Goal: Task Accomplishment & Management: Use online tool/utility

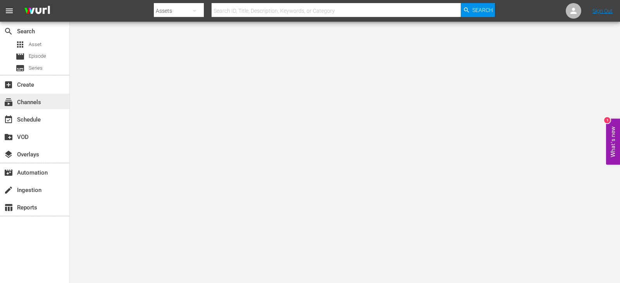
click at [46, 102] on div "subscriptions Channels" at bounding box center [34, 101] width 69 height 15
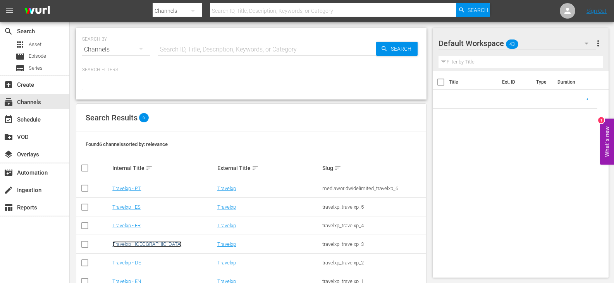
click at [126, 241] on link "Travelxp - [GEOGRAPHIC_DATA]" at bounding box center [146, 244] width 69 height 6
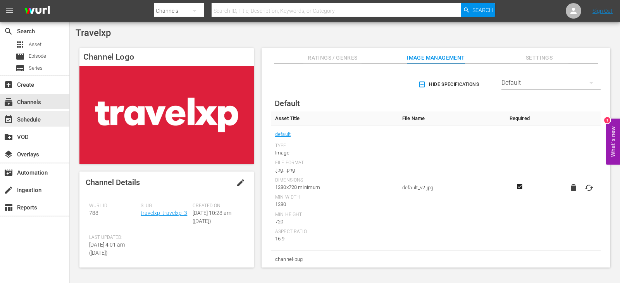
click at [53, 120] on div "event_available Schedule" at bounding box center [34, 118] width 69 height 15
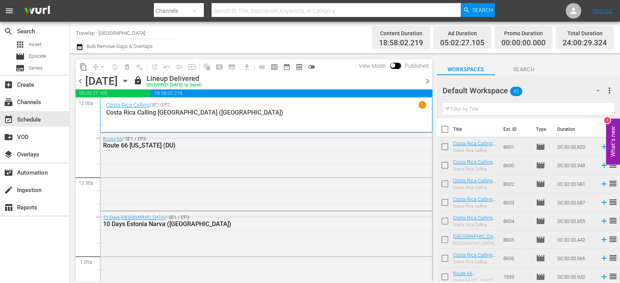
click at [129, 78] on icon "button" at bounding box center [125, 81] width 9 height 9
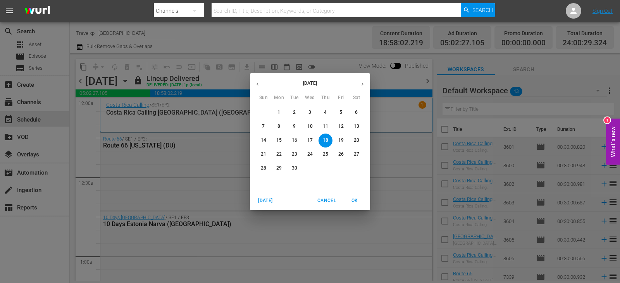
click at [293, 154] on p "23" at bounding box center [294, 154] width 5 height 7
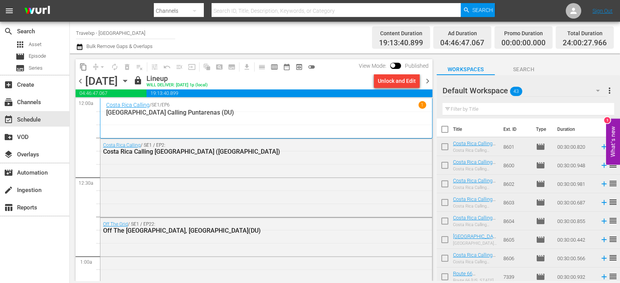
click at [129, 82] on icon "button" at bounding box center [125, 81] width 9 height 9
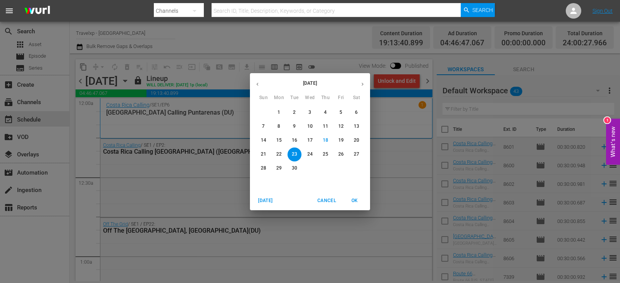
click at [313, 153] on span "24" at bounding box center [310, 154] width 14 height 7
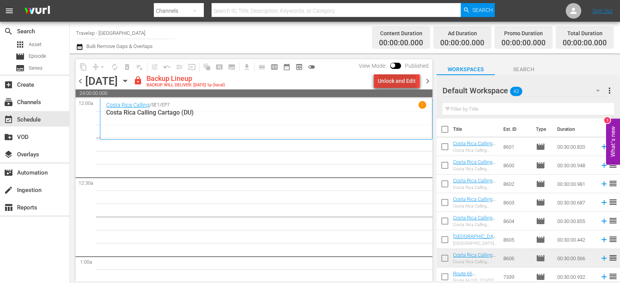
click at [398, 83] on div "Unlock and Edit" at bounding box center [397, 81] width 38 height 14
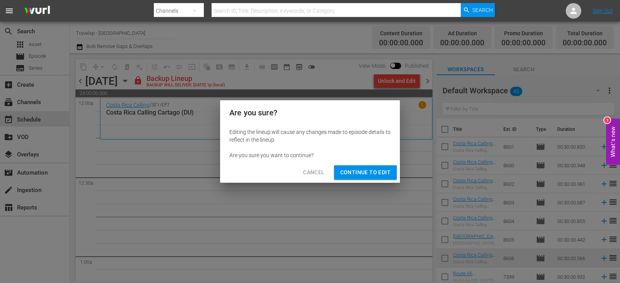
click at [342, 180] on div "Cancel Continue to Edit" at bounding box center [310, 172] width 180 height 21
click at [343, 178] on button "Continue to Edit" at bounding box center [365, 172] width 63 height 14
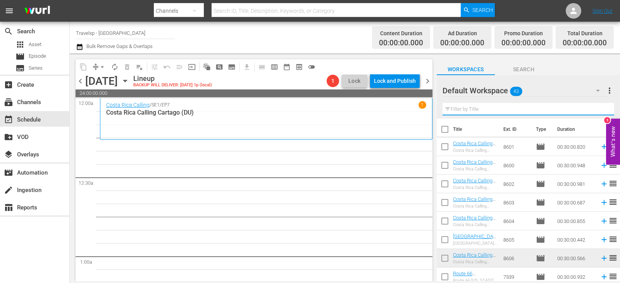
click at [513, 106] on input "text" at bounding box center [528, 109] width 172 height 12
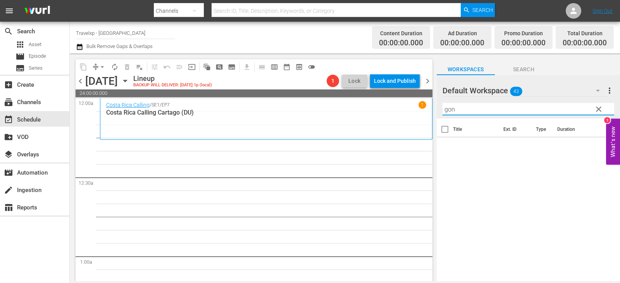
type input "gon"
click at [597, 107] on span "clear" at bounding box center [598, 109] width 9 height 9
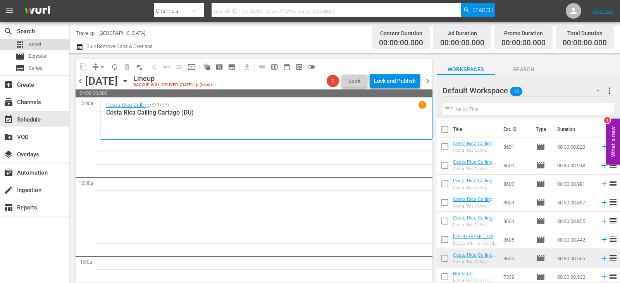
click at [26, 49] on div "apps Asset" at bounding box center [28, 44] width 26 height 11
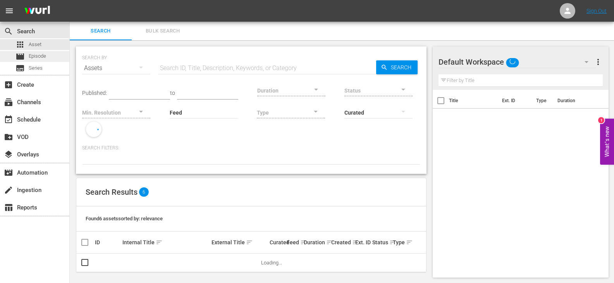
click at [33, 56] on span "Episode" at bounding box center [37, 56] width 17 height 8
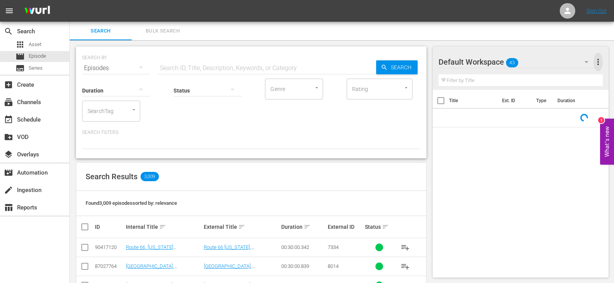
click at [599, 60] on span "more_vert" at bounding box center [598, 61] width 9 height 9
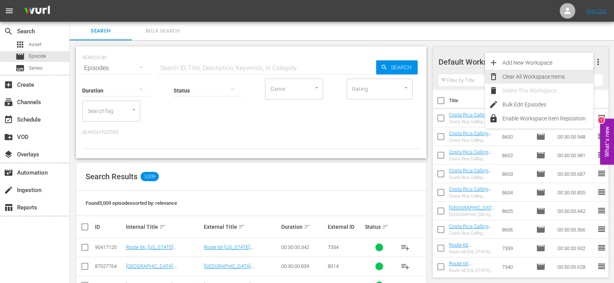
click at [524, 76] on div "Clear All Workspace Items" at bounding box center [548, 77] width 91 height 14
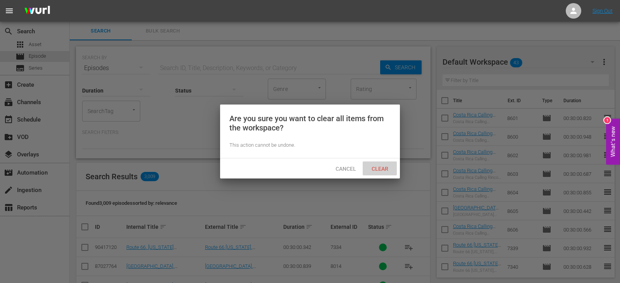
click at [372, 170] on span "Clear" at bounding box center [379, 169] width 29 height 6
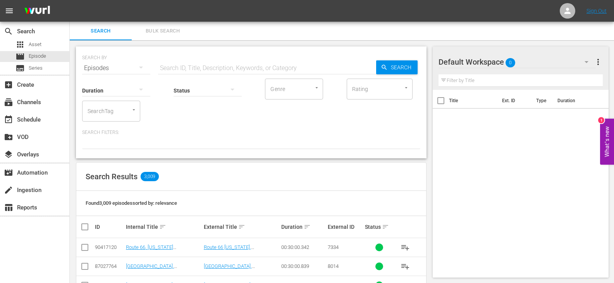
click at [239, 73] on div "Status" at bounding box center [208, 86] width 68 height 28
click at [237, 69] on input "text" at bounding box center [267, 68] width 218 height 19
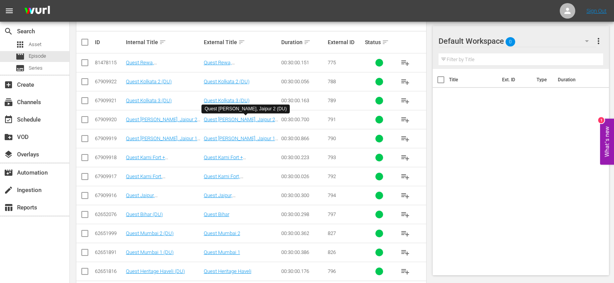
scroll to position [194, 0]
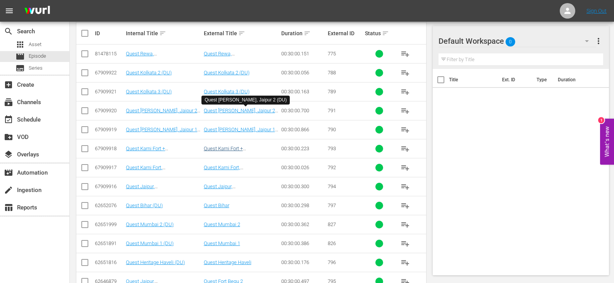
type input "Quest DU"
click at [80, 280] on input "checkbox" at bounding box center [84, 283] width 9 height 9
checkbox input "true"
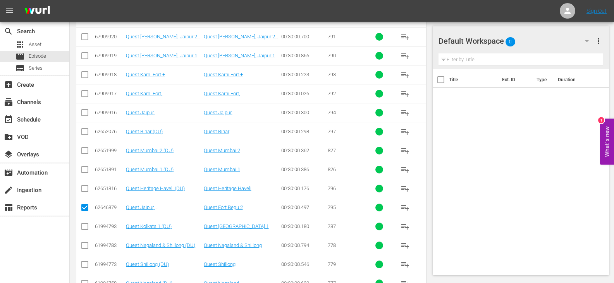
scroll to position [271, 0]
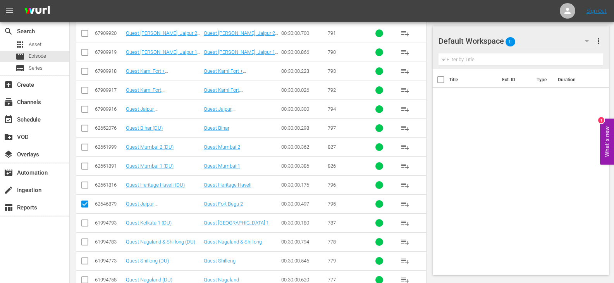
click at [86, 185] on input "checkbox" at bounding box center [84, 186] width 9 height 9
checkbox input "true"
click at [84, 127] on input "checkbox" at bounding box center [84, 129] width 9 height 9
checkbox input "true"
click at [86, 148] on input "checkbox" at bounding box center [84, 148] width 9 height 9
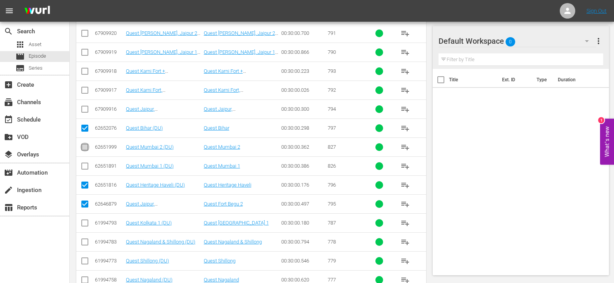
checkbox input "true"
click at [81, 170] on input "checkbox" at bounding box center [84, 167] width 9 height 9
checkbox input "true"
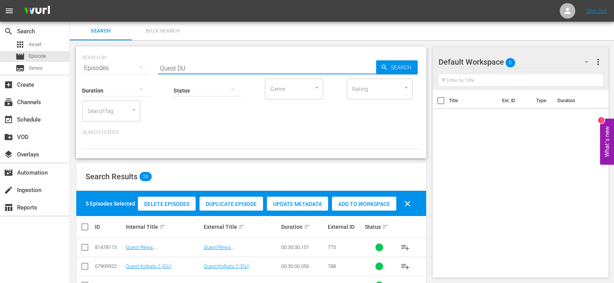
drag, startPoint x: 177, startPoint y: 67, endPoint x: 120, endPoint y: 74, distance: 57.4
click at [120, 74] on div "SEARCH BY Search By Episodes Search ID, Title, Description, Keywords, or Catego…" at bounding box center [251, 102] width 351 height 112
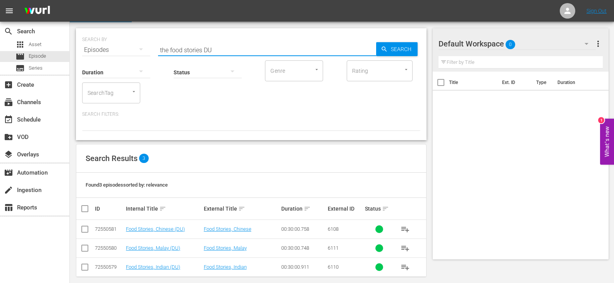
scroll to position [26, 0]
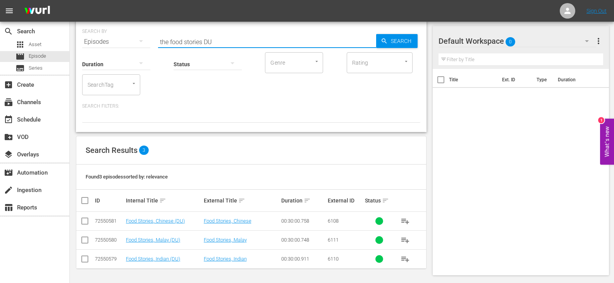
type input "the food stories DU"
click at [85, 221] on input "checkbox" at bounding box center [84, 222] width 9 height 9
checkbox input "true"
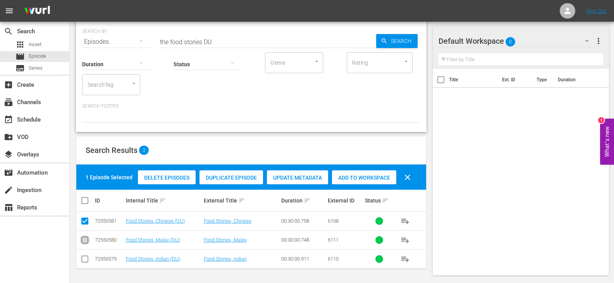
click at [88, 243] on input "checkbox" at bounding box center [84, 241] width 9 height 9
checkbox input "true"
click at [356, 180] on span "Add to Workspace" at bounding box center [364, 178] width 64 height 6
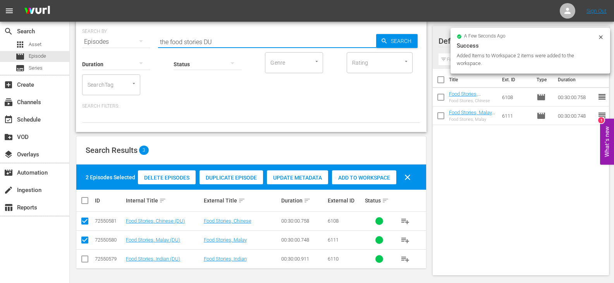
drag, startPoint x: 201, startPoint y: 42, endPoint x: 98, endPoint y: 52, distance: 104.4
click at [98, 52] on div "SEARCH BY Search By Episodes Search ID, Title, Description, Keywords, or Catego…" at bounding box center [251, 76] width 351 height 112
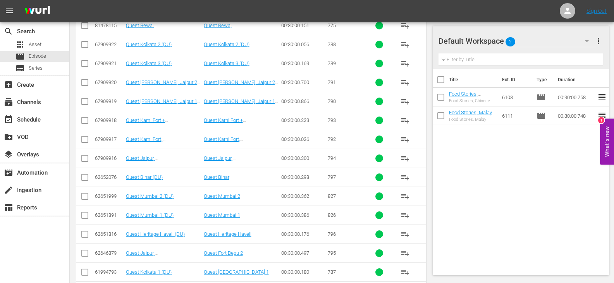
scroll to position [233, 0]
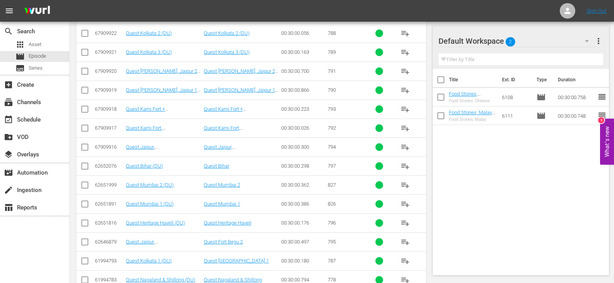
type input "Quest DU"
click at [86, 242] on input "checkbox" at bounding box center [84, 243] width 9 height 9
checkbox input "true"
click at [86, 223] on input "checkbox" at bounding box center [84, 224] width 9 height 9
checkbox input "true"
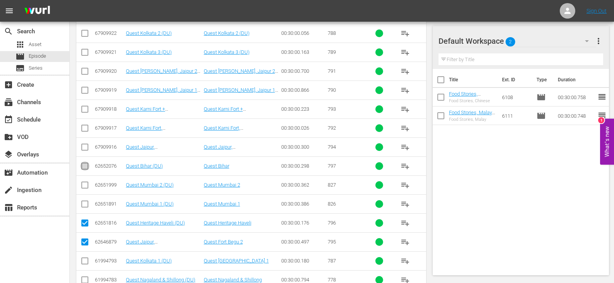
click at [87, 168] on input "checkbox" at bounding box center [84, 167] width 9 height 9
checkbox input "true"
click at [83, 186] on input "checkbox" at bounding box center [84, 186] width 9 height 9
checkbox input "true"
click at [83, 201] on input "checkbox" at bounding box center [84, 205] width 9 height 9
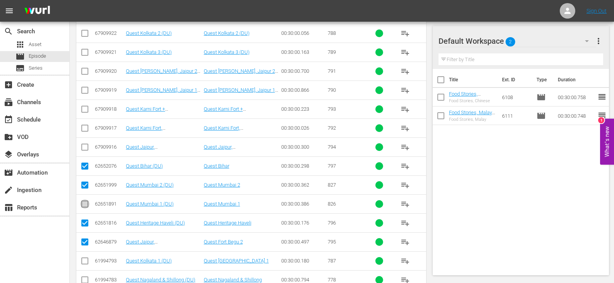
checkbox input "true"
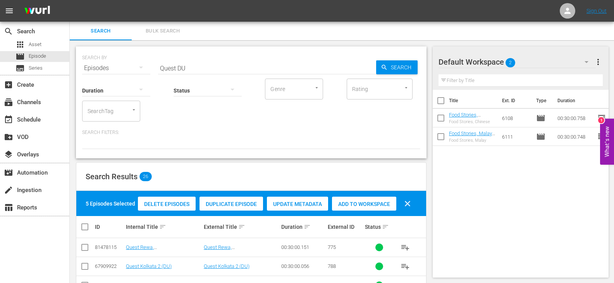
click at [349, 204] on span "Add to Workspace" at bounding box center [364, 204] width 64 height 6
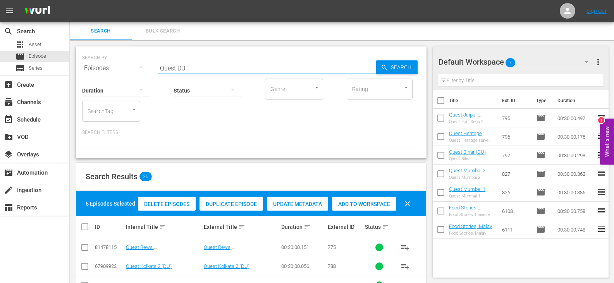
drag, startPoint x: 175, startPoint y: 68, endPoint x: 112, endPoint y: 78, distance: 64.3
click at [112, 78] on div "SEARCH BY Search By Episodes Search ID, Title, Description, Keywords, or Catego…" at bounding box center [251, 102] width 351 height 112
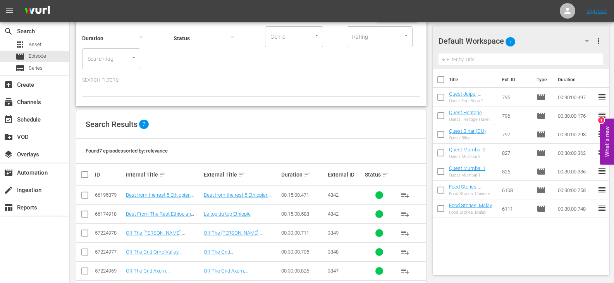
scroll to position [102, 0]
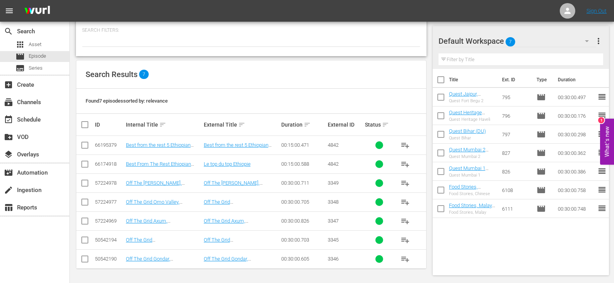
type input "ethiopia DU"
click at [82, 125] on input "checkbox" at bounding box center [87, 124] width 15 height 9
checkbox input "true"
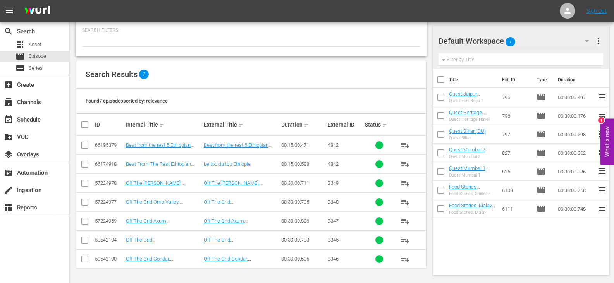
checkbox input "true"
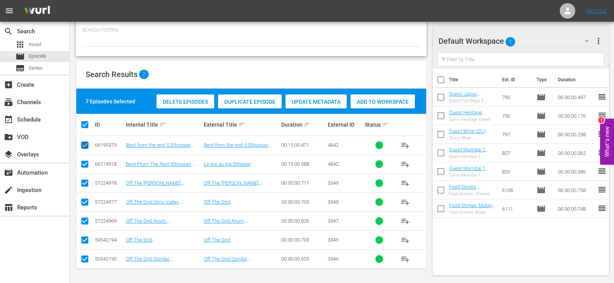
click at [86, 144] on input "checkbox" at bounding box center [84, 146] width 9 height 9
checkbox input "false"
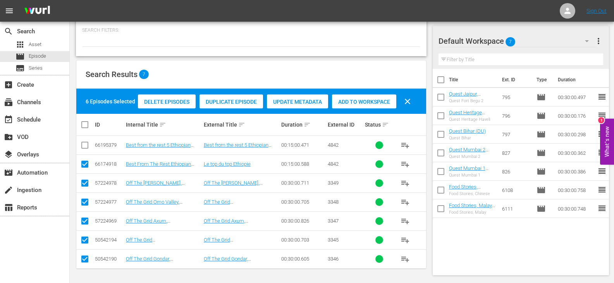
click at [83, 167] on input "checkbox" at bounding box center [84, 165] width 9 height 9
checkbox input "false"
click at [366, 104] on span "Add to Workspace" at bounding box center [364, 102] width 64 height 6
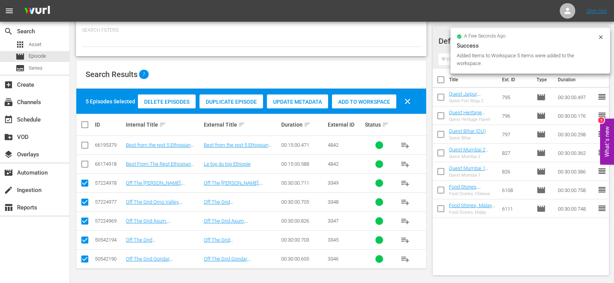
scroll to position [0, 0]
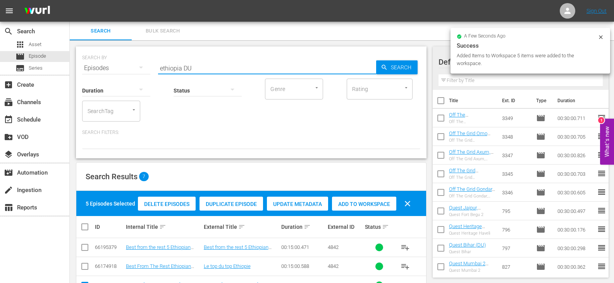
drag, startPoint x: 181, startPoint y: 67, endPoint x: 111, endPoint y: 67, distance: 69.4
click at [111, 67] on div "SEARCH BY Search By Episodes Search ID, Title, Description, Keywords, or Catego…" at bounding box center [251, 64] width 338 height 28
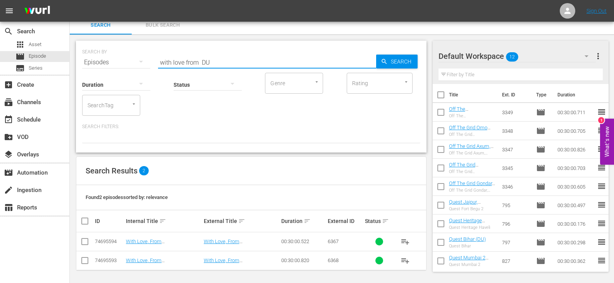
scroll to position [7, 0]
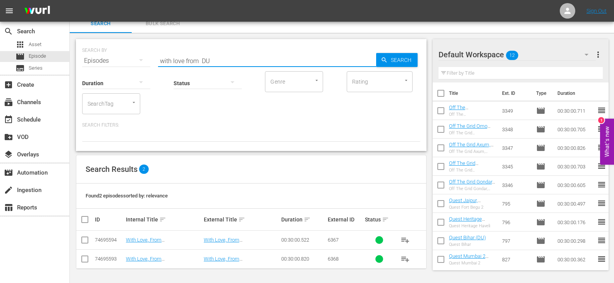
type input "with love from DU"
click at [84, 222] on input "checkbox" at bounding box center [87, 219] width 15 height 9
checkbox input "true"
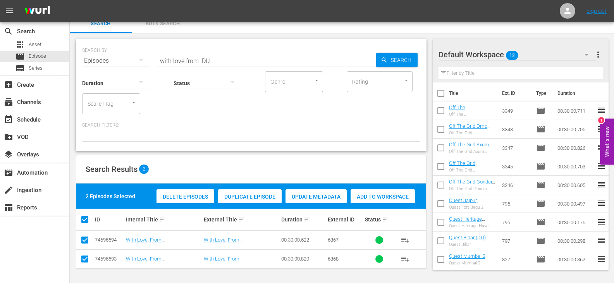
click at [383, 194] on span "Add to Workspace" at bounding box center [383, 197] width 64 height 6
drag, startPoint x: 198, startPoint y: 62, endPoint x: 120, endPoint y: 62, distance: 77.9
click at [120, 62] on div "SEARCH BY Search By Episodes Search ID, Title, Description, Keywords, or Catego…" at bounding box center [251, 56] width 338 height 28
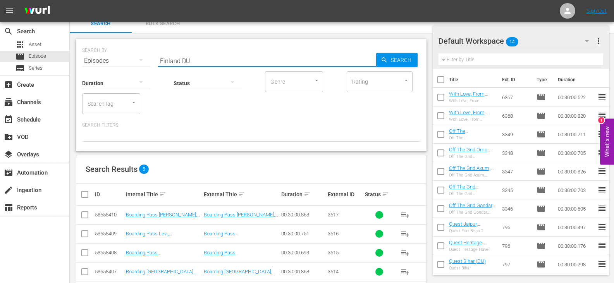
scroll to position [39, 0]
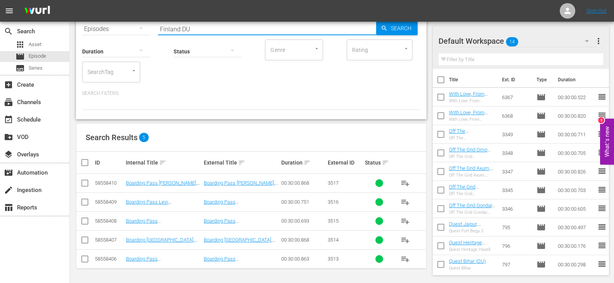
type input "Finland DU"
click at [83, 162] on input "checkbox" at bounding box center [87, 162] width 15 height 9
checkbox input "true"
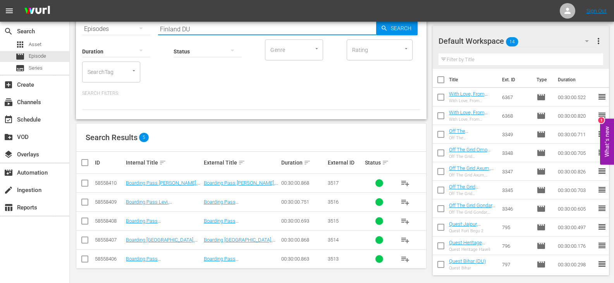
checkbox input "true"
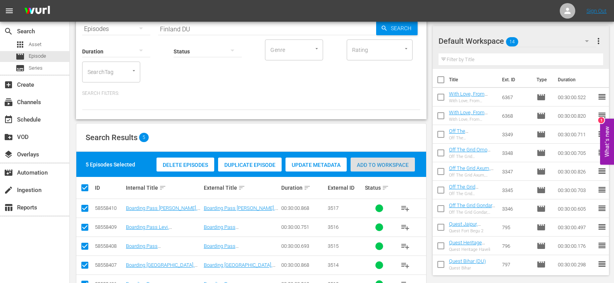
click at [392, 166] on span "Add to Workspace" at bounding box center [383, 165] width 64 height 6
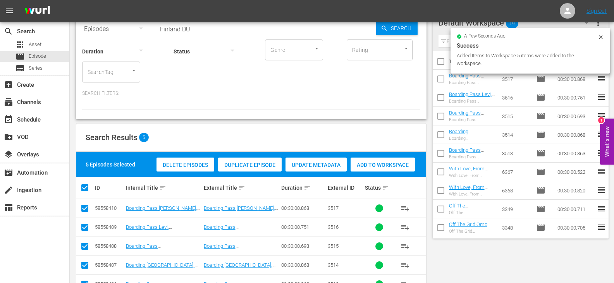
scroll to position [0, 0]
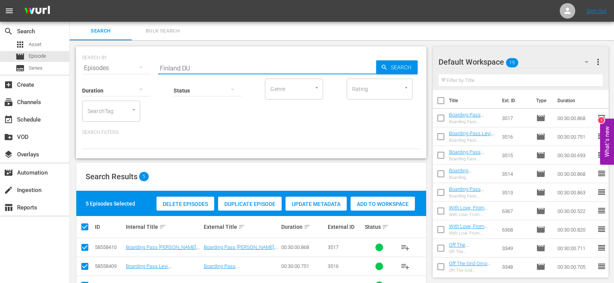
drag, startPoint x: 178, startPoint y: 67, endPoint x: 92, endPoint y: 68, distance: 86.0
click at [92, 68] on div "SEARCH BY Search By Episodes Search ID, Title, Description, Keywords, or Catego…" at bounding box center [251, 64] width 338 height 28
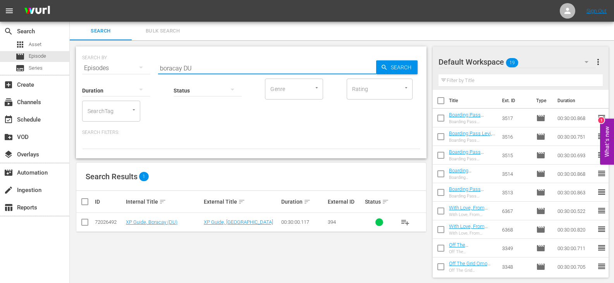
type input "boracay DU"
click at [83, 222] on input "checkbox" at bounding box center [84, 223] width 9 height 9
checkbox input "true"
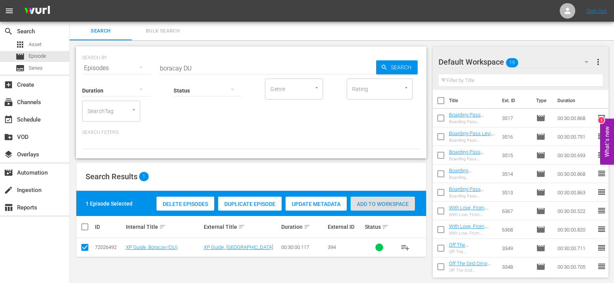
click at [388, 204] on span "Add to Workspace" at bounding box center [383, 204] width 64 height 6
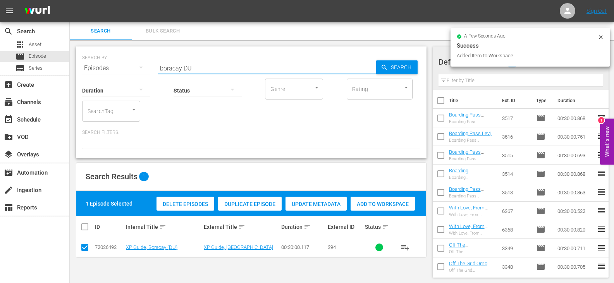
drag, startPoint x: 182, startPoint y: 67, endPoint x: 129, endPoint y: 67, distance: 52.3
click at [129, 67] on div "SEARCH BY Search By Episodes Search ID, Title, Description, Keywords, or Catego…" at bounding box center [251, 64] width 338 height 28
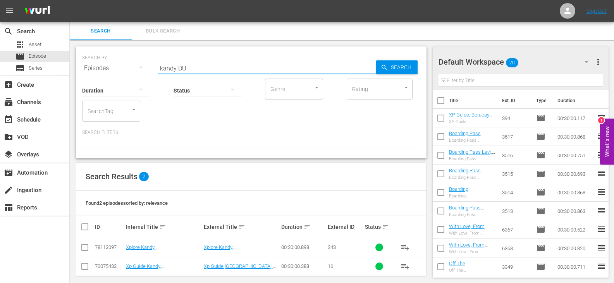
type input "kandy DU"
click at [84, 268] on input "checkbox" at bounding box center [84, 267] width 9 height 9
checkbox input "true"
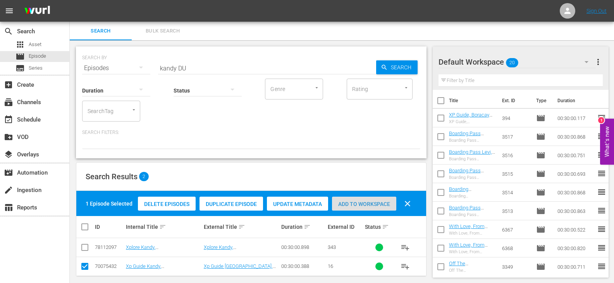
click at [366, 208] on div "Add to Workspace" at bounding box center [364, 204] width 64 height 15
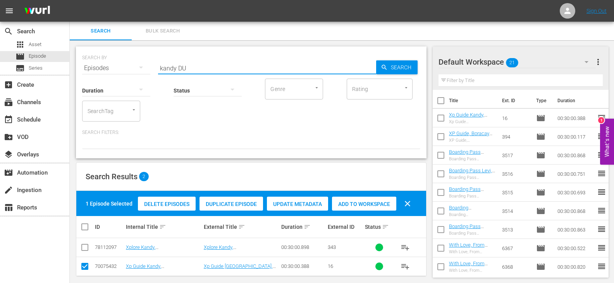
drag, startPoint x: 176, startPoint y: 66, endPoint x: 124, endPoint y: 68, distance: 52.0
click at [124, 68] on div "SEARCH BY Search By Episodes Search ID, Title, Description, Keywords, or Catego…" at bounding box center [251, 64] width 338 height 28
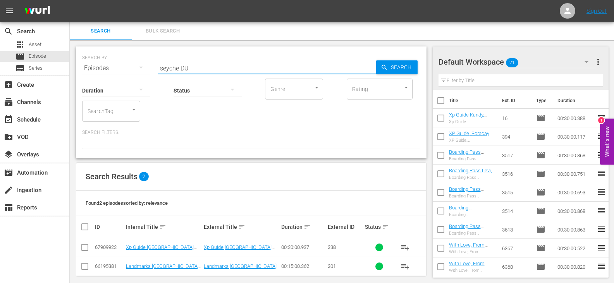
type input "seyche DU"
click at [85, 246] on input "checkbox" at bounding box center [84, 248] width 9 height 9
checkbox input "true"
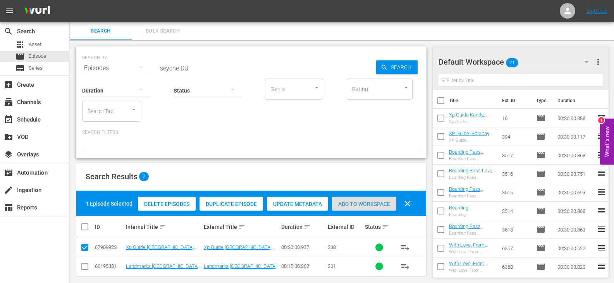
click at [362, 200] on div "Add to Workspace" at bounding box center [364, 204] width 64 height 15
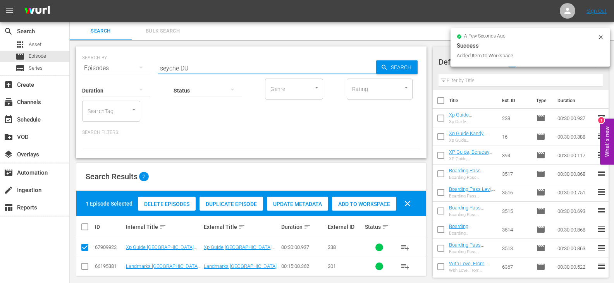
drag, startPoint x: 179, startPoint y: 67, endPoint x: 85, endPoint y: 81, distance: 94.8
click at [85, 81] on div "SEARCH BY Search By Episodes Search ID, Title, Description, Keywords, or Catego…" at bounding box center [251, 102] width 351 height 112
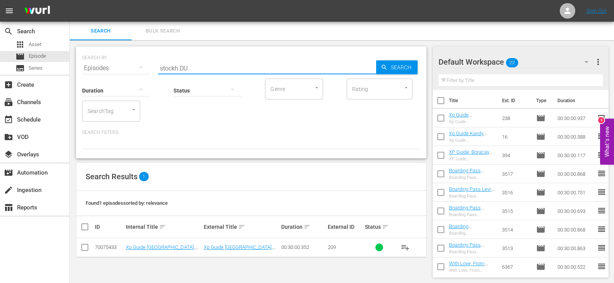
type input "stockh DU"
click at [80, 246] on input "checkbox" at bounding box center [84, 248] width 9 height 9
checkbox input "true"
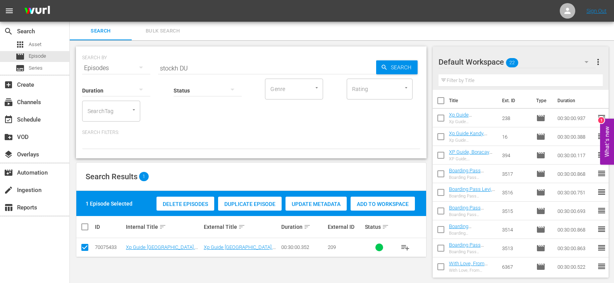
click at [368, 207] on div "Add to Workspace" at bounding box center [383, 204] width 64 height 15
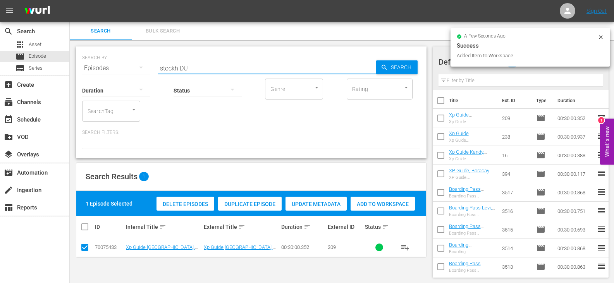
drag, startPoint x: 178, startPoint y: 67, endPoint x: 120, endPoint y: 71, distance: 57.5
click at [120, 71] on div "SEARCH BY Search By Episodes Search ID, Title, Description, Keywords, or Catego…" at bounding box center [251, 64] width 338 height 28
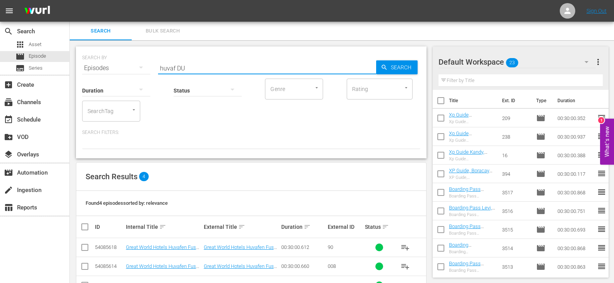
scroll to position [45, 0]
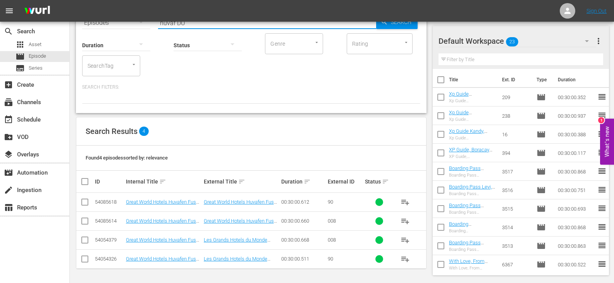
type input "huvaf DU"
click at [85, 202] on input "checkbox" at bounding box center [84, 203] width 9 height 9
checkbox input "true"
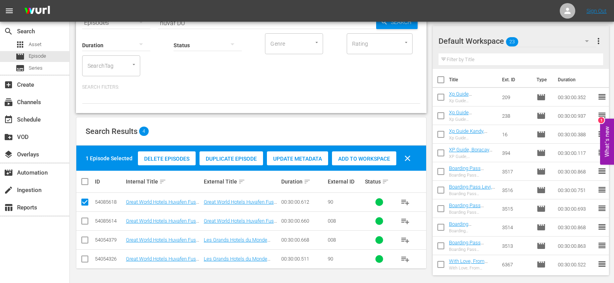
click at [83, 220] on input "checkbox" at bounding box center [84, 222] width 9 height 9
checkbox input "true"
click at [365, 160] on span "Add to Workspace" at bounding box center [364, 159] width 64 height 6
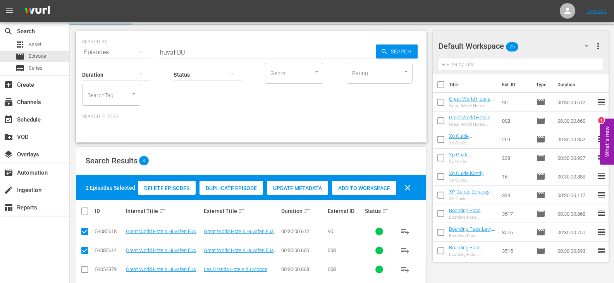
scroll to position [0, 0]
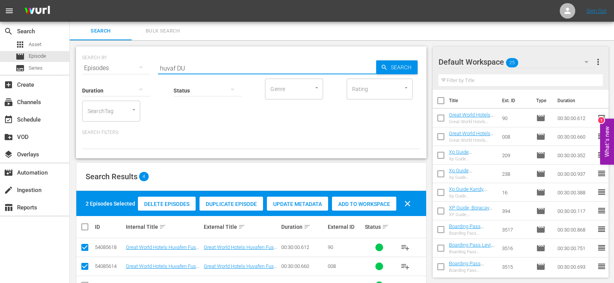
drag, startPoint x: 174, startPoint y: 67, endPoint x: 119, endPoint y: 69, distance: 55.8
click at [119, 69] on div "SEARCH BY Search By Episodes Search ID, Title, Description, Keywords, or Catego…" at bounding box center [251, 64] width 338 height 28
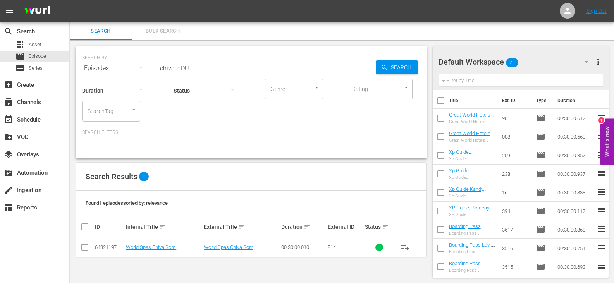
scroll to position [1, 0]
type input "chiva s DU"
click at [86, 248] on input "checkbox" at bounding box center [84, 248] width 9 height 9
checkbox input "true"
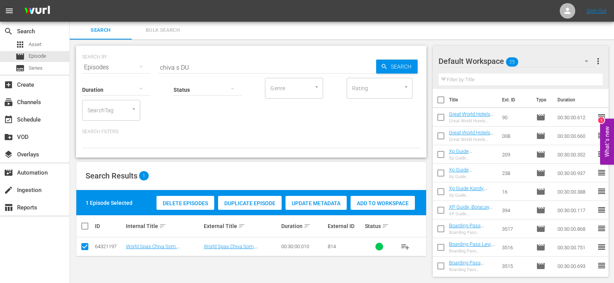
click at [379, 207] on div "Add to Workspace" at bounding box center [383, 203] width 64 height 15
drag, startPoint x: 177, startPoint y: 67, endPoint x: 95, endPoint y: 67, distance: 82.5
click at [95, 67] on div "SEARCH BY Search By Episodes Search ID, Title, Description, Keywords, or Catego…" at bounding box center [251, 63] width 338 height 28
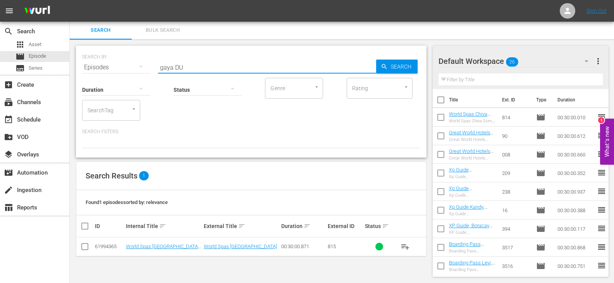
type input "gaya DU"
click at [83, 251] on input "checkbox" at bounding box center [84, 248] width 9 height 9
checkbox input "true"
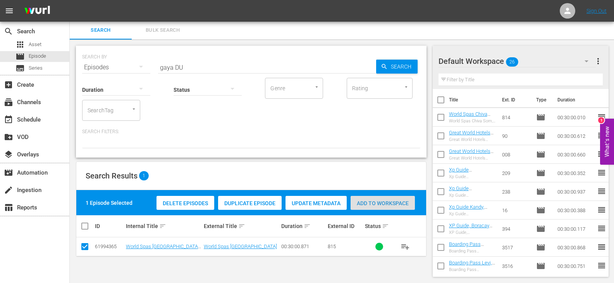
click at [383, 206] on span "Add to Workspace" at bounding box center [383, 203] width 64 height 6
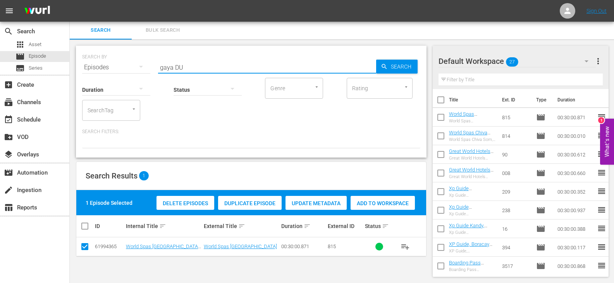
drag, startPoint x: 172, startPoint y: 66, endPoint x: 114, endPoint y: 69, distance: 58.6
click at [114, 69] on div "SEARCH BY Search By Episodes Search ID, Title, Description, Keywords, or Catego…" at bounding box center [251, 63] width 338 height 28
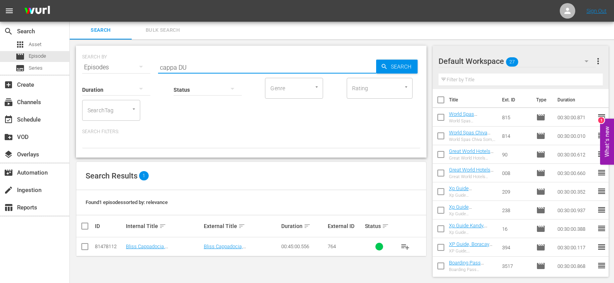
type input "cappa DU"
click at [85, 248] on input "checkbox" at bounding box center [84, 248] width 9 height 9
checkbox input "true"
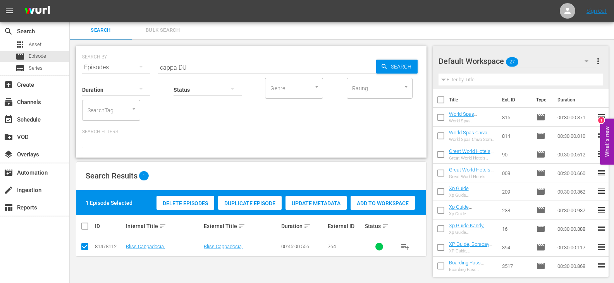
click at [387, 201] on span "Add to Workspace" at bounding box center [383, 203] width 64 height 6
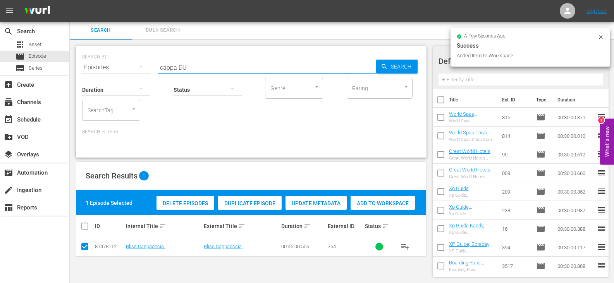
drag, startPoint x: 176, startPoint y: 67, endPoint x: 130, endPoint y: 65, distance: 45.7
click at [130, 65] on div "SEARCH BY Search By Episodes Search ID, Title, Description, Keywords, or Catego…" at bounding box center [251, 63] width 338 height 28
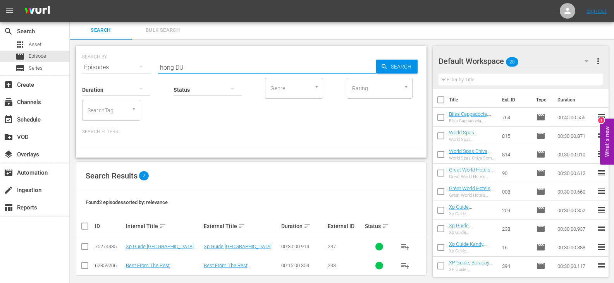
type input "hong DU"
click at [88, 263] on input "checkbox" at bounding box center [84, 267] width 9 height 9
checkbox input "true"
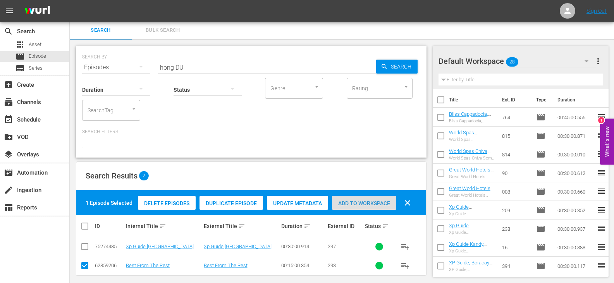
click at [379, 197] on div "Add to Workspace" at bounding box center [364, 203] width 64 height 15
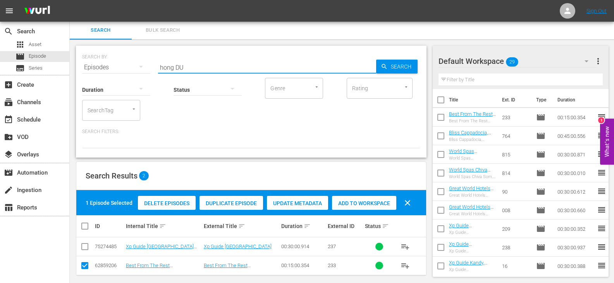
drag, startPoint x: 172, startPoint y: 64, endPoint x: 79, endPoint y: 65, distance: 93.4
click at [79, 65] on div "SEARCH BY Search By Episodes Search ID, Title, Description, Keywords, or Catego…" at bounding box center [251, 102] width 351 height 112
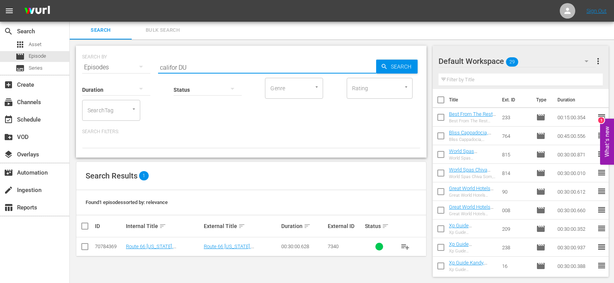
type input "califor DU"
click at [86, 250] on input "checkbox" at bounding box center [84, 248] width 9 height 9
checkbox input "true"
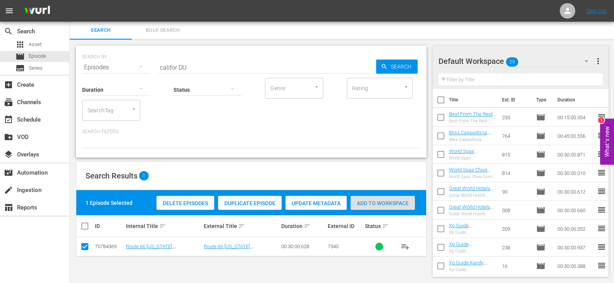
click at [373, 203] on span "Add to Workspace" at bounding box center [383, 203] width 64 height 6
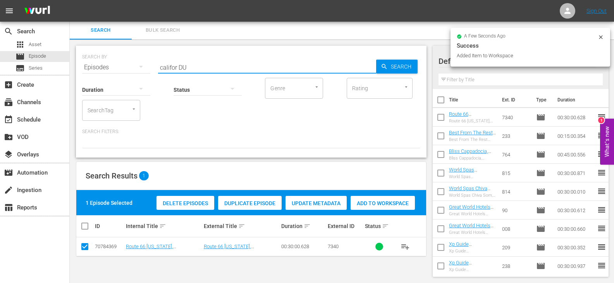
drag, startPoint x: 177, startPoint y: 68, endPoint x: 146, endPoint y: 67, distance: 30.6
click at [146, 67] on div "SEARCH BY Search By Episodes Search ID, Title, Description, Keywords, or Catego…" at bounding box center [251, 63] width 338 height 28
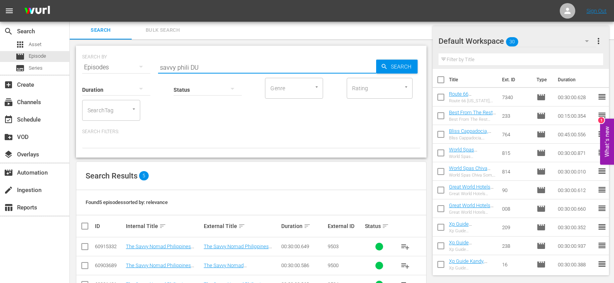
scroll to position [64, 0]
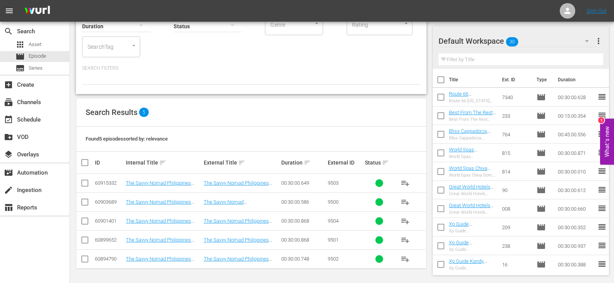
type input "savvy phili DU"
click at [83, 164] on input "checkbox" at bounding box center [87, 162] width 15 height 9
checkbox input "true"
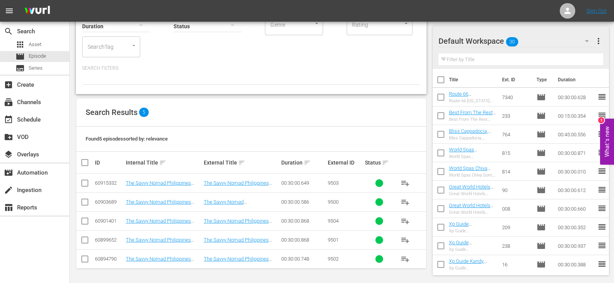
checkbox input "true"
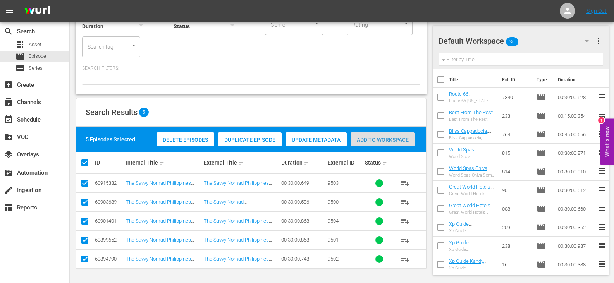
click at [379, 136] on div "Add to Workspace" at bounding box center [383, 140] width 64 height 15
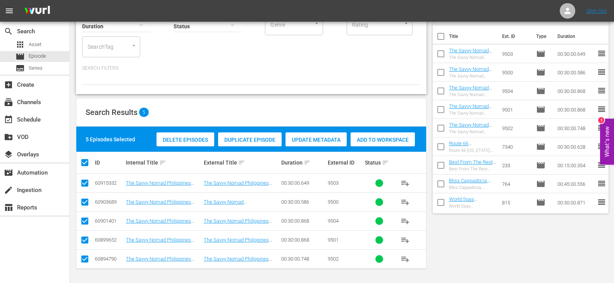
scroll to position [0, 0]
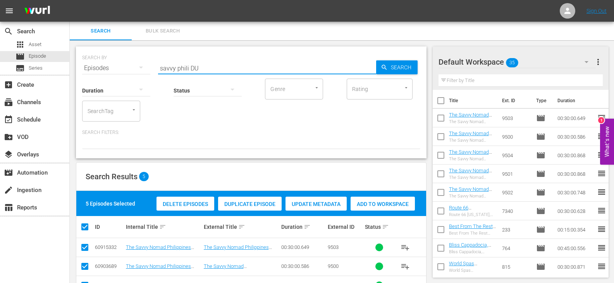
drag, startPoint x: 188, startPoint y: 66, endPoint x: 109, endPoint y: 74, distance: 79.1
click at [109, 74] on div "SEARCH BY Search By Episodes Search ID, Title, Description, Keywords, or Catego…" at bounding box center [251, 102] width 351 height 112
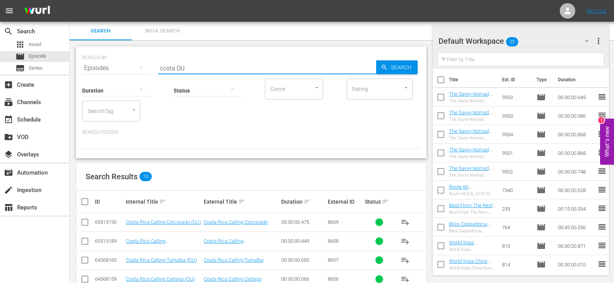
scroll to position [134, 0]
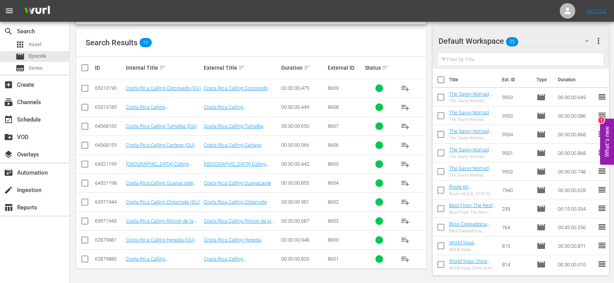
type input "costa DU"
click at [84, 127] on input "checkbox" at bounding box center [84, 127] width 9 height 9
checkbox input "true"
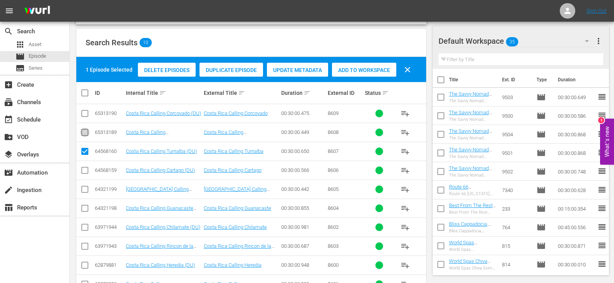
click at [85, 132] on input "checkbox" at bounding box center [84, 133] width 9 height 9
checkbox input "true"
click at [82, 115] on input "checkbox" at bounding box center [84, 114] width 9 height 9
checkbox input "true"
click at [363, 71] on span "Add to Workspace" at bounding box center [364, 70] width 64 height 6
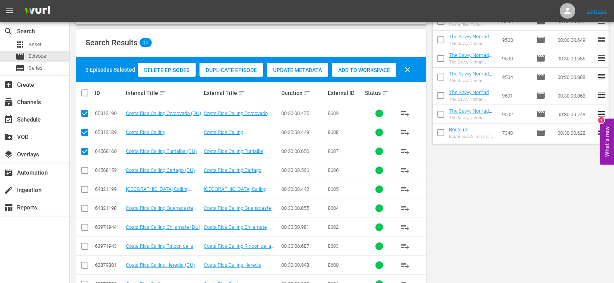
scroll to position [0, 0]
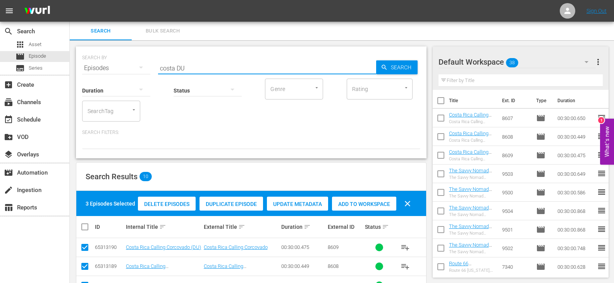
drag, startPoint x: 176, startPoint y: 66, endPoint x: 134, endPoint y: 72, distance: 41.9
click at [134, 72] on div "SEARCH BY Search By Episodes Search ID, Title, Description, Keywords, or Catego…" at bounding box center [251, 102] width 351 height 112
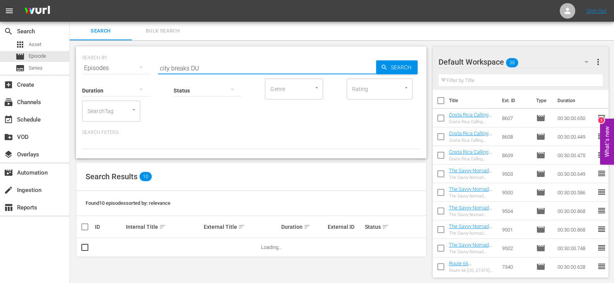
scroll to position [1, 0]
type input "city breaks DU"
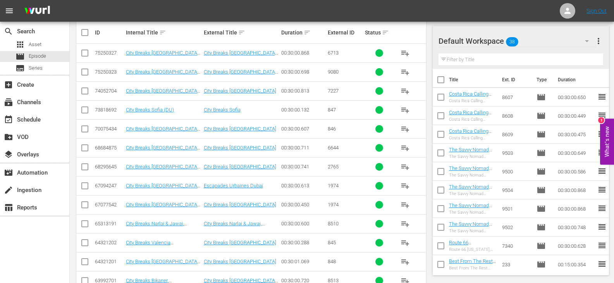
scroll to position [233, 0]
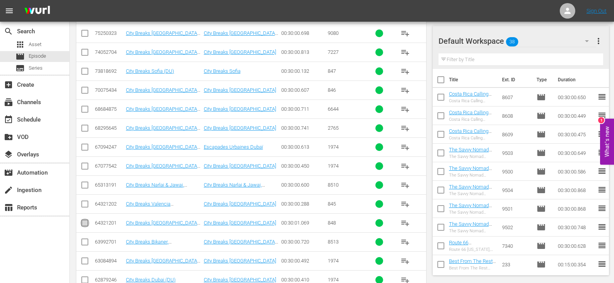
click at [84, 227] on input "checkbox" at bounding box center [84, 224] width 9 height 9
checkbox input "true"
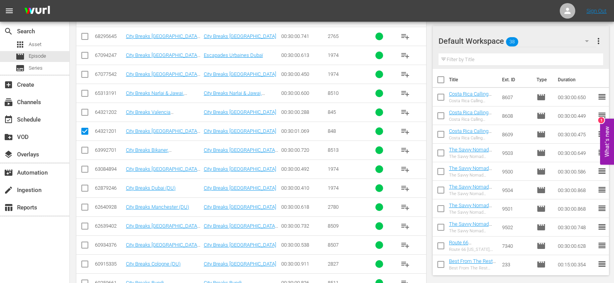
scroll to position [368, 0]
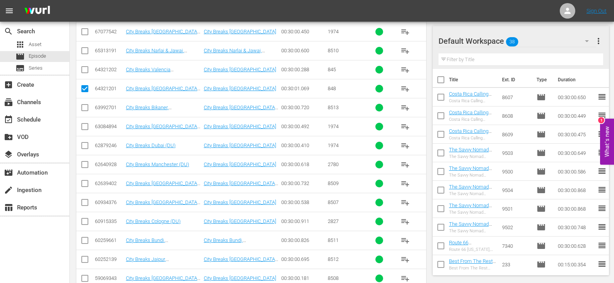
click at [86, 183] on input "checkbox" at bounding box center [84, 185] width 9 height 9
checkbox input "true"
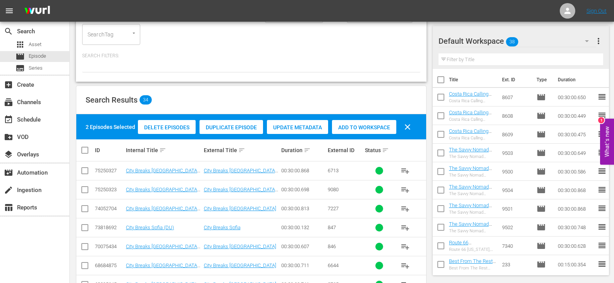
scroll to position [58, 0]
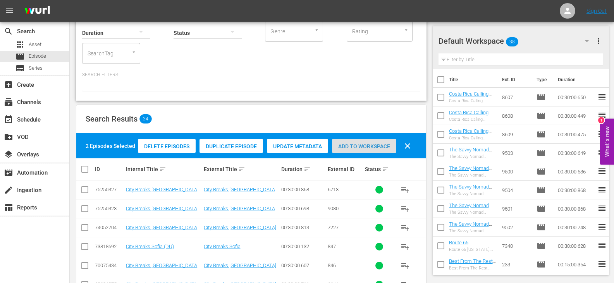
click at [372, 145] on span "Add to Workspace" at bounding box center [364, 146] width 64 height 6
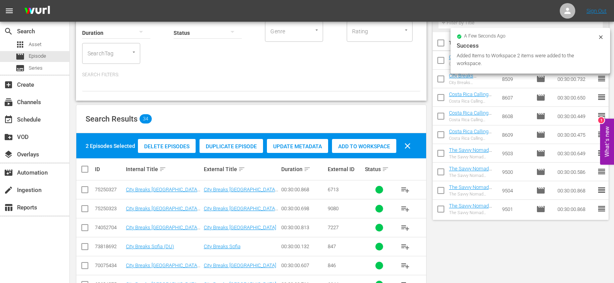
scroll to position [0, 0]
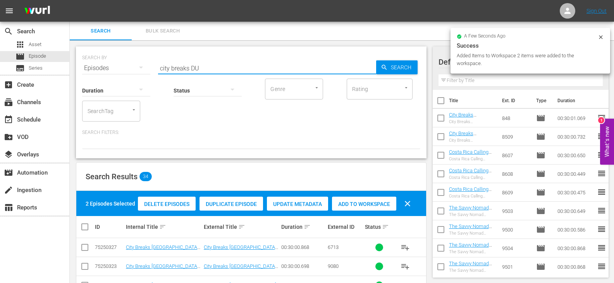
drag, startPoint x: 189, startPoint y: 68, endPoint x: 91, endPoint y: 68, distance: 98.0
click at [91, 68] on div "SEARCH BY Search By Episodes Search ID, Title, Description, Keywords, or Catego…" at bounding box center [251, 64] width 338 height 28
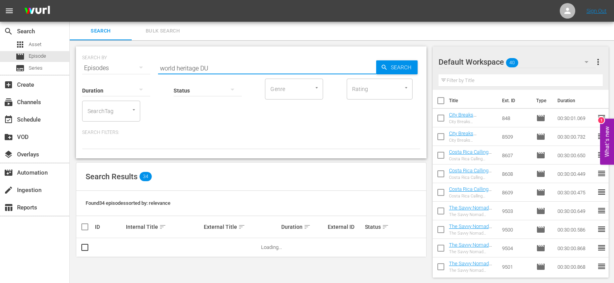
type input "world heritage DU"
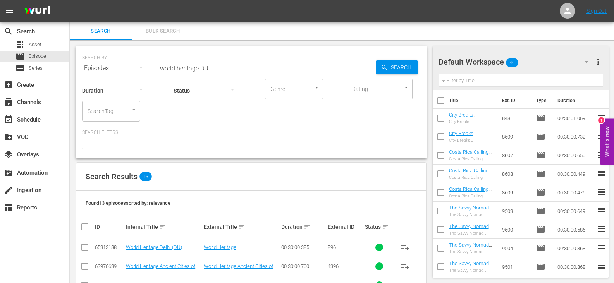
click at [81, 248] on input "checkbox" at bounding box center [84, 248] width 9 height 9
checkbox input "true"
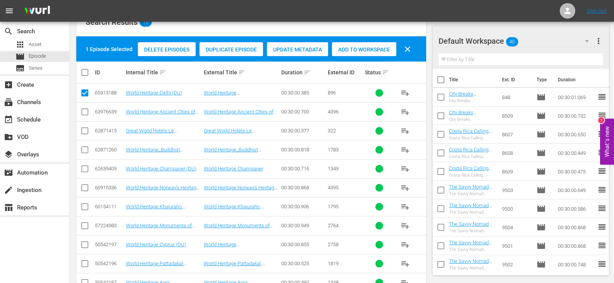
scroll to position [155, 0]
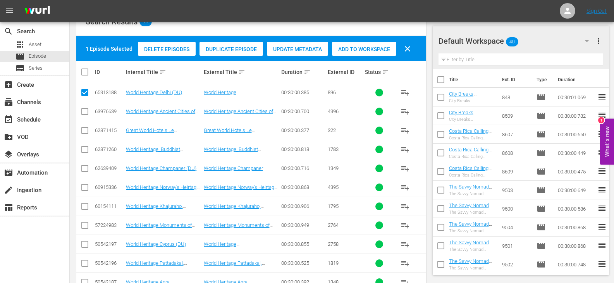
click at [82, 208] on input "checkbox" at bounding box center [84, 207] width 9 height 9
checkbox input "true"
click at [361, 40] on div "Delete Episodes Duplicate Episode Update Metadata Add to Workspace clear" at bounding box center [276, 49] width 281 height 19
click at [357, 47] on span "Add to Workspace" at bounding box center [364, 49] width 64 height 6
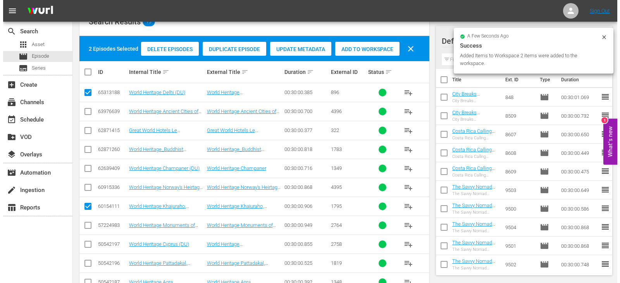
scroll to position [0, 0]
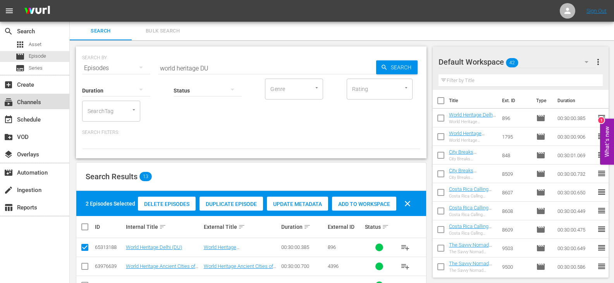
click at [41, 100] on div "subscriptions Channels" at bounding box center [21, 101] width 43 height 7
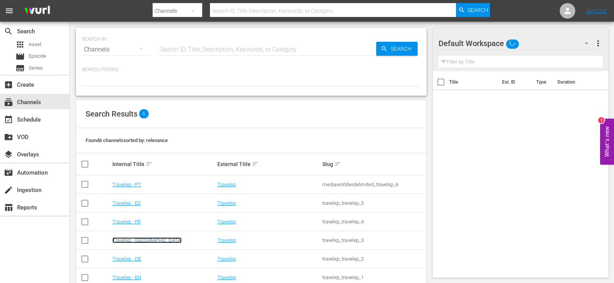
click at [124, 241] on link "Travelxp - [GEOGRAPHIC_DATA]" at bounding box center [146, 241] width 69 height 6
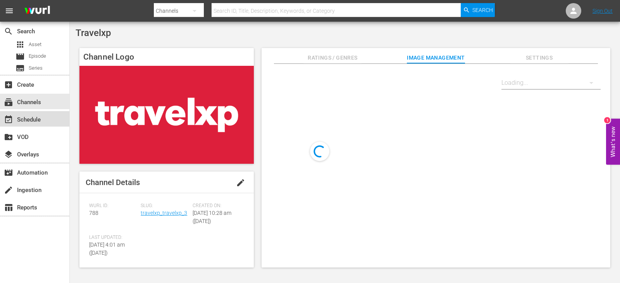
click at [40, 119] on div "event_available Schedule" at bounding box center [21, 118] width 43 height 7
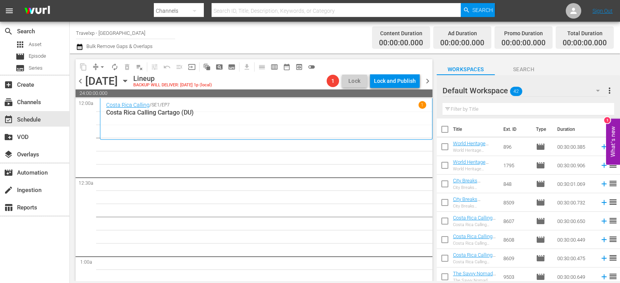
click at [501, 105] on input "text" at bounding box center [528, 109] width 172 height 12
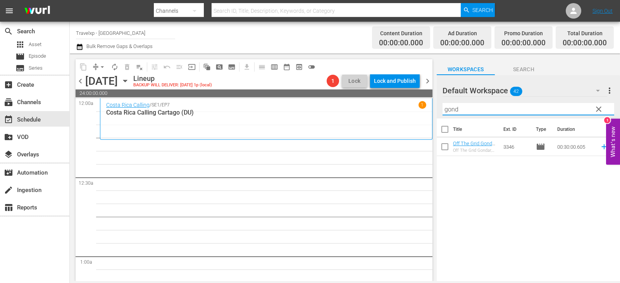
type input "gond"
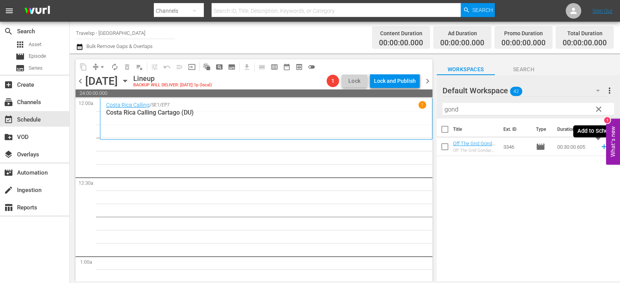
click at [600, 146] on icon at bounding box center [604, 147] width 9 height 9
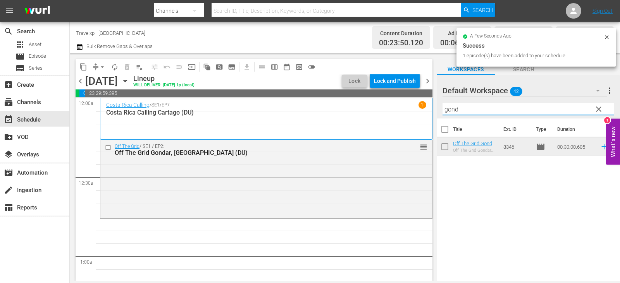
click at [590, 114] on input "gond" at bounding box center [528, 109] width 172 height 12
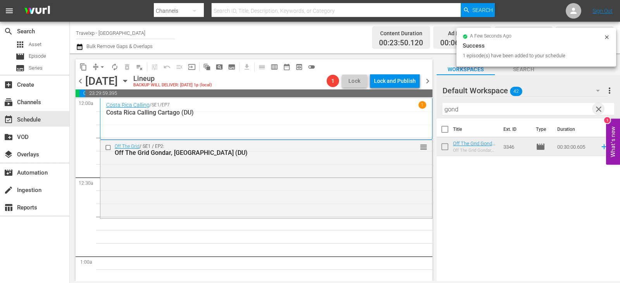
click at [597, 111] on span "clear" at bounding box center [598, 109] width 9 height 9
click at [597, 111] on input "text" at bounding box center [528, 109] width 172 height 12
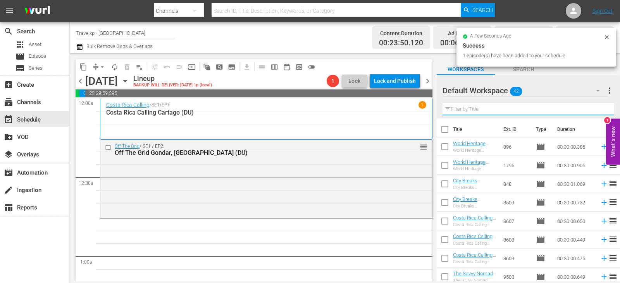
click at [597, 111] on input "text" at bounding box center [528, 109] width 172 height 12
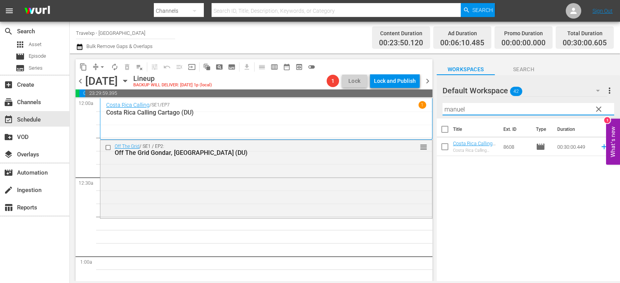
type input "manuel"
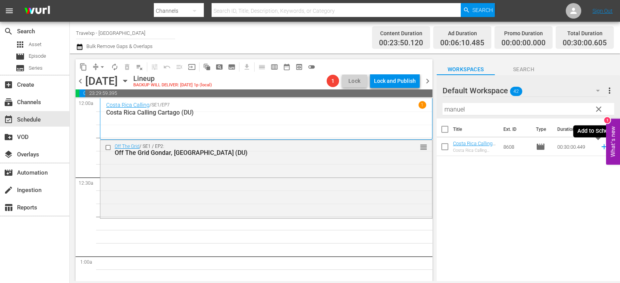
click at [601, 148] on icon at bounding box center [603, 147] width 5 height 5
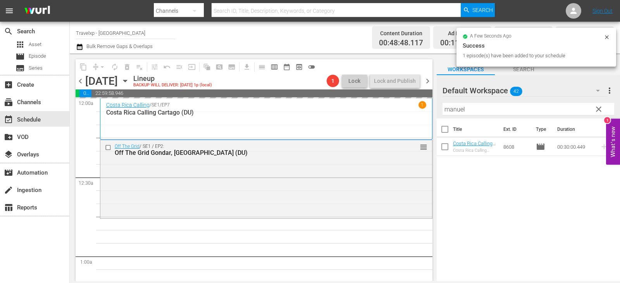
click at [598, 108] on span "clear" at bounding box center [598, 109] width 9 height 9
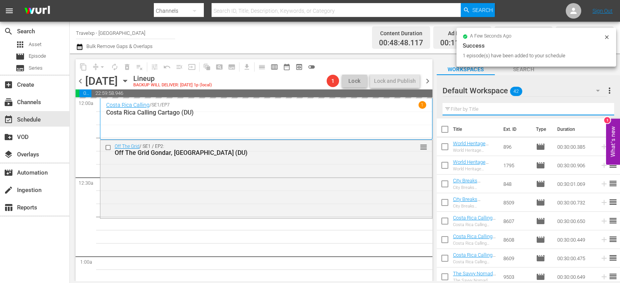
click at [598, 108] on input "text" at bounding box center [528, 109] width 172 height 12
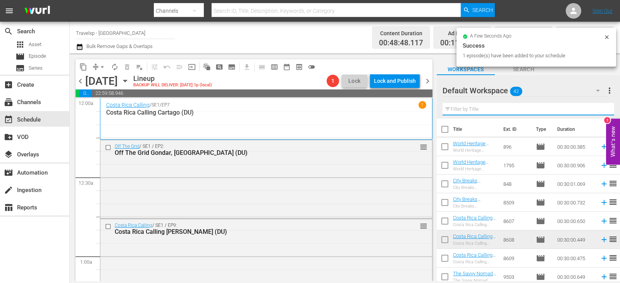
click at [598, 108] on input "text" at bounding box center [528, 109] width 172 height 12
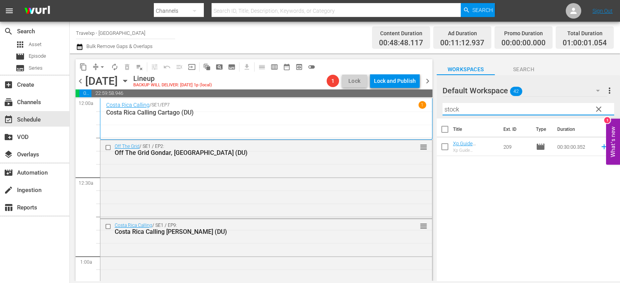
type input "stock"
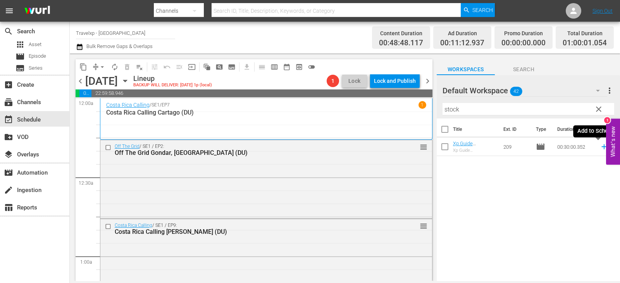
click at [600, 148] on icon at bounding box center [604, 147] width 9 height 9
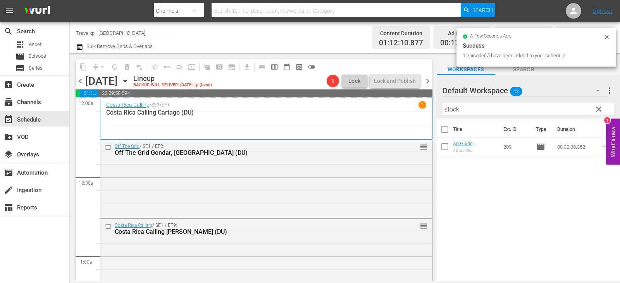
click at [599, 111] on span "clear" at bounding box center [598, 109] width 9 height 9
click at [599, 111] on input "stock" at bounding box center [528, 109] width 172 height 12
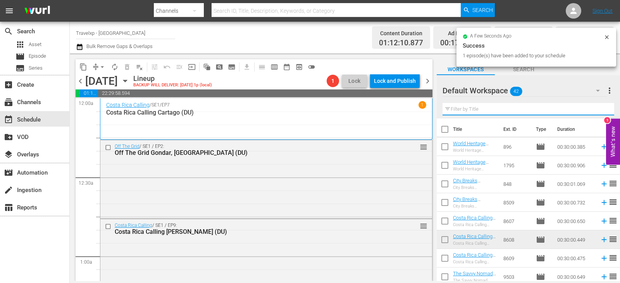
click at [599, 111] on input "text" at bounding box center [528, 109] width 172 height 12
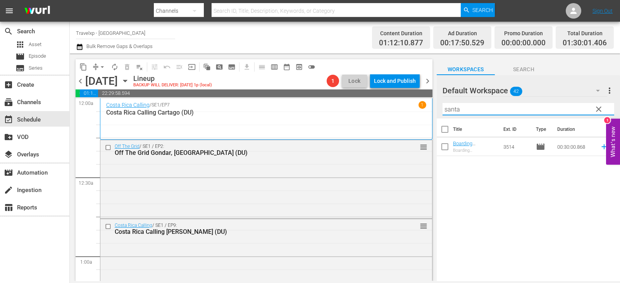
type input "santa"
click at [600, 147] on icon at bounding box center [604, 147] width 9 height 9
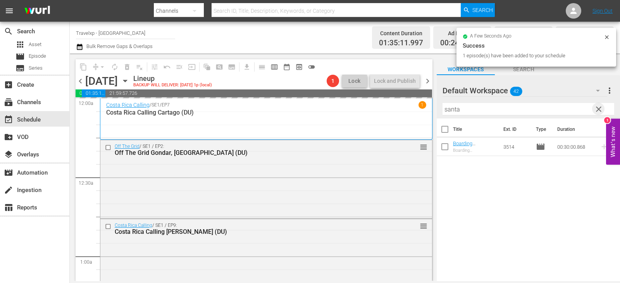
click at [602, 110] on span "clear" at bounding box center [598, 109] width 9 height 9
click at [602, 110] on input "santa" at bounding box center [528, 109] width 172 height 12
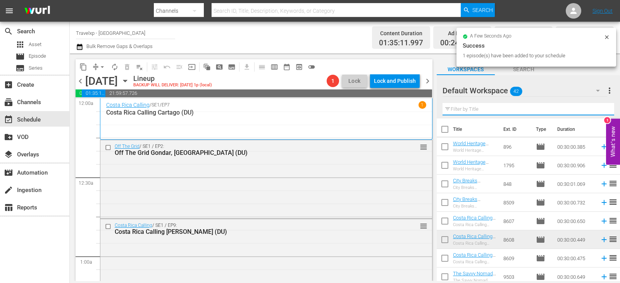
click at [602, 110] on input "text" at bounding box center [528, 109] width 172 height 12
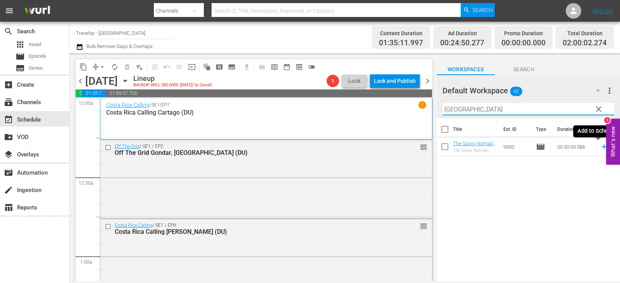
type input "manila"
click at [600, 147] on icon at bounding box center [604, 147] width 9 height 9
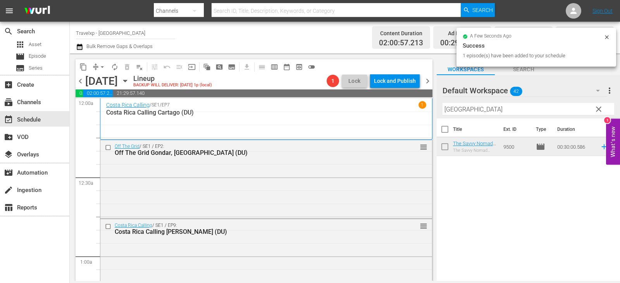
click at [602, 111] on span "clear" at bounding box center [598, 109] width 9 height 9
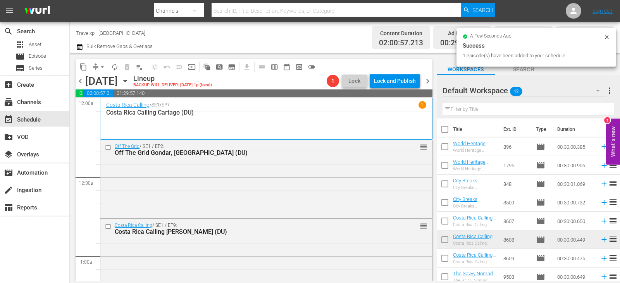
click at [602, 111] on input "text" at bounding box center [528, 109] width 172 height 12
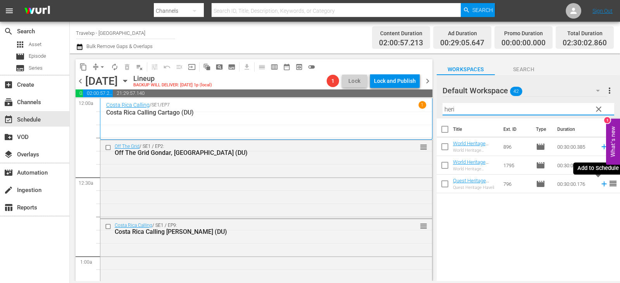
type input "heri"
click at [600, 183] on icon at bounding box center [604, 184] width 9 height 9
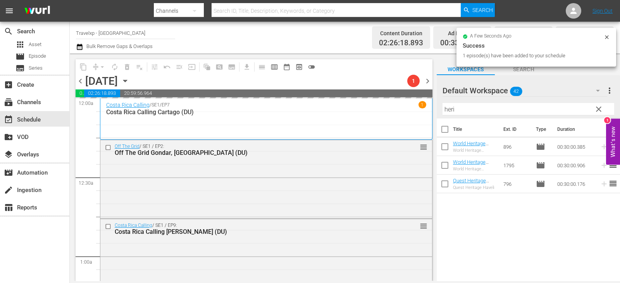
click at [593, 110] on button "clear" at bounding box center [598, 109] width 12 height 12
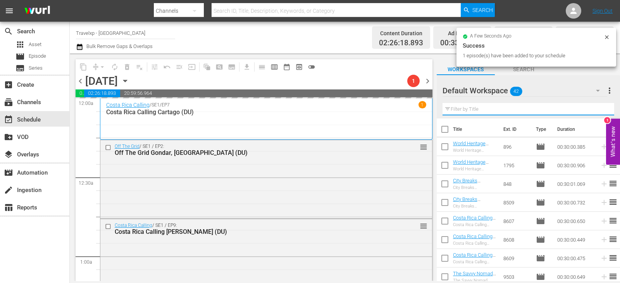
click at [593, 110] on input "text" at bounding box center [528, 109] width 172 height 12
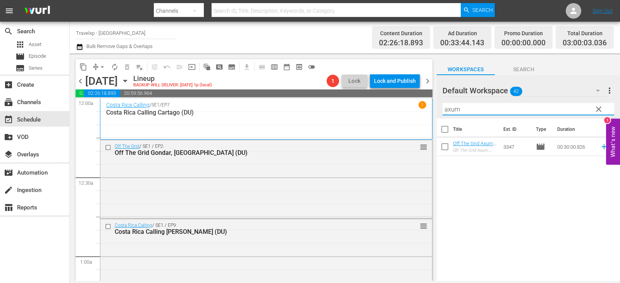
type input "axum"
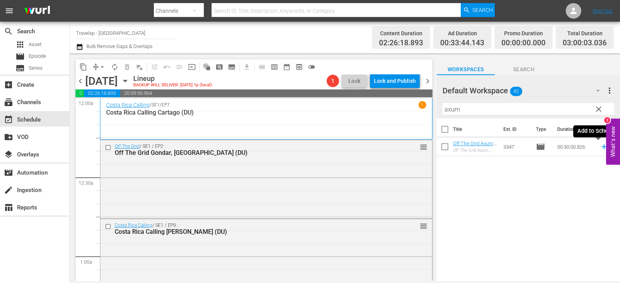
click at [600, 150] on icon at bounding box center [604, 147] width 9 height 9
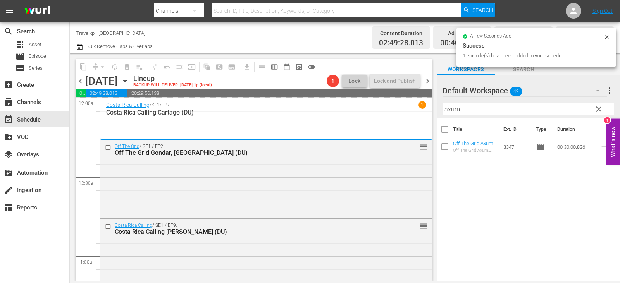
click at [601, 111] on span "clear" at bounding box center [598, 109] width 9 height 9
click at [601, 111] on input "axum" at bounding box center [528, 109] width 172 height 12
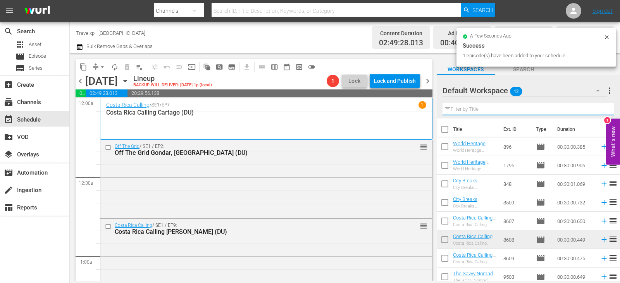
click at [601, 111] on input "text" at bounding box center [528, 109] width 172 height 12
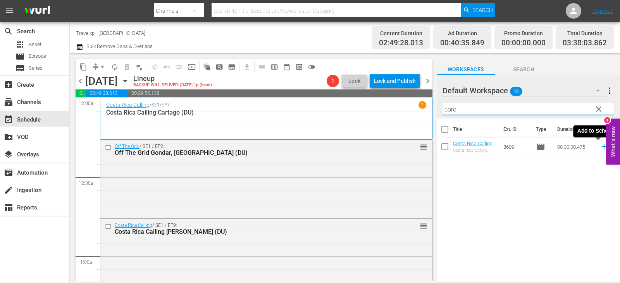
type input "corc"
click at [600, 146] on icon at bounding box center [604, 147] width 9 height 9
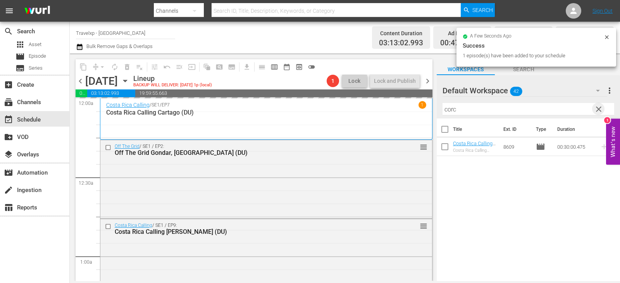
click at [598, 111] on span "clear" at bounding box center [598, 109] width 9 height 9
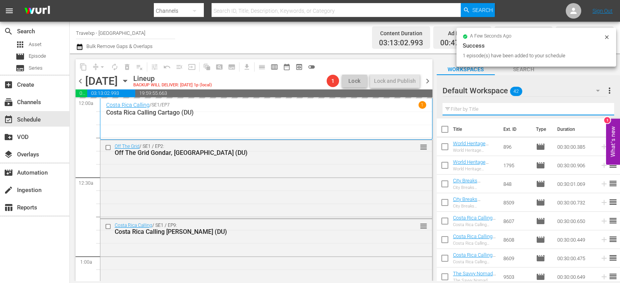
click at [598, 111] on input "text" at bounding box center [528, 109] width 172 height 12
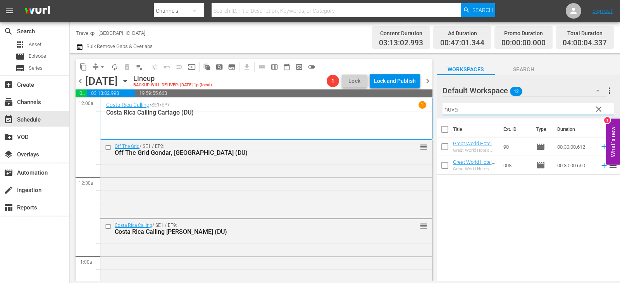
type input "huva"
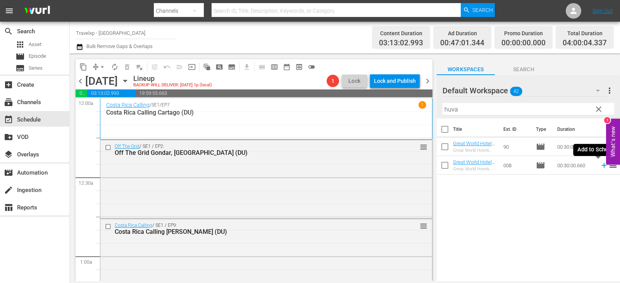
click at [601, 166] on icon at bounding box center [603, 165] width 5 height 5
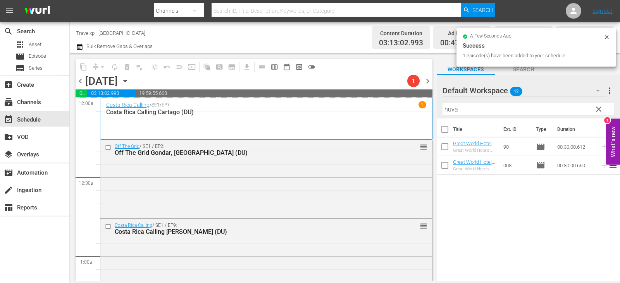
click at [596, 110] on span "clear" at bounding box center [598, 109] width 9 height 9
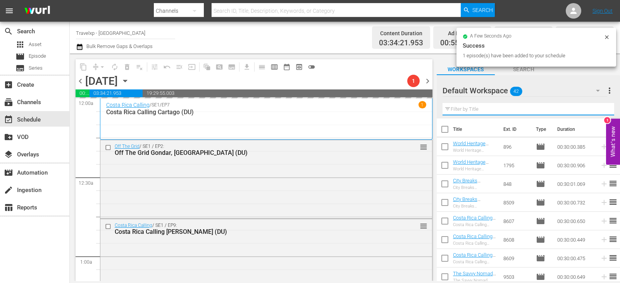
click at [596, 110] on input "text" at bounding box center [528, 109] width 172 height 12
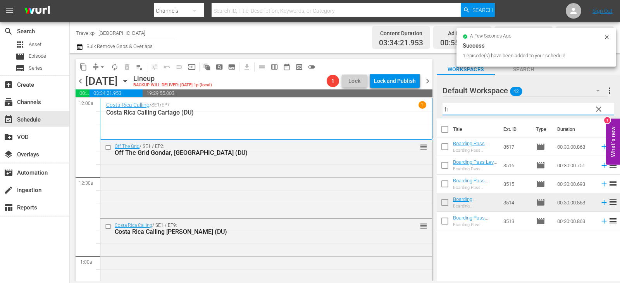
type input "f"
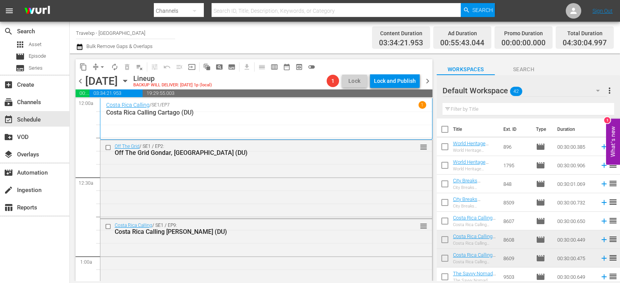
click at [578, 102] on div "Filter by Title" at bounding box center [528, 109] width 172 height 19
click at [576, 102] on div "Filter by Title" at bounding box center [528, 109] width 172 height 19
click at [565, 115] on input "text" at bounding box center [528, 109] width 172 height 12
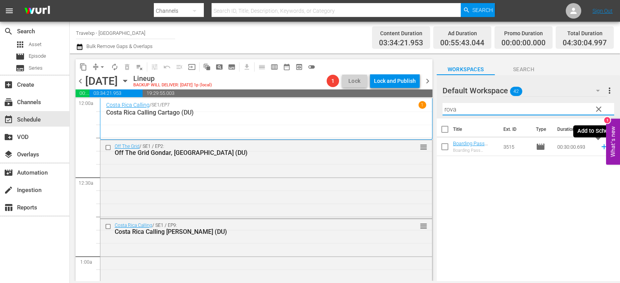
type input "rova"
click at [600, 148] on icon at bounding box center [604, 147] width 9 height 9
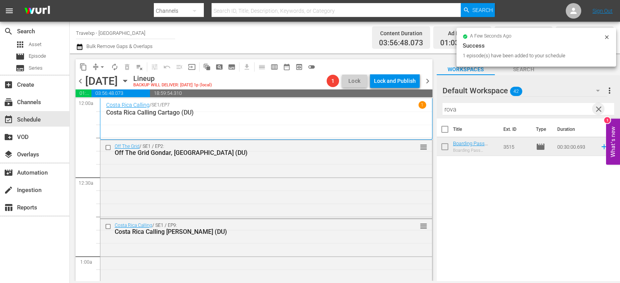
click at [600, 108] on span "clear" at bounding box center [598, 109] width 9 height 9
click at [600, 108] on input "text" at bounding box center [528, 109] width 172 height 12
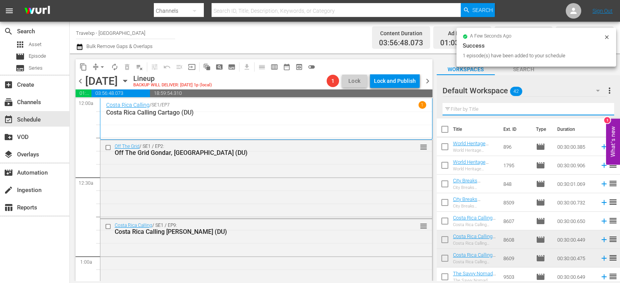
click at [600, 108] on input "text" at bounding box center [528, 109] width 172 height 12
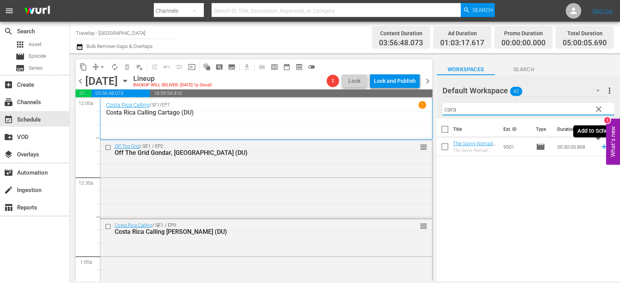
type input "cara"
click at [600, 148] on icon at bounding box center [604, 147] width 9 height 9
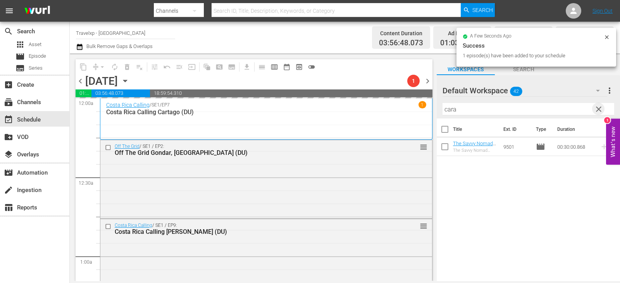
click at [600, 109] on span "clear" at bounding box center [598, 109] width 9 height 9
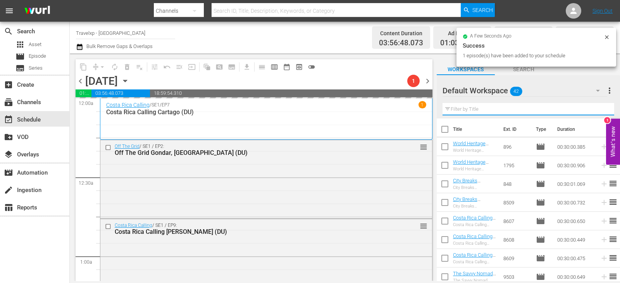
click at [600, 109] on input "text" at bounding box center [528, 109] width 172 height 12
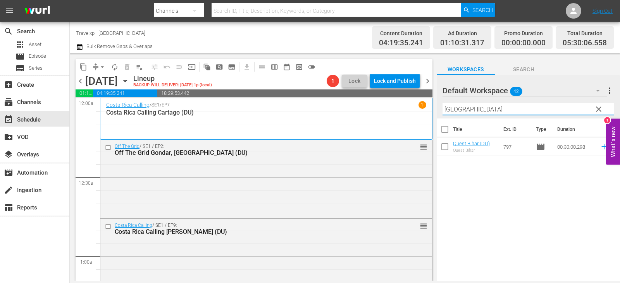
type input "bihar"
click at [600, 150] on icon at bounding box center [604, 147] width 9 height 9
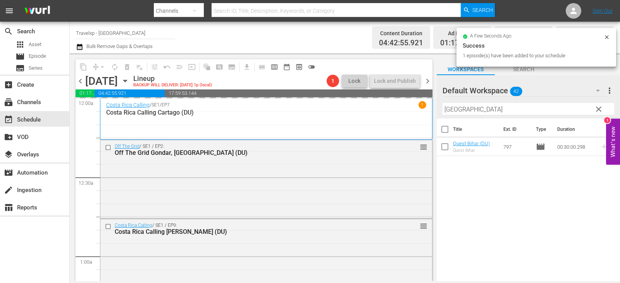
click at [597, 108] on span "clear" at bounding box center [598, 109] width 9 height 9
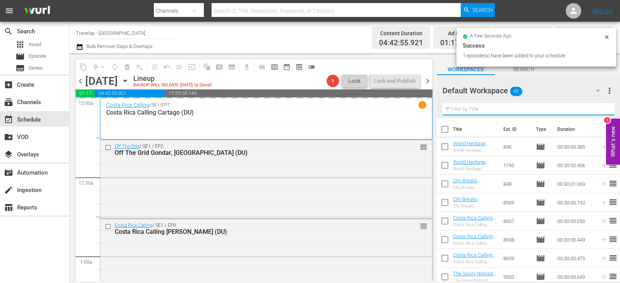
click at [597, 108] on input "text" at bounding box center [528, 109] width 172 height 12
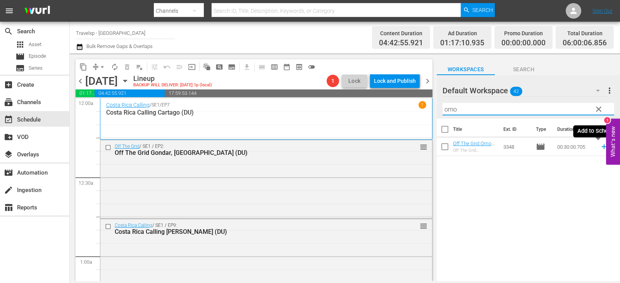
type input "omo"
click at [600, 148] on icon at bounding box center [604, 147] width 9 height 9
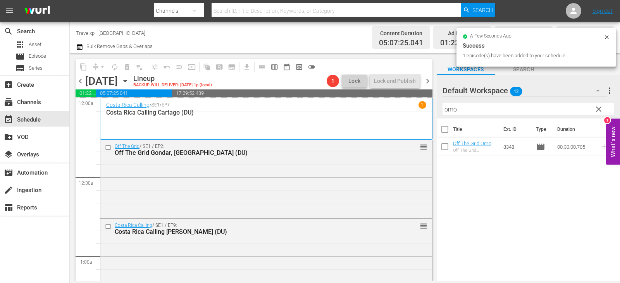
click at [593, 111] on button "clear" at bounding box center [598, 109] width 12 height 12
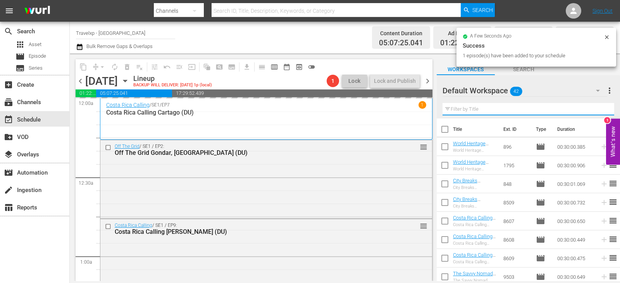
click at [593, 111] on input "text" at bounding box center [528, 109] width 172 height 12
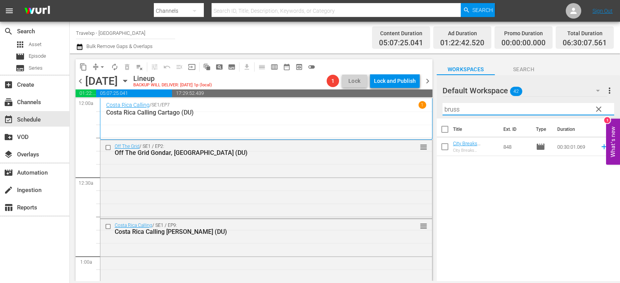
type input "bruss"
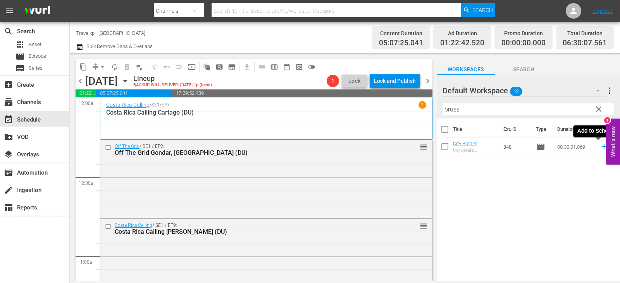
click at [601, 147] on icon at bounding box center [603, 147] width 5 height 5
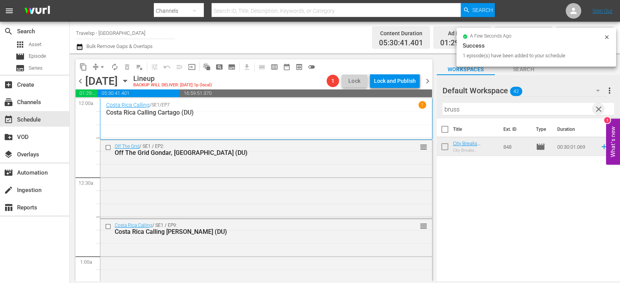
click at [595, 108] on span "clear" at bounding box center [598, 109] width 9 height 9
click at [595, 108] on input "text" at bounding box center [528, 109] width 172 height 12
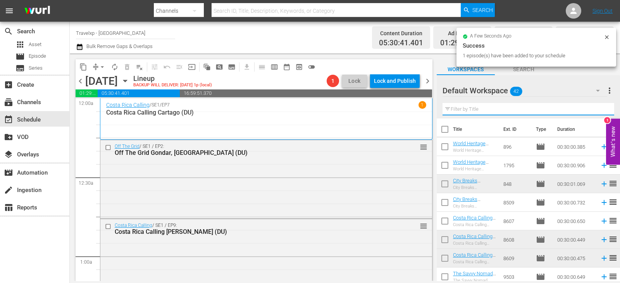
click at [595, 108] on input "text" at bounding box center [528, 109] width 172 height 12
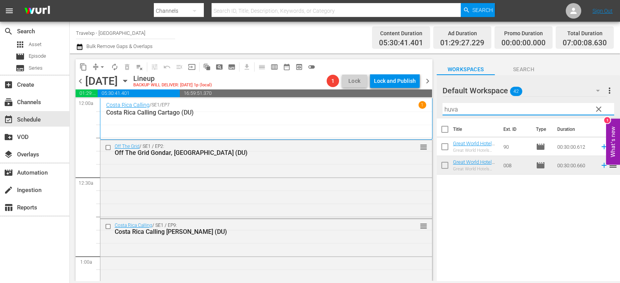
type input "huva"
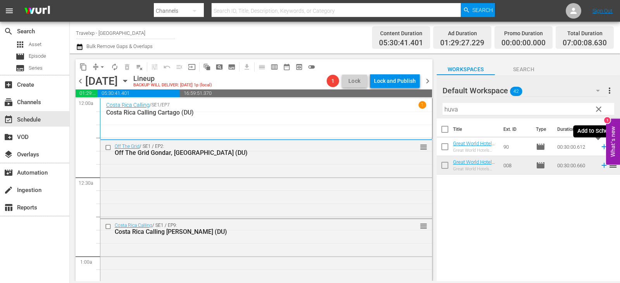
click at [601, 147] on icon at bounding box center [603, 147] width 5 height 5
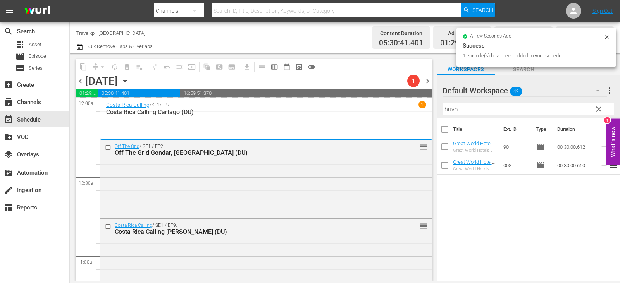
click at [597, 107] on span "clear" at bounding box center [598, 109] width 9 height 9
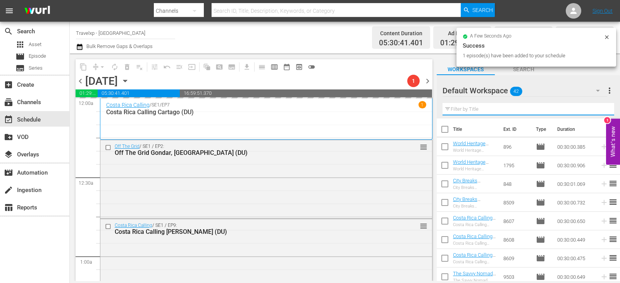
click at [597, 107] on input "text" at bounding box center [528, 109] width 172 height 12
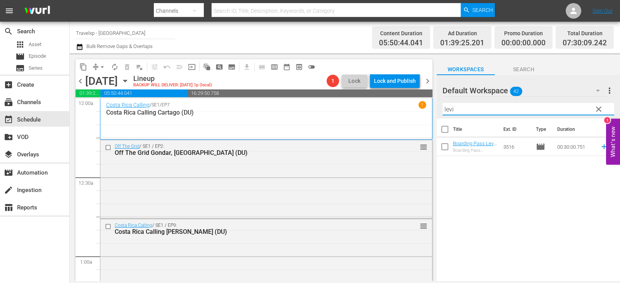
type input "levi"
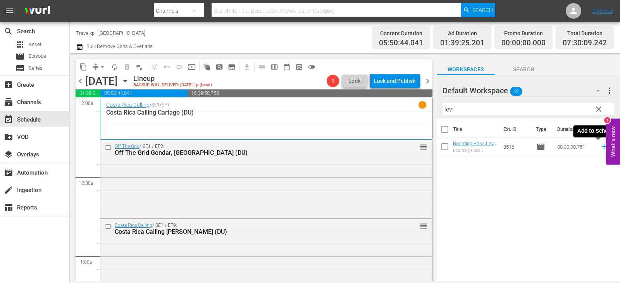
click at [600, 146] on icon at bounding box center [604, 147] width 9 height 9
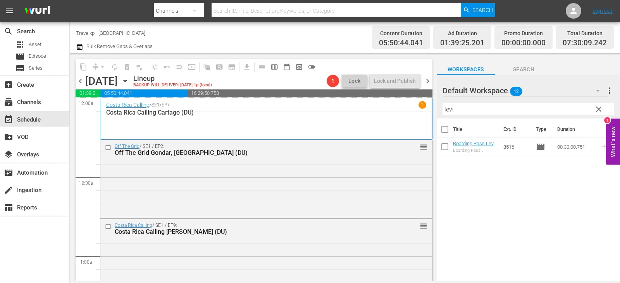
click at [604, 107] on button "clear" at bounding box center [598, 109] width 12 height 12
click at [602, 107] on input "levi" at bounding box center [528, 109] width 172 height 12
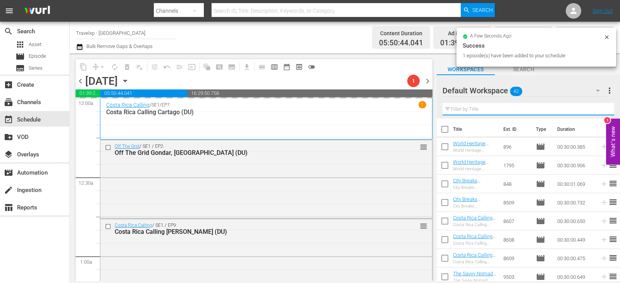
click at [602, 107] on input "text" at bounding box center [528, 109] width 172 height 12
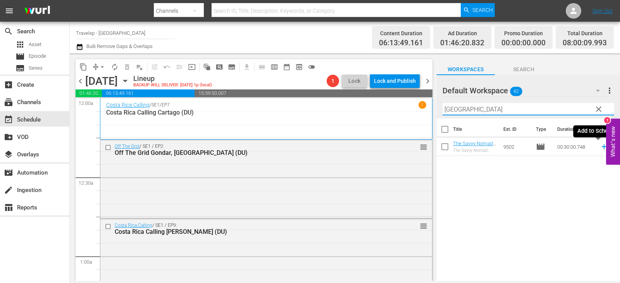
type input "[GEOGRAPHIC_DATA]"
click at [600, 146] on icon at bounding box center [604, 147] width 9 height 9
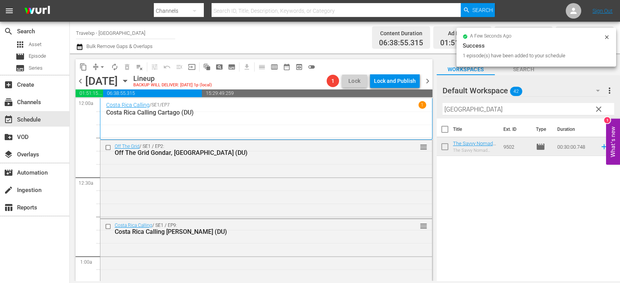
click at [598, 112] on span "clear" at bounding box center [598, 109] width 9 height 9
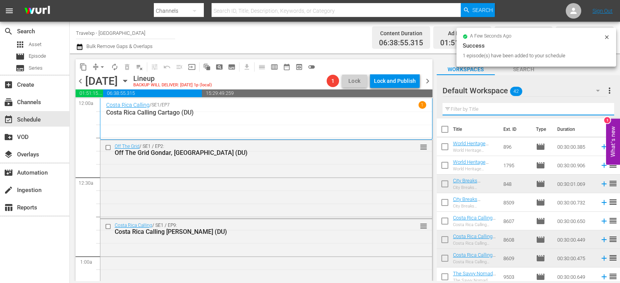
click at [598, 112] on input "text" at bounding box center [528, 109] width 172 height 12
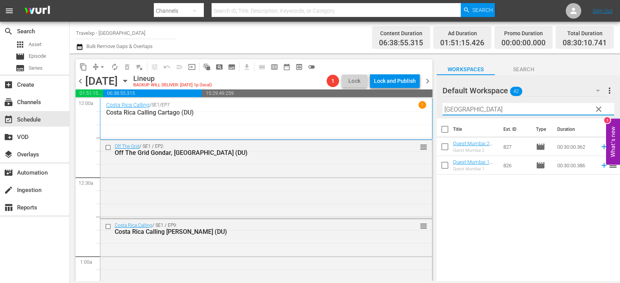
type input "[GEOGRAPHIC_DATA]"
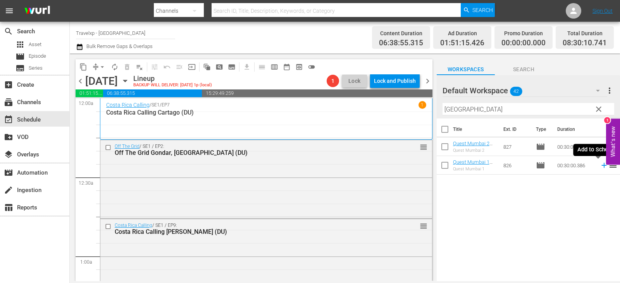
click at [600, 167] on icon at bounding box center [604, 165] width 9 height 9
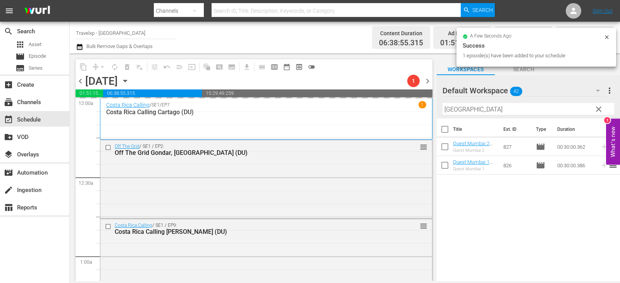
click at [600, 108] on span "clear" at bounding box center [598, 109] width 9 height 9
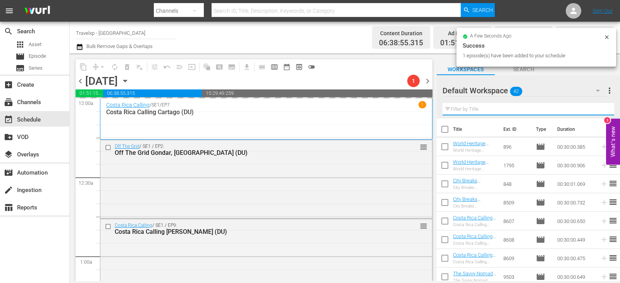
click at [600, 108] on input "text" at bounding box center [528, 109] width 172 height 12
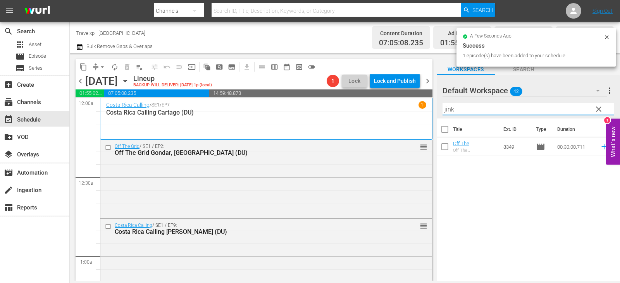
type input "jinka"
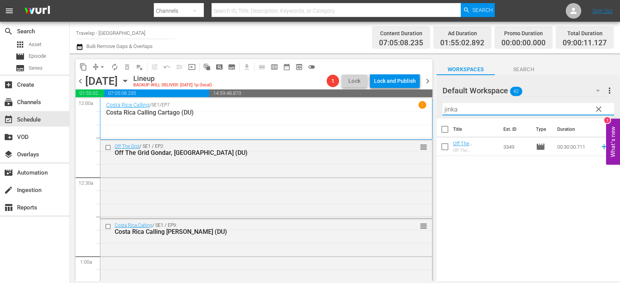
type input "jinka"
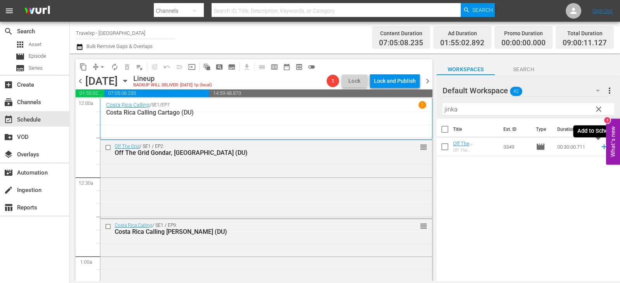
click at [600, 145] on icon at bounding box center [604, 147] width 9 height 9
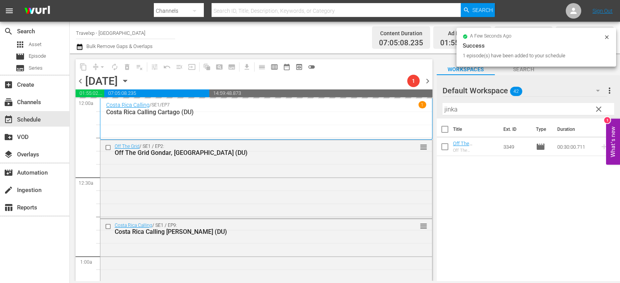
click at [599, 113] on span "clear" at bounding box center [598, 109] width 9 height 9
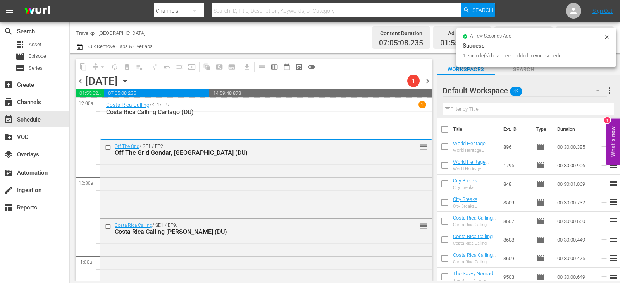
click at [599, 113] on input "text" at bounding box center [528, 109] width 172 height 12
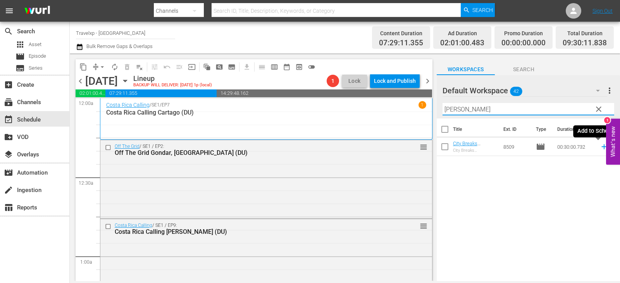
type input "[PERSON_NAME]"
click at [601, 147] on icon at bounding box center [604, 147] width 9 height 9
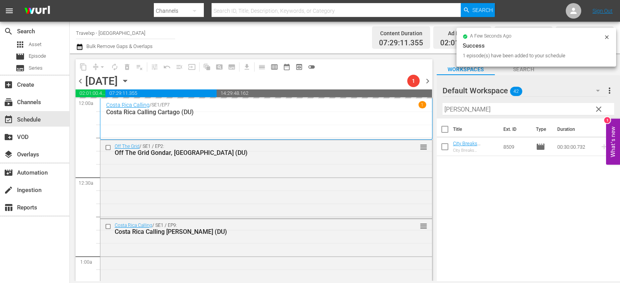
click at [601, 109] on span "clear" at bounding box center [598, 109] width 9 height 9
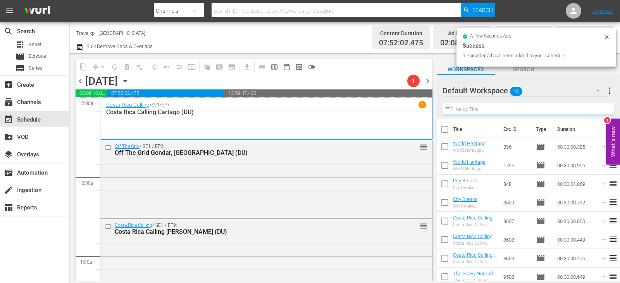
click at [601, 109] on input "text" at bounding box center [528, 109] width 172 height 12
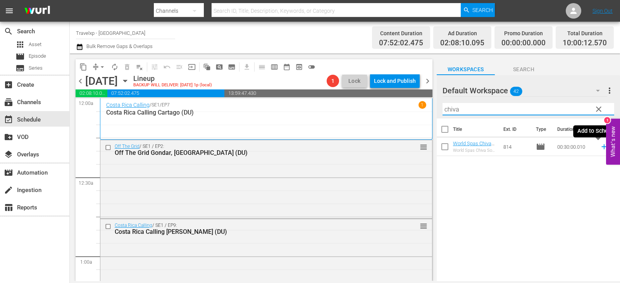
type input "chiva"
click at [601, 146] on icon at bounding box center [603, 147] width 5 height 5
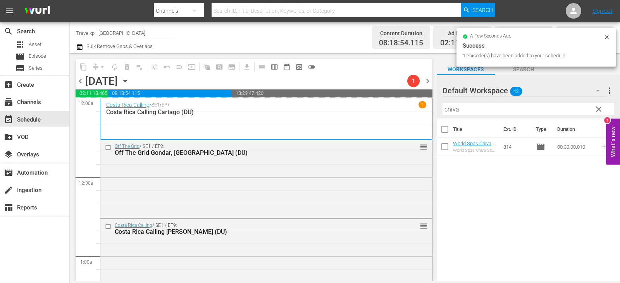
click at [596, 112] on span "clear" at bounding box center [598, 109] width 9 height 9
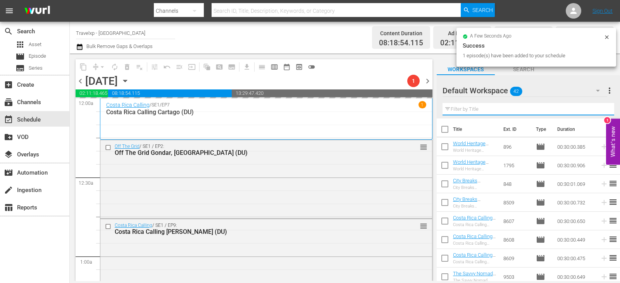
click at [596, 112] on input "text" at bounding box center [528, 109] width 172 height 12
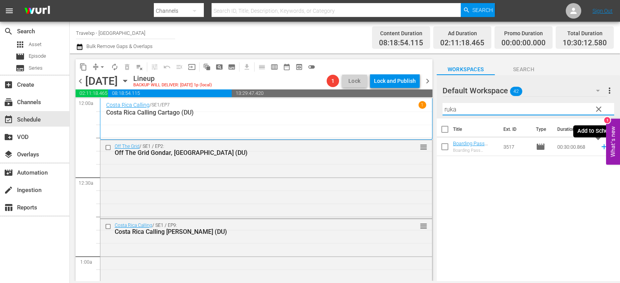
type input "ruka"
click at [600, 148] on icon at bounding box center [604, 147] width 9 height 9
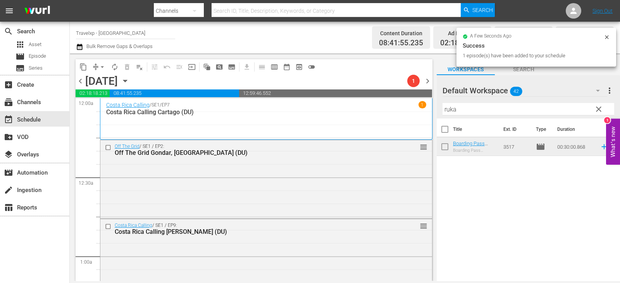
click at [601, 110] on span "clear" at bounding box center [598, 109] width 9 height 9
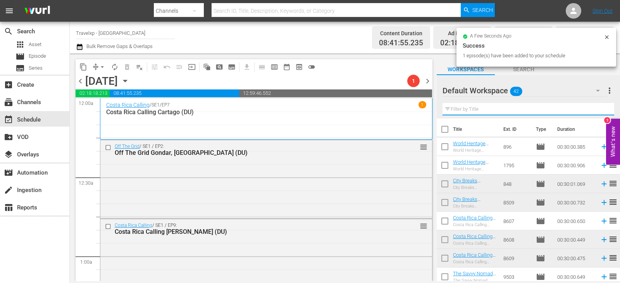
click at [601, 110] on input "text" at bounding box center [528, 109] width 172 height 12
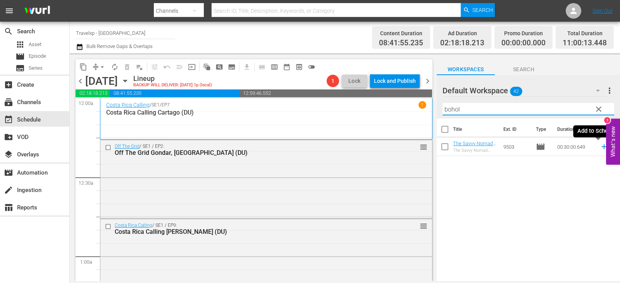
type input "bohol"
click at [601, 147] on icon at bounding box center [603, 147] width 5 height 5
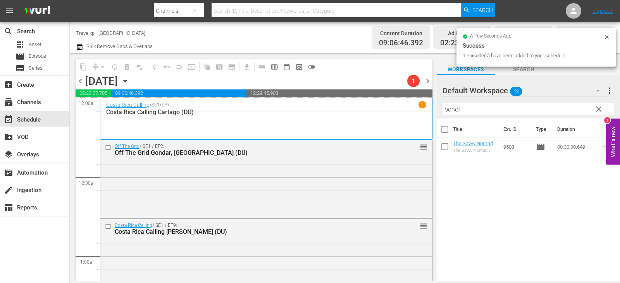
click at [593, 108] on button "clear" at bounding box center [598, 109] width 12 height 12
click at [593, 108] on input "bohol" at bounding box center [528, 109] width 172 height 12
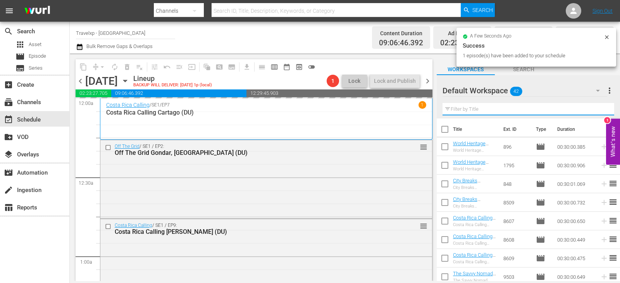
click at [593, 108] on input "text" at bounding box center [528, 109] width 172 height 12
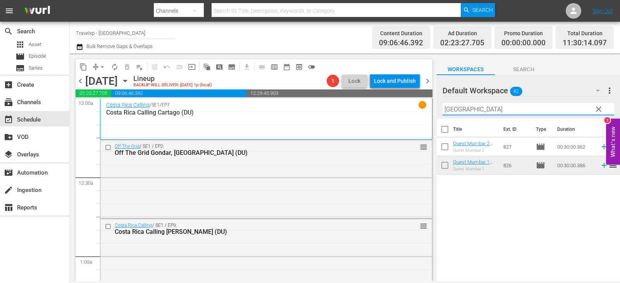
type input "[GEOGRAPHIC_DATA]"
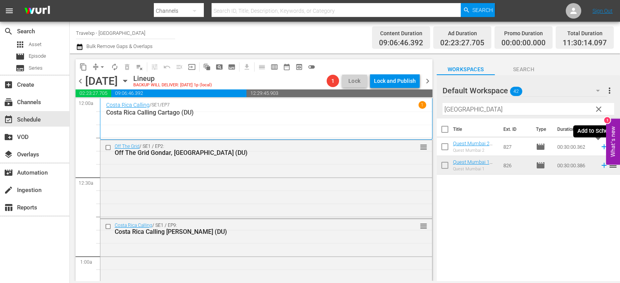
click at [601, 147] on icon at bounding box center [604, 147] width 9 height 9
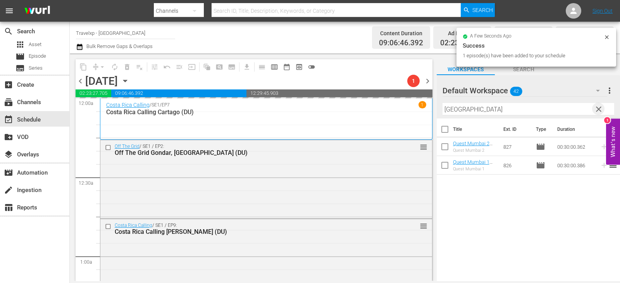
click at [598, 108] on span "clear" at bounding box center [598, 109] width 9 height 9
click at [598, 108] on input "text" at bounding box center [528, 109] width 172 height 12
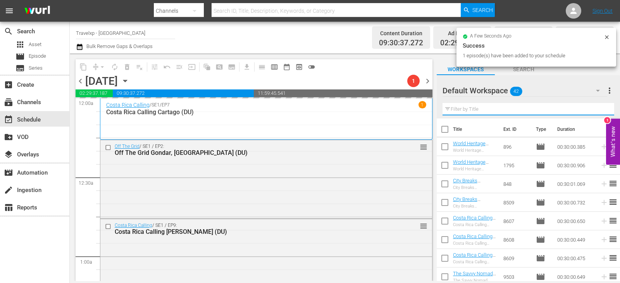
click at [598, 108] on input "text" at bounding box center [528, 109] width 172 height 12
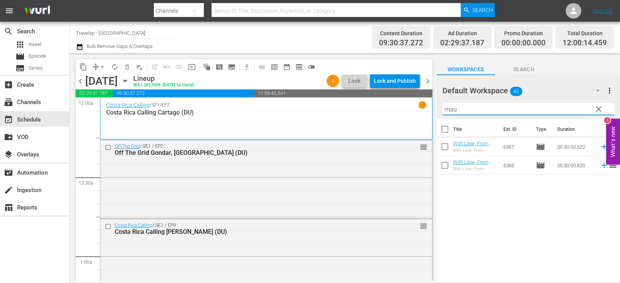
type input "mau"
click at [608, 146] on span "reorder" at bounding box center [612, 146] width 9 height 9
click at [589, 148] on td "00:30:00.522" at bounding box center [575, 147] width 43 height 19
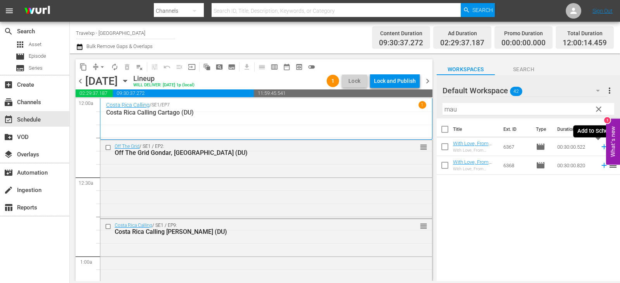
click at [601, 147] on icon at bounding box center [603, 147] width 5 height 5
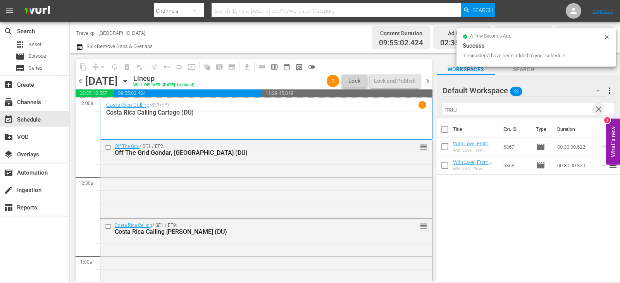
click at [597, 108] on span "clear" at bounding box center [598, 109] width 9 height 9
click at [597, 108] on input "text" at bounding box center [528, 109] width 172 height 12
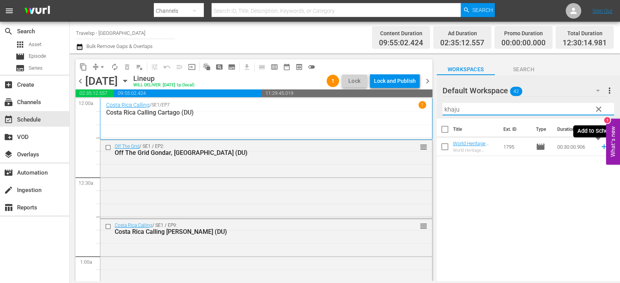
type input "khaju"
click at [600, 148] on icon at bounding box center [604, 147] width 9 height 9
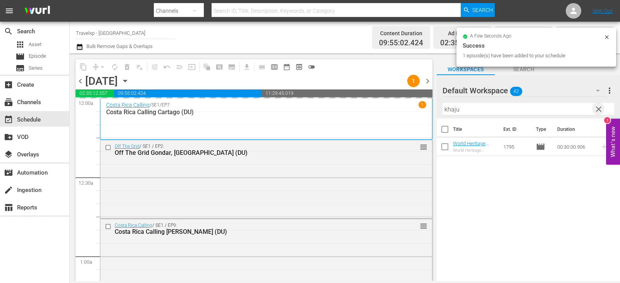
click at [599, 108] on span "clear" at bounding box center [598, 109] width 9 height 9
click at [599, 108] on input "text" at bounding box center [528, 109] width 172 height 12
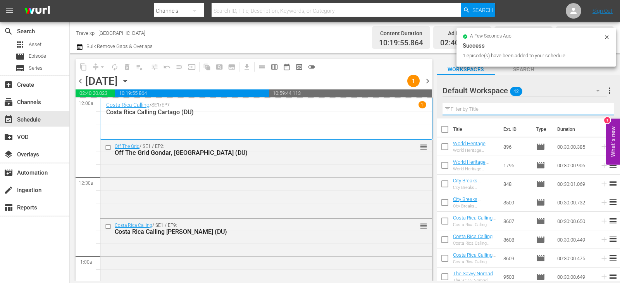
click at [599, 108] on input "text" at bounding box center [528, 109] width 172 height 12
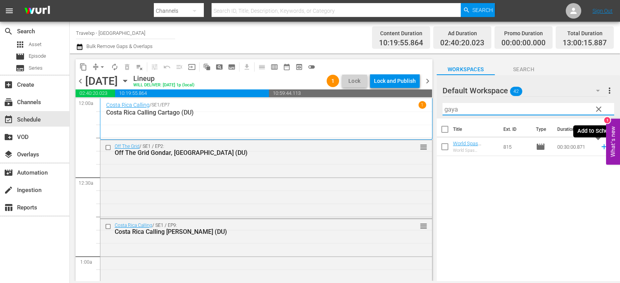
type input "gaya"
click at [600, 145] on icon at bounding box center [604, 147] width 9 height 9
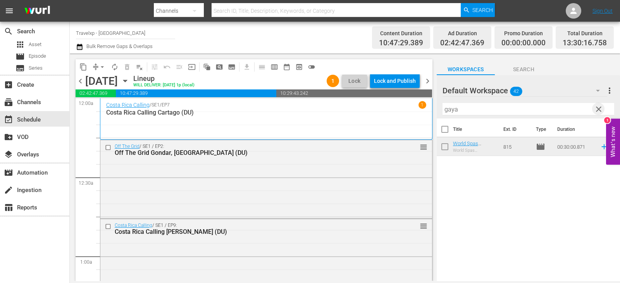
click at [601, 109] on span "clear" at bounding box center [598, 109] width 9 height 9
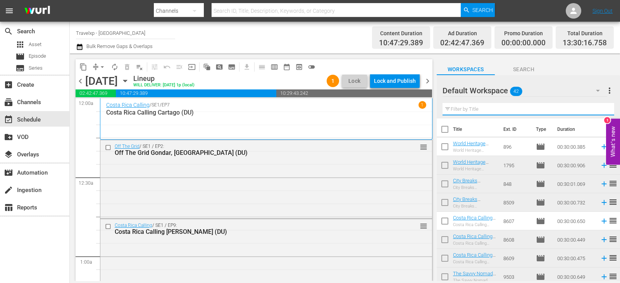
click at [601, 109] on input "text" at bounding box center [528, 109] width 172 height 12
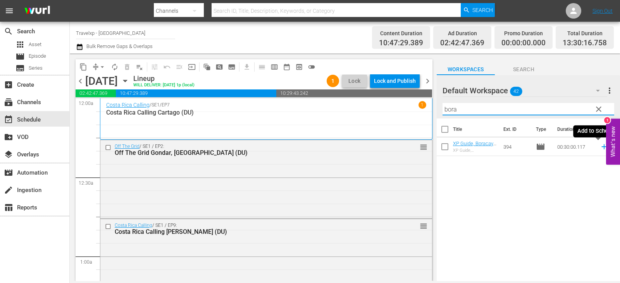
type input "bora"
click at [600, 146] on icon at bounding box center [604, 147] width 9 height 9
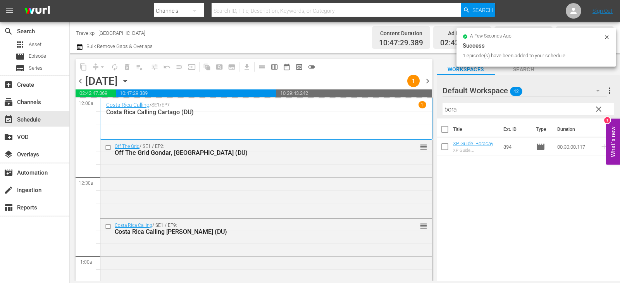
click at [601, 110] on span "clear" at bounding box center [598, 109] width 9 height 9
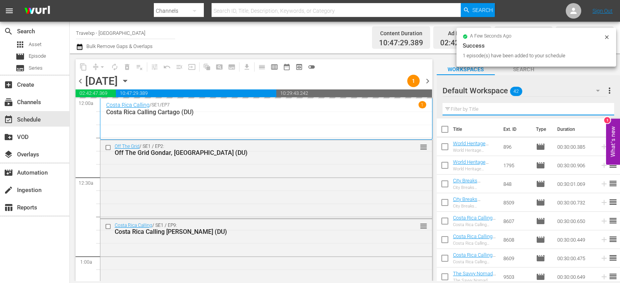
click at [601, 110] on input "text" at bounding box center [528, 109] width 172 height 12
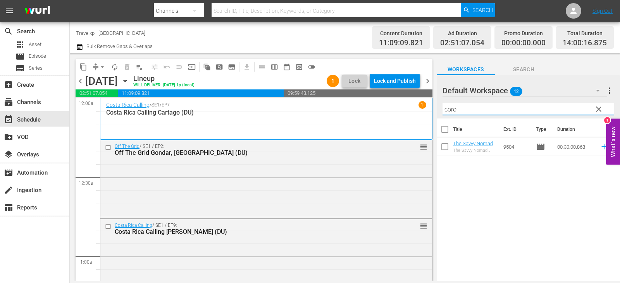
type input "coro"
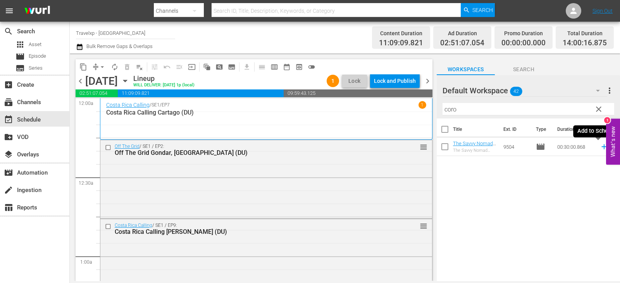
click at [600, 146] on icon at bounding box center [604, 147] width 9 height 9
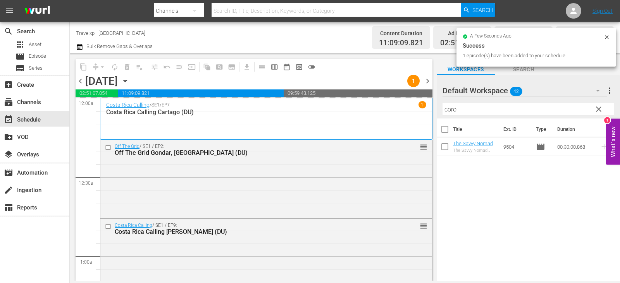
click at [597, 113] on span "clear" at bounding box center [598, 109] width 9 height 9
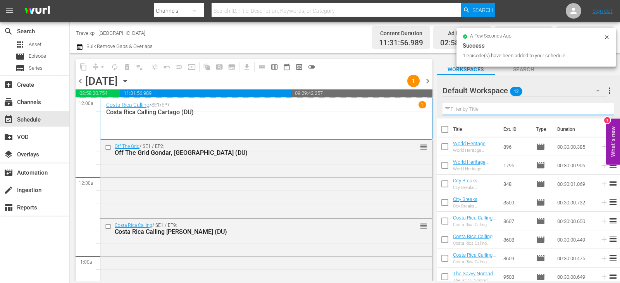
click at [597, 113] on input "text" at bounding box center [528, 109] width 172 height 12
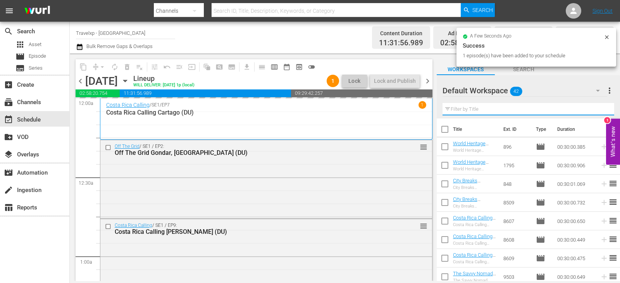
click at [597, 113] on input "text" at bounding box center [528, 109] width 172 height 12
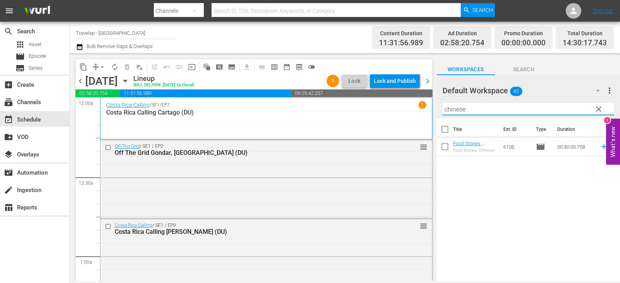
type input "chinese"
click at [600, 148] on icon at bounding box center [604, 147] width 9 height 9
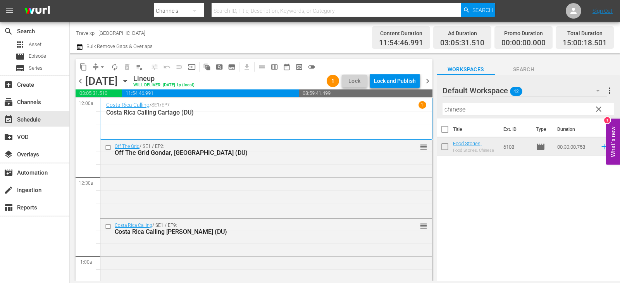
click at [599, 110] on span "clear" at bounding box center [598, 109] width 9 height 9
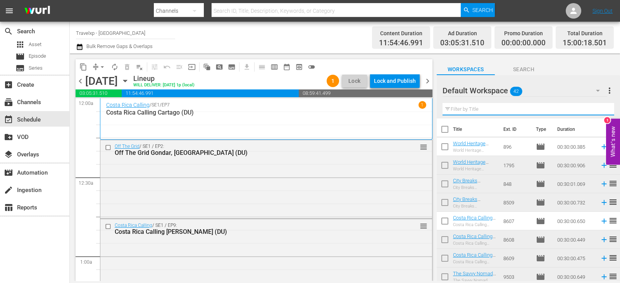
click at [599, 110] on input "text" at bounding box center [528, 109] width 172 height 12
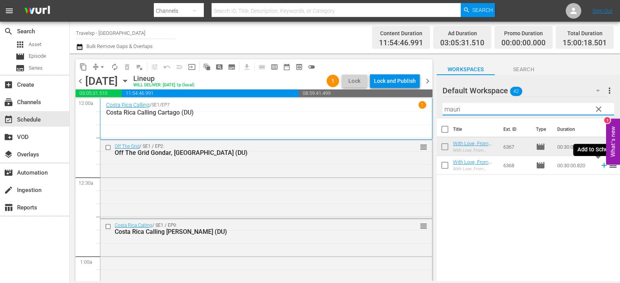
type input "mauri"
click at [608, 169] on span "reorder" at bounding box center [612, 164] width 9 height 9
click at [601, 166] on icon at bounding box center [603, 165] width 5 height 5
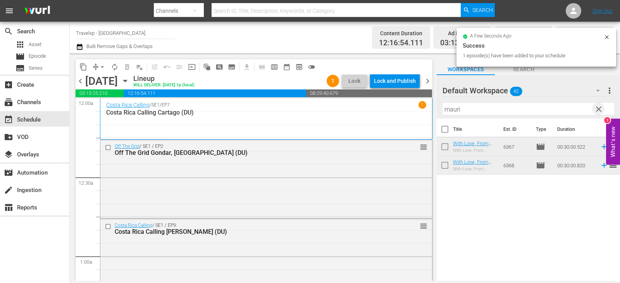
click at [598, 111] on span "clear" at bounding box center [598, 109] width 9 height 9
click at [598, 111] on input "text" at bounding box center [528, 109] width 172 height 12
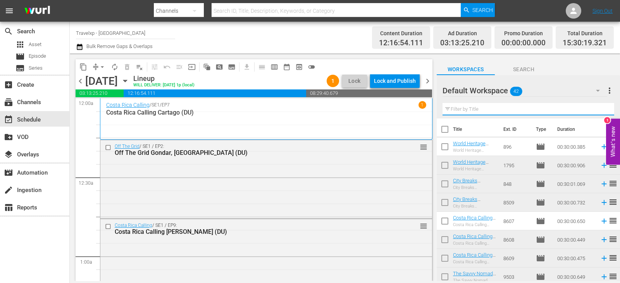
click at [598, 111] on input "text" at bounding box center [528, 109] width 172 height 12
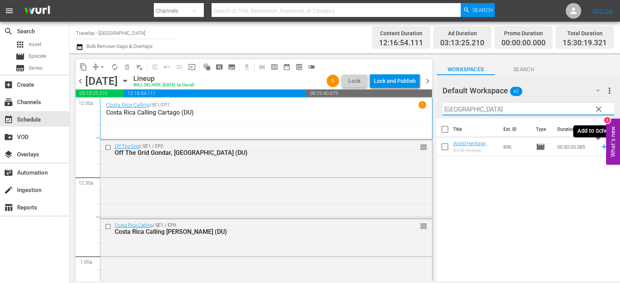
type input "[GEOGRAPHIC_DATA]"
click at [600, 149] on icon at bounding box center [604, 147] width 9 height 9
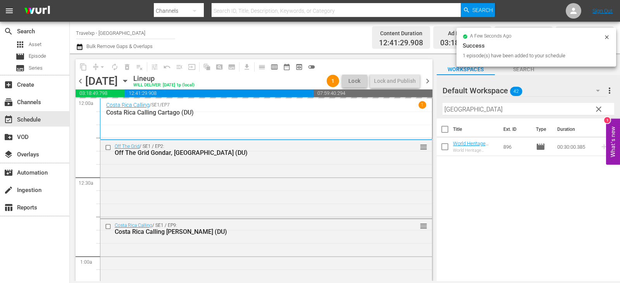
click at [602, 109] on span "clear" at bounding box center [598, 109] width 9 height 9
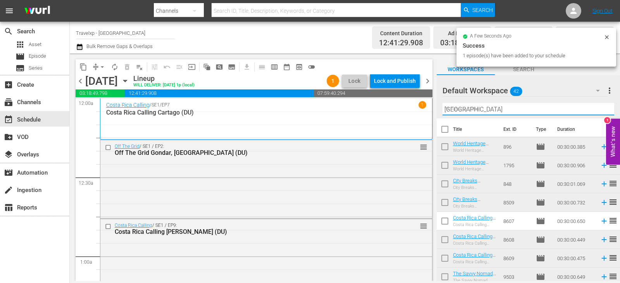
click at [602, 109] on input "[GEOGRAPHIC_DATA]" at bounding box center [528, 109] width 172 height 12
click at [602, 109] on input "text" at bounding box center [528, 109] width 172 height 12
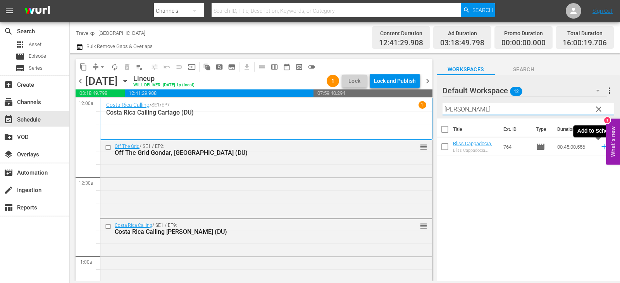
type input "[PERSON_NAME]"
click at [600, 146] on icon at bounding box center [604, 147] width 9 height 9
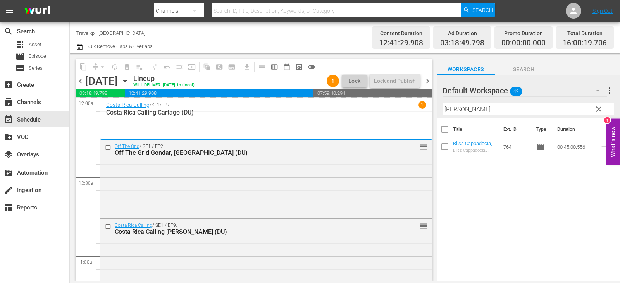
click at [598, 110] on span "clear" at bounding box center [598, 109] width 9 height 9
click at [598, 110] on input "[PERSON_NAME]" at bounding box center [528, 109] width 172 height 12
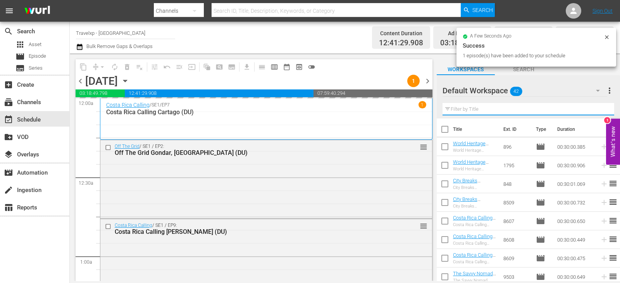
click at [598, 110] on input "text" at bounding box center [528, 109] width 172 height 12
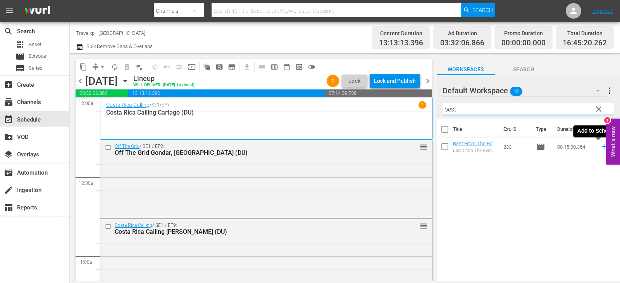
type input "best"
click at [601, 148] on icon at bounding box center [603, 147] width 5 height 5
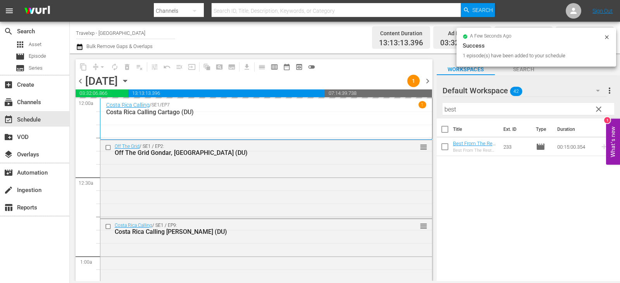
click at [601, 105] on span "clear" at bounding box center [598, 109] width 9 height 9
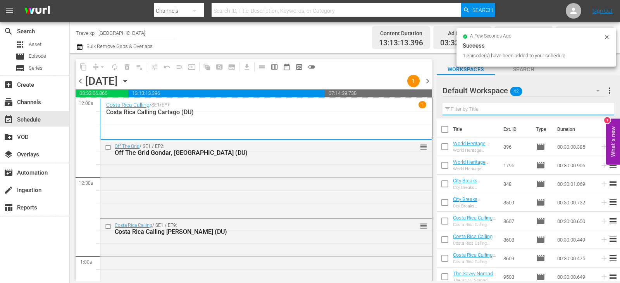
click at [601, 107] on input "text" at bounding box center [528, 109] width 172 height 12
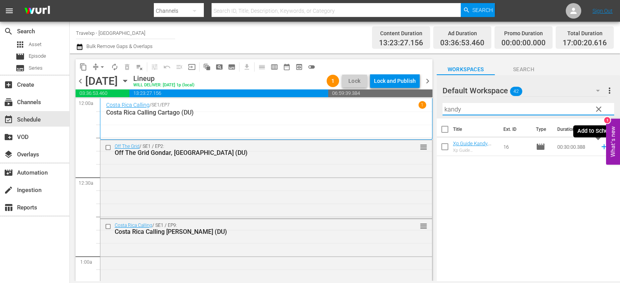
type input "kandy"
click at [600, 147] on icon at bounding box center [604, 147] width 9 height 9
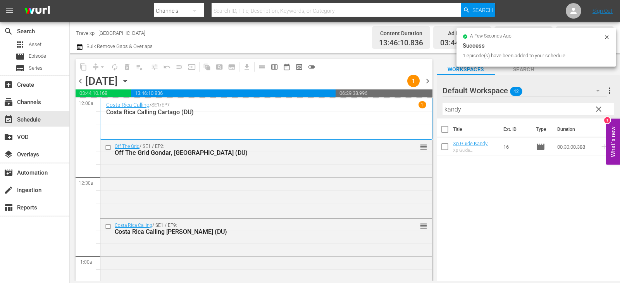
click at [597, 109] on span "clear" at bounding box center [598, 109] width 9 height 9
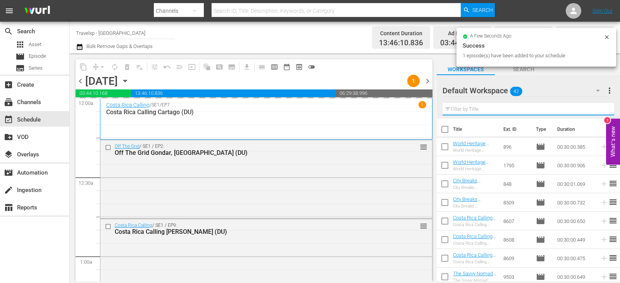
drag, startPoint x: 597, startPoint y: 109, endPoint x: 579, endPoint y: 112, distance: 18.8
click at [597, 109] on input "text" at bounding box center [528, 109] width 172 height 12
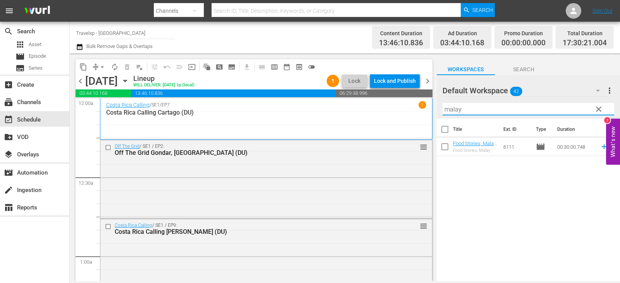
type input "malay"
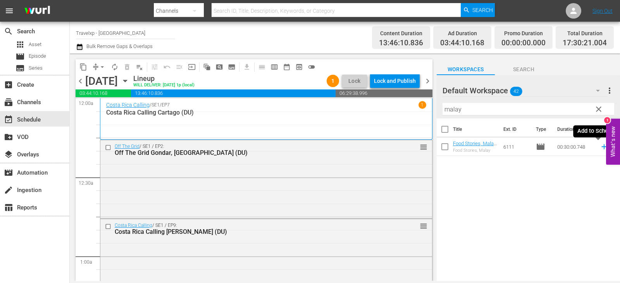
click at [600, 146] on icon at bounding box center [604, 147] width 9 height 9
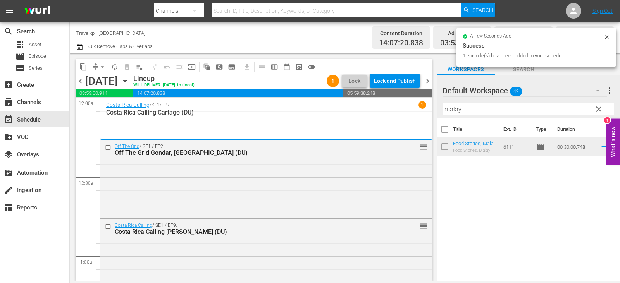
click at [599, 109] on span "clear" at bounding box center [598, 109] width 9 height 9
click at [599, 109] on input "malay" at bounding box center [528, 109] width 172 height 12
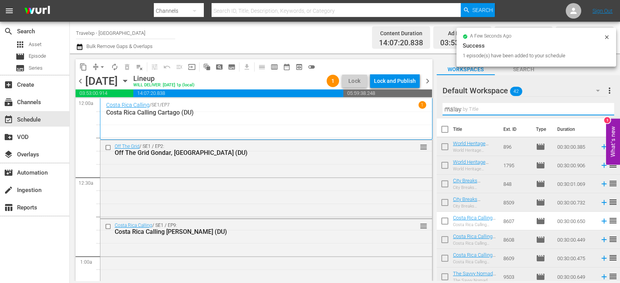
click at [599, 109] on input "malay" at bounding box center [528, 109] width 172 height 12
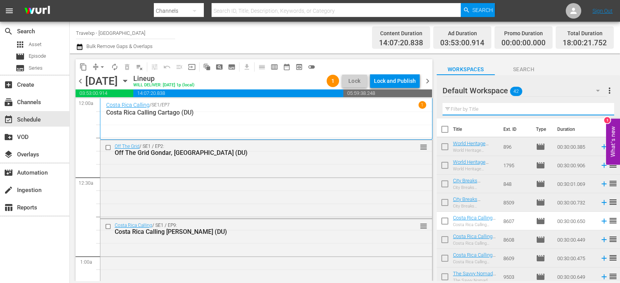
click at [599, 109] on input "text" at bounding box center [528, 109] width 172 height 12
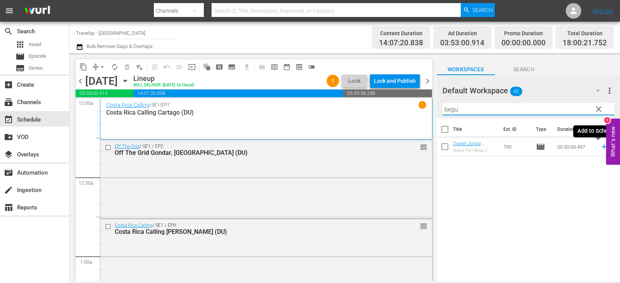
type input "begu"
click at [600, 146] on icon at bounding box center [604, 147] width 9 height 9
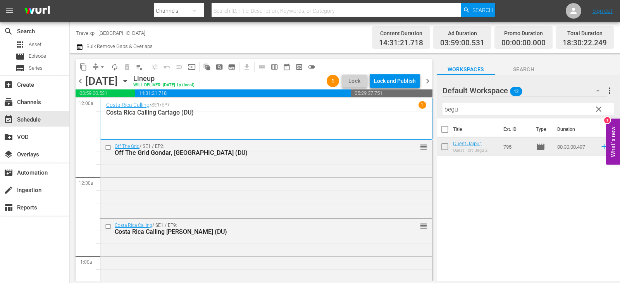
click at [599, 111] on span "clear" at bounding box center [598, 109] width 9 height 9
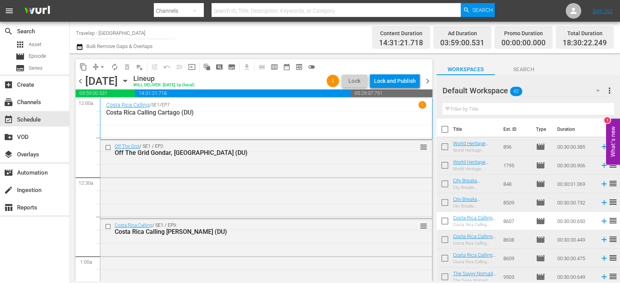
click at [599, 111] on input "text" at bounding box center [528, 109] width 172 height 12
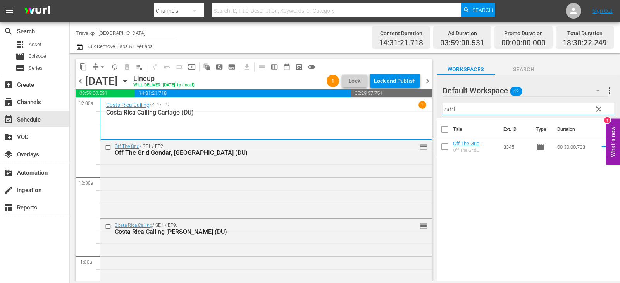
type input "add"
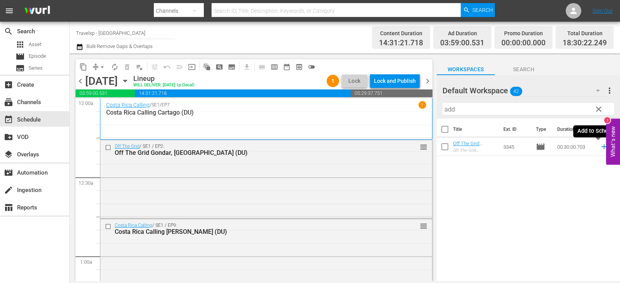
click at [601, 148] on icon at bounding box center [604, 147] width 9 height 9
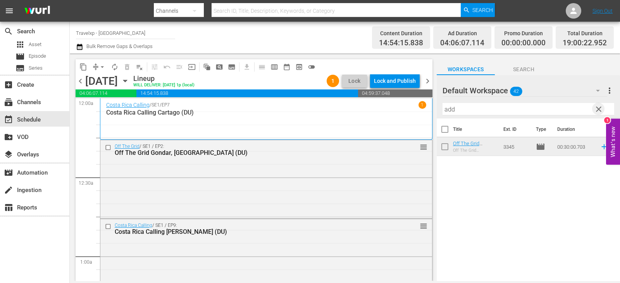
click at [597, 109] on span "clear" at bounding box center [598, 109] width 9 height 9
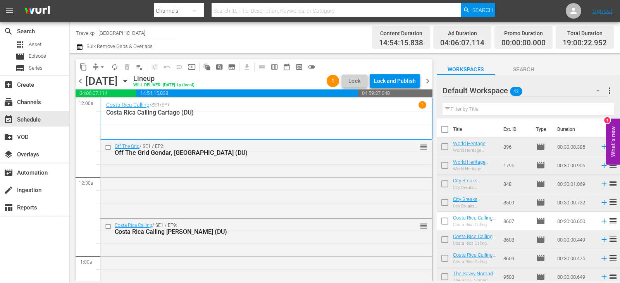
click at [597, 109] on input "text" at bounding box center [528, 109] width 172 height 12
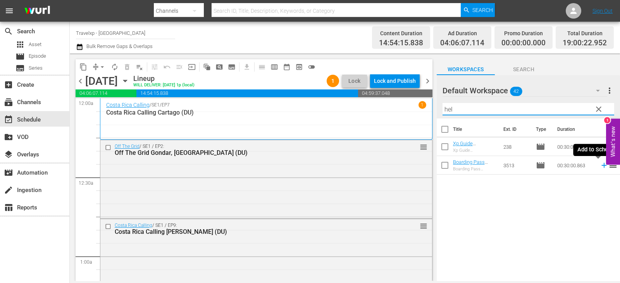
type input "hel"
click at [600, 168] on icon at bounding box center [604, 165] width 9 height 9
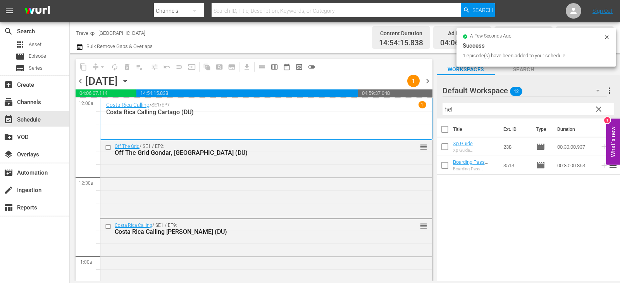
click at [591, 109] on input "hel" at bounding box center [528, 109] width 172 height 12
click at [600, 108] on span "clear" at bounding box center [598, 109] width 9 height 9
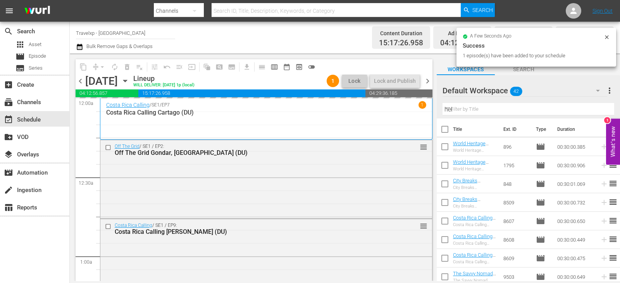
click at [600, 108] on input "hel" at bounding box center [528, 109] width 172 height 12
click at [600, 108] on input "text" at bounding box center [528, 109] width 172 height 12
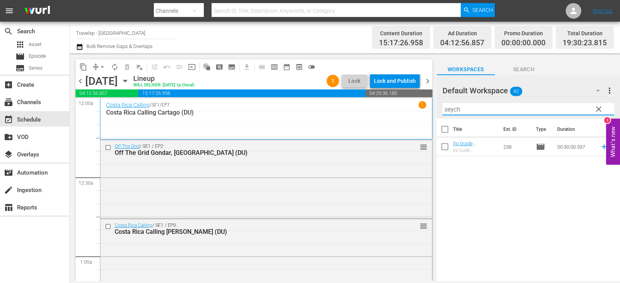
type input "seych"
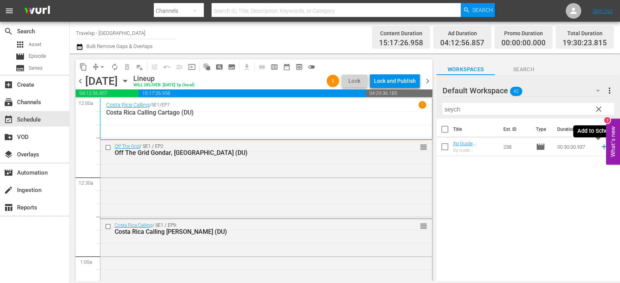
click at [601, 148] on icon at bounding box center [603, 147] width 5 height 5
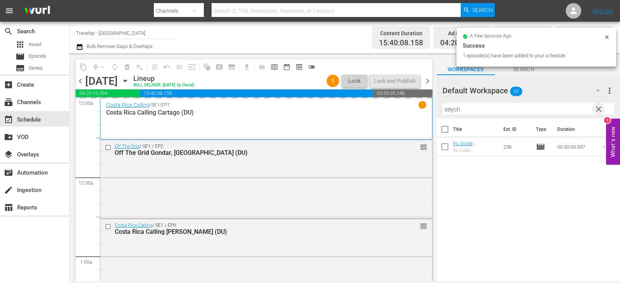
click at [596, 110] on span "clear" at bounding box center [598, 109] width 9 height 9
click at [596, 110] on input "text" at bounding box center [528, 109] width 172 height 12
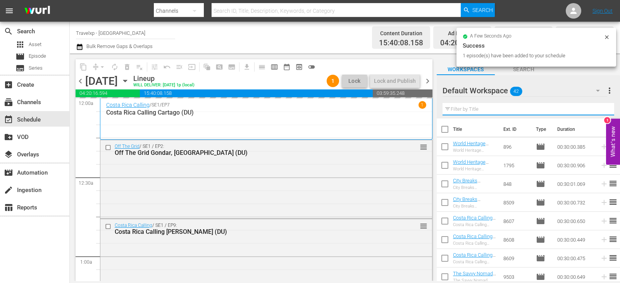
click at [596, 110] on input "text" at bounding box center [528, 109] width 172 height 12
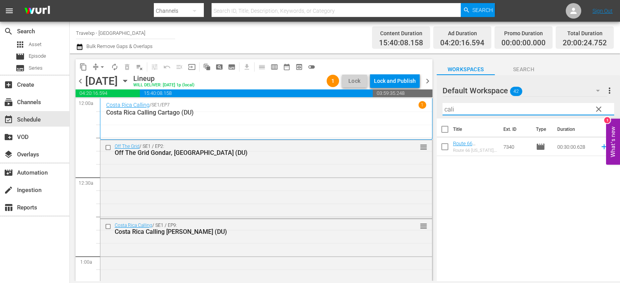
type input "cali"
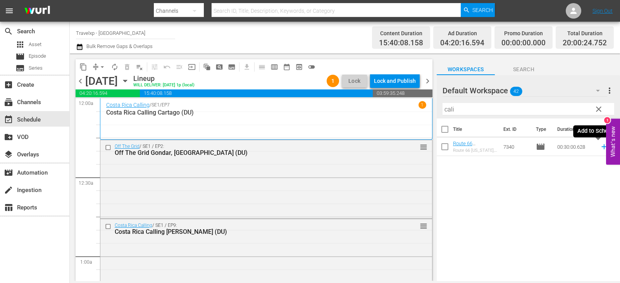
click at [600, 148] on icon at bounding box center [604, 147] width 9 height 9
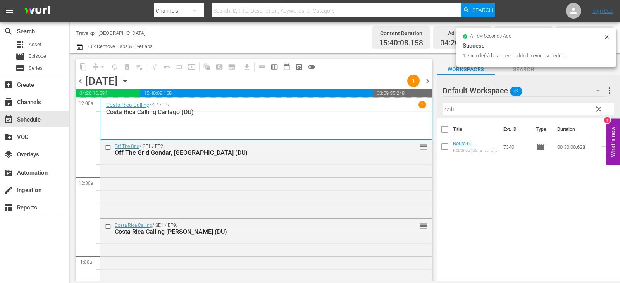
click at [596, 109] on span "clear" at bounding box center [598, 109] width 9 height 9
click at [596, 109] on input "cali" at bounding box center [528, 109] width 172 height 12
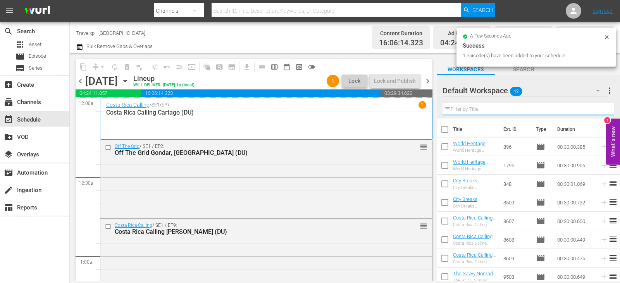
click at [596, 109] on input "text" at bounding box center [528, 109] width 172 height 12
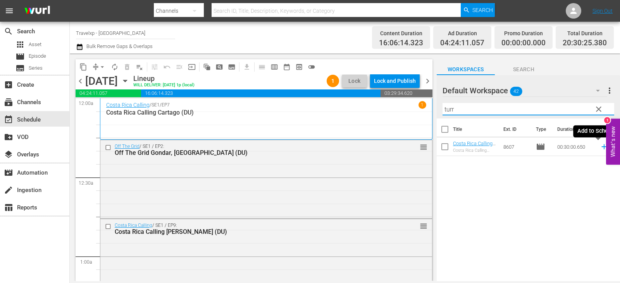
type input "turr"
click at [600, 146] on icon at bounding box center [604, 147] width 9 height 9
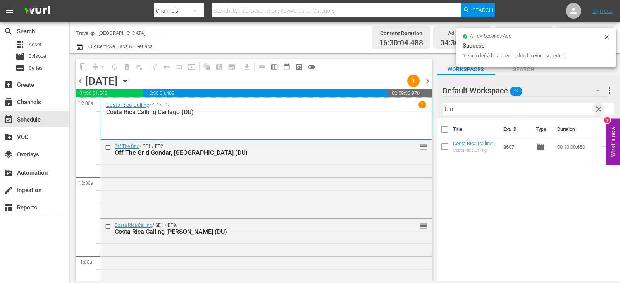
click at [601, 109] on span "clear" at bounding box center [598, 109] width 9 height 9
click at [601, 109] on input "text" at bounding box center [528, 109] width 172 height 12
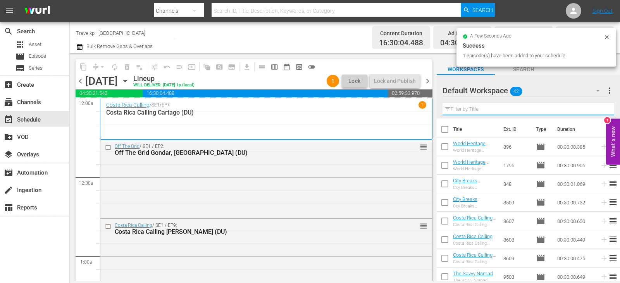
click at [601, 109] on input "text" at bounding box center [528, 109] width 172 height 12
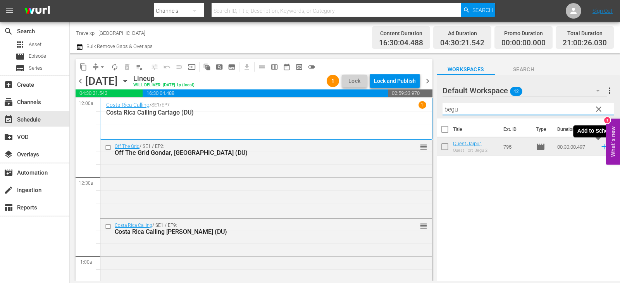
type input "begu"
click at [600, 146] on icon at bounding box center [604, 147] width 9 height 9
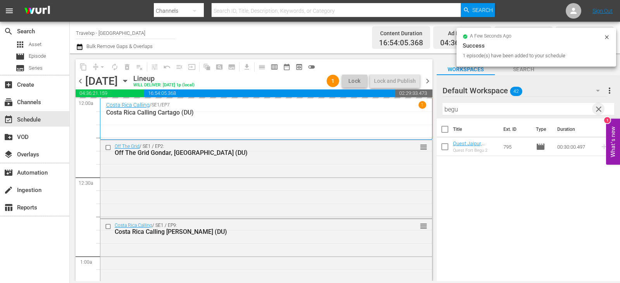
click at [597, 108] on span "clear" at bounding box center [598, 109] width 9 height 9
click at [597, 108] on input "text" at bounding box center [528, 109] width 172 height 12
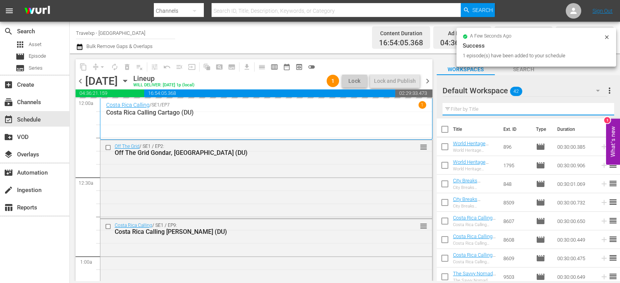
click at [597, 108] on input "text" at bounding box center [528, 109] width 172 height 12
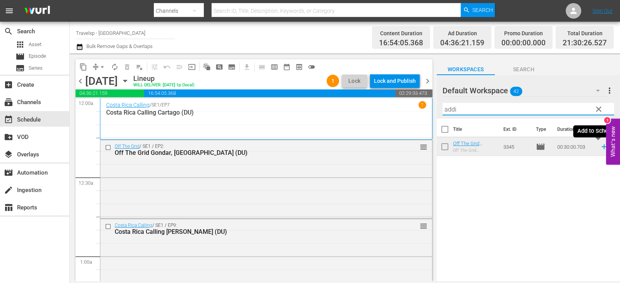
type input "addi"
click at [601, 149] on icon at bounding box center [603, 147] width 5 height 5
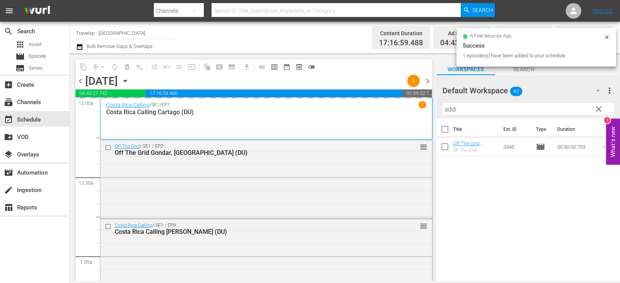
click at [596, 110] on span "clear" at bounding box center [598, 109] width 9 height 9
click at [596, 110] on input "addi" at bounding box center [528, 109] width 172 height 12
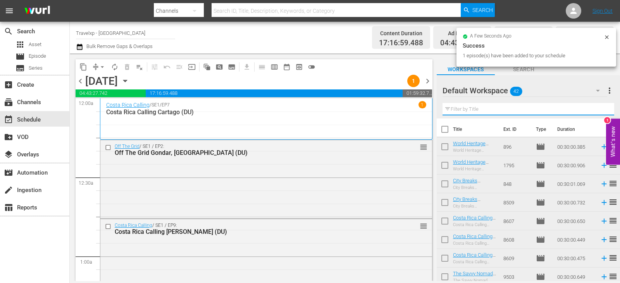
click at [596, 110] on input "text" at bounding box center [528, 109] width 172 height 12
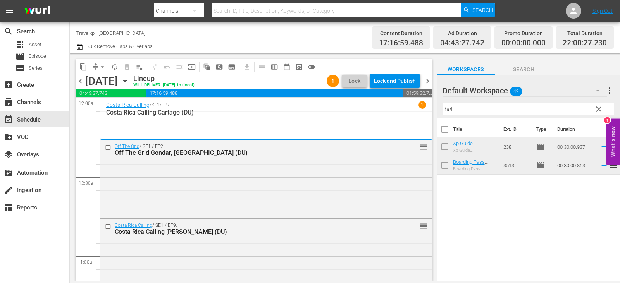
type input "hel"
click at [608, 165] on span "reorder" at bounding box center [612, 164] width 9 height 9
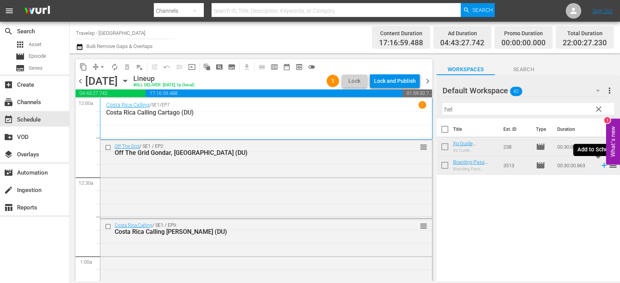
click at [600, 167] on icon at bounding box center [604, 165] width 9 height 9
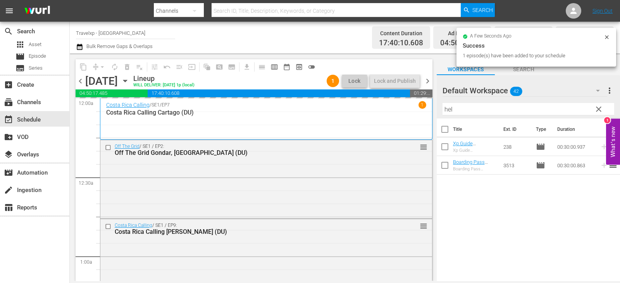
click at [599, 113] on span "clear" at bounding box center [598, 109] width 9 height 9
click at [599, 113] on input "hel" at bounding box center [528, 109] width 172 height 12
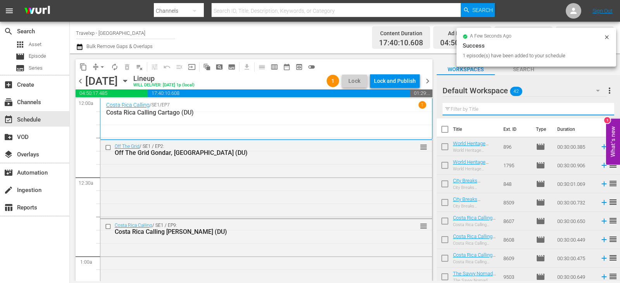
click at [599, 113] on input "text" at bounding box center [528, 109] width 172 height 12
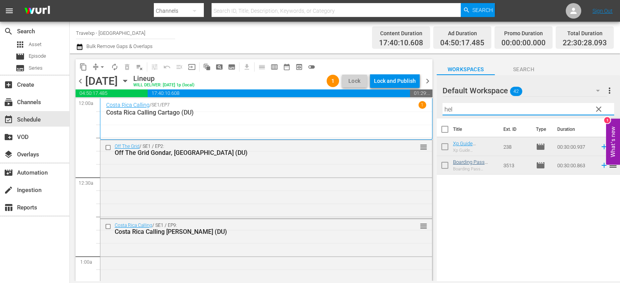
type input "hel"
click at [597, 109] on span "clear" at bounding box center [598, 109] width 9 height 9
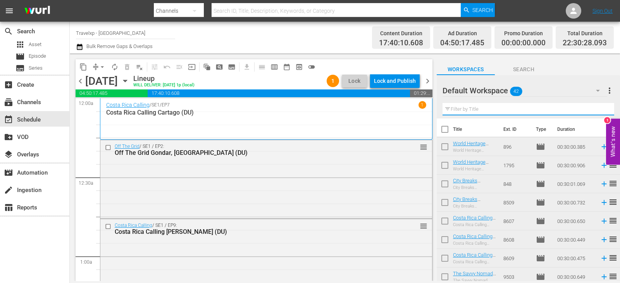
click at [597, 109] on input "text" at bounding box center [528, 109] width 172 height 12
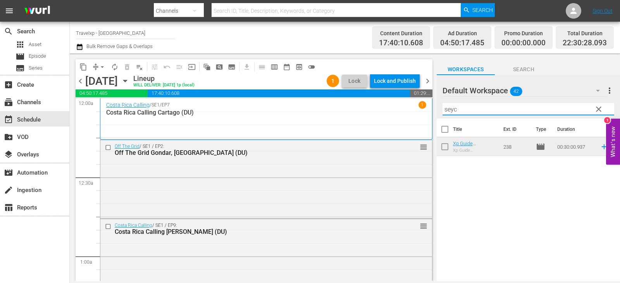
type input "seyc"
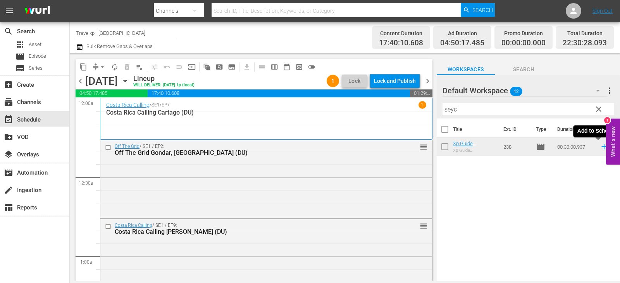
click at [600, 146] on icon at bounding box center [604, 147] width 9 height 9
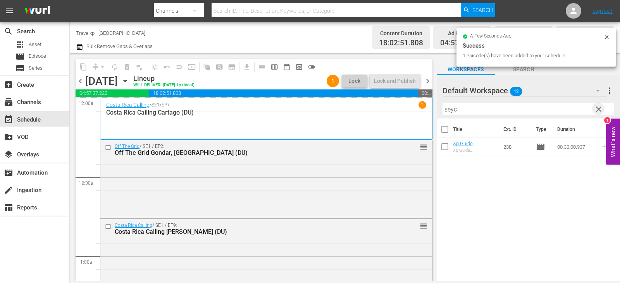
click at [601, 107] on span "clear" at bounding box center [598, 109] width 9 height 9
click at [601, 107] on input "text" at bounding box center [528, 109] width 172 height 12
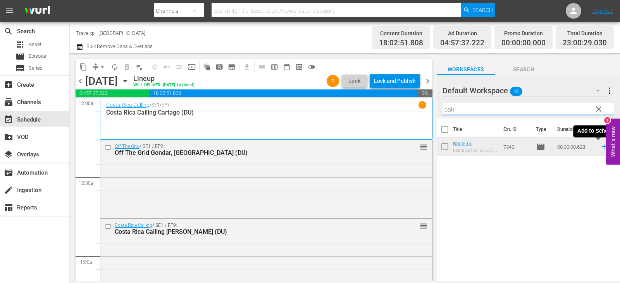
type input "cali"
click at [600, 148] on icon at bounding box center [604, 147] width 9 height 9
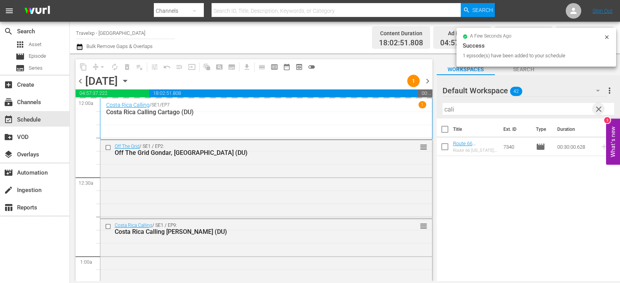
click at [596, 111] on span "clear" at bounding box center [598, 109] width 9 height 9
click at [596, 111] on input "text" at bounding box center [528, 109] width 172 height 12
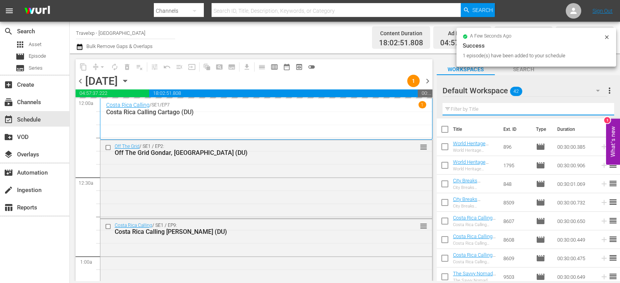
click at [596, 111] on input "text" at bounding box center [528, 109] width 172 height 12
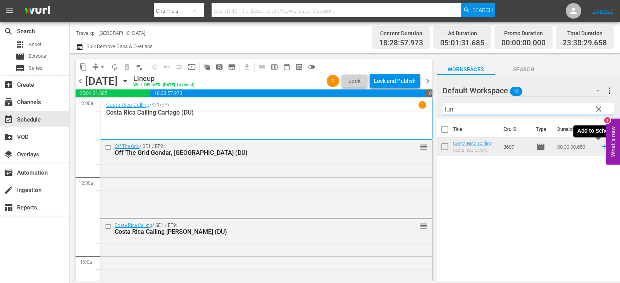
type input "turr"
click at [600, 148] on icon at bounding box center [604, 147] width 9 height 9
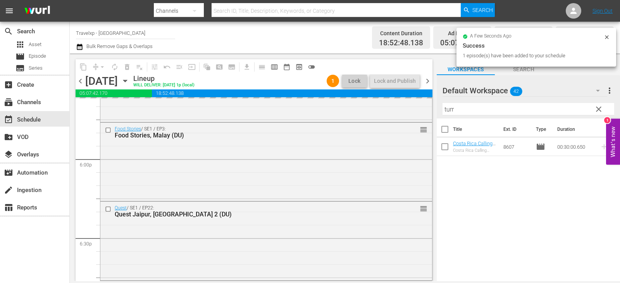
scroll to position [3611, 0]
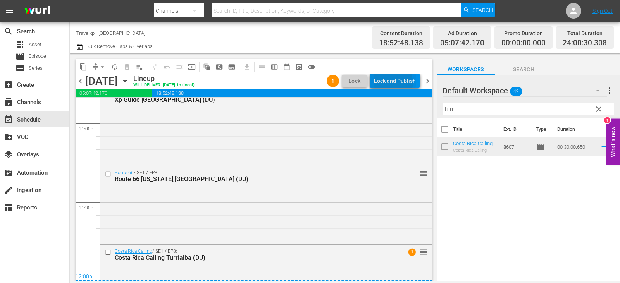
click at [382, 83] on div "Lock and Publish" at bounding box center [395, 81] width 42 height 14
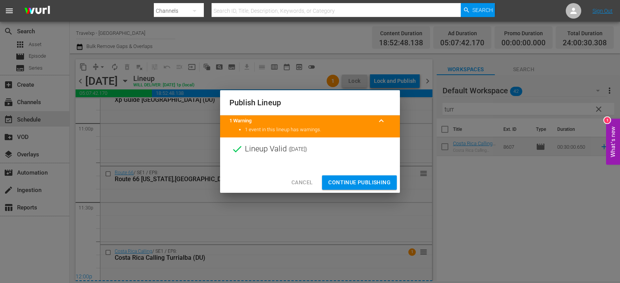
click at [360, 180] on span "Continue Publishing" at bounding box center [359, 183] width 62 height 10
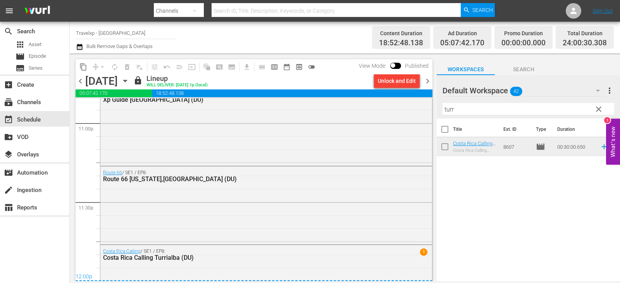
click at [427, 82] on span "chevron_right" at bounding box center [428, 81] width 10 height 10
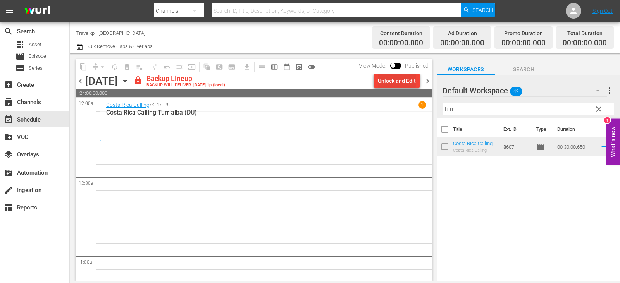
click at [398, 78] on div "Unlock and Edit" at bounding box center [397, 81] width 38 height 14
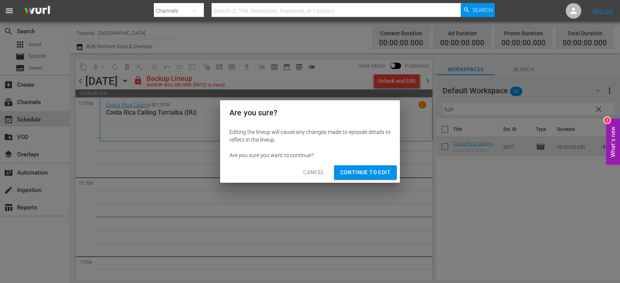
click at [375, 180] on div "Cancel Continue to Edit" at bounding box center [310, 172] width 180 height 21
click at [375, 177] on span "Continue to Edit" at bounding box center [365, 173] width 50 height 10
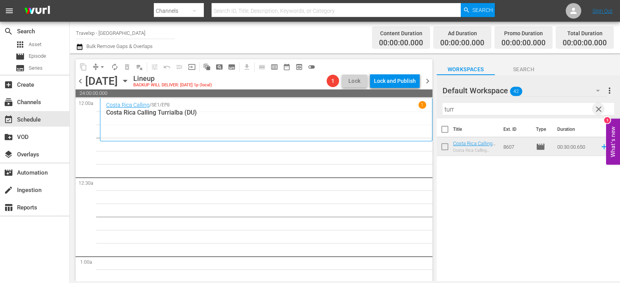
click at [601, 110] on span "clear" at bounding box center [598, 109] width 9 height 9
click at [601, 110] on input "text" at bounding box center [528, 109] width 172 height 12
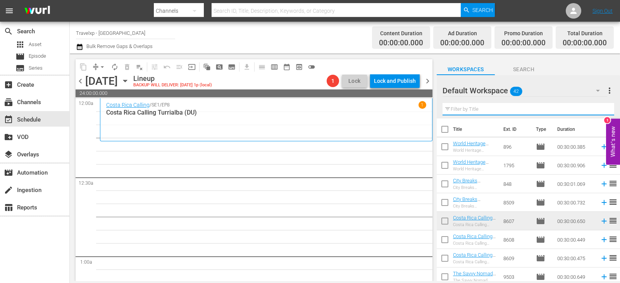
click at [601, 110] on input "text" at bounding box center [528, 109] width 172 height 12
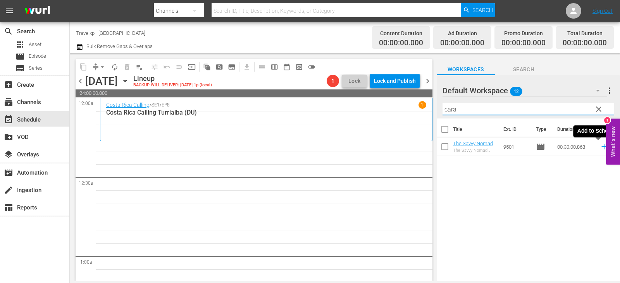
type input "cara"
click at [600, 148] on icon at bounding box center [604, 147] width 9 height 9
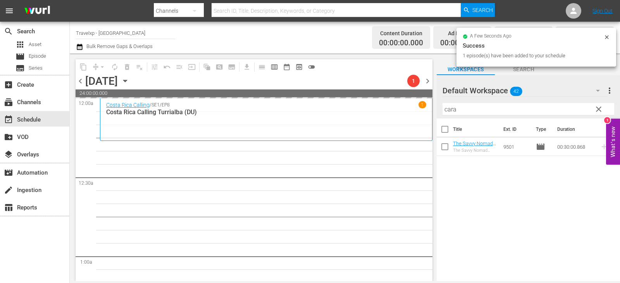
click at [599, 110] on span "clear" at bounding box center [598, 109] width 9 height 9
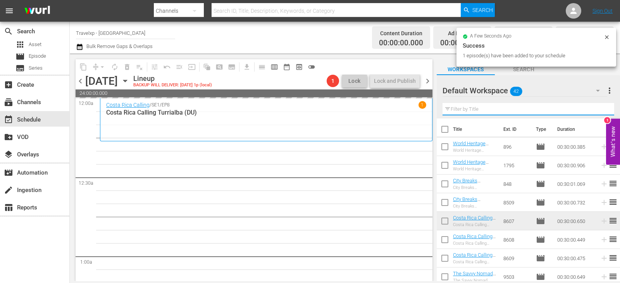
click at [599, 110] on input "text" at bounding box center [528, 109] width 172 height 12
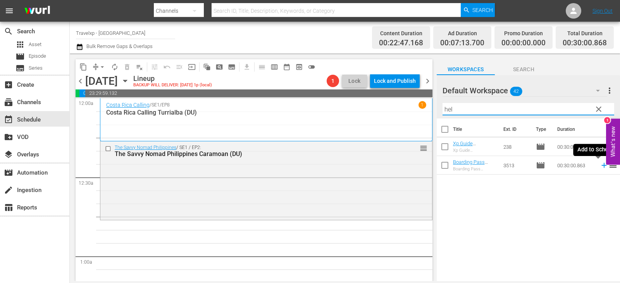
type input "hel"
click at [600, 167] on icon at bounding box center [604, 165] width 9 height 9
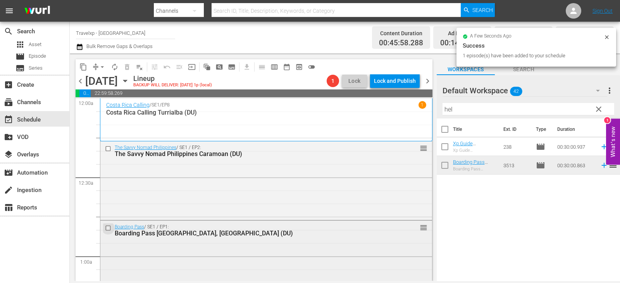
click at [109, 227] on input "checkbox" at bounding box center [109, 228] width 8 height 7
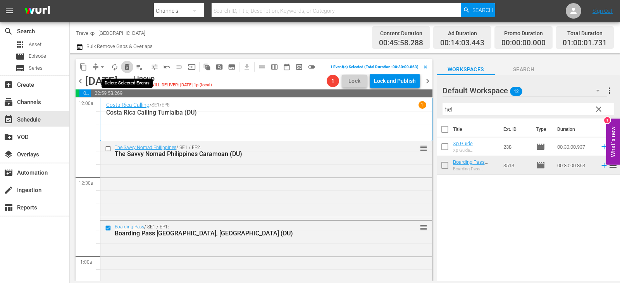
click at [124, 66] on span "delete_forever_outlined" at bounding box center [127, 67] width 8 height 8
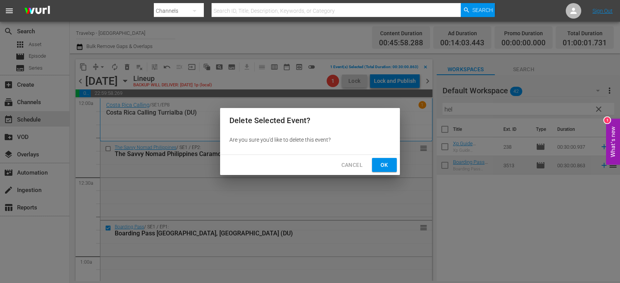
click at [383, 164] on span "Ok" at bounding box center [384, 165] width 12 height 10
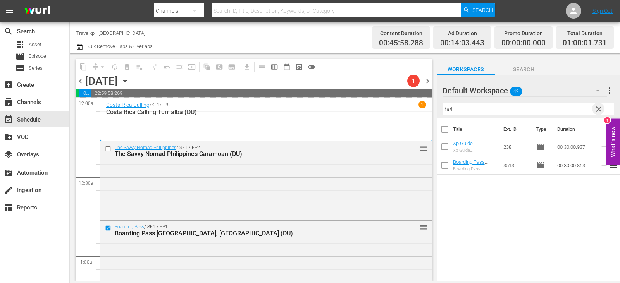
click at [596, 109] on span "clear" at bounding box center [598, 109] width 9 height 9
click at [596, 109] on input "text" at bounding box center [528, 109] width 172 height 12
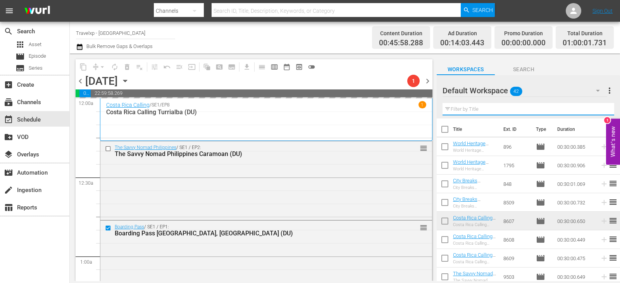
click at [596, 109] on input "text" at bounding box center [528, 109] width 172 height 12
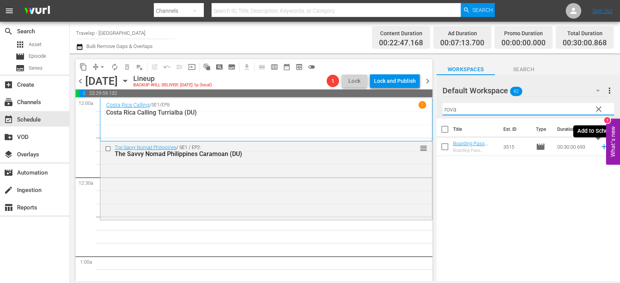
type input "rova"
click at [602, 146] on icon at bounding box center [604, 147] width 9 height 9
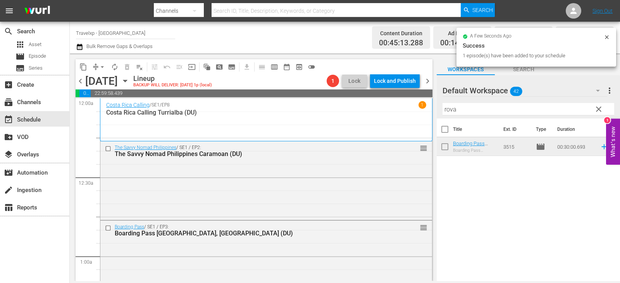
click at [599, 110] on span "clear" at bounding box center [598, 109] width 9 height 9
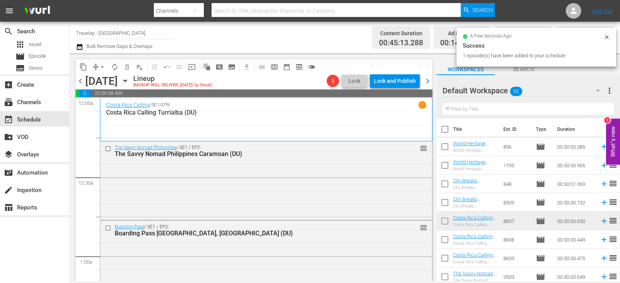
click at [599, 110] on input "text" at bounding box center [528, 109] width 172 height 12
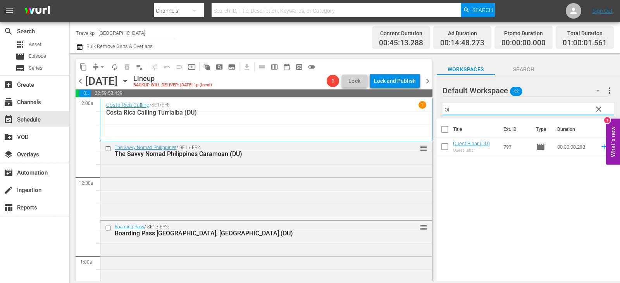
type input "bi"
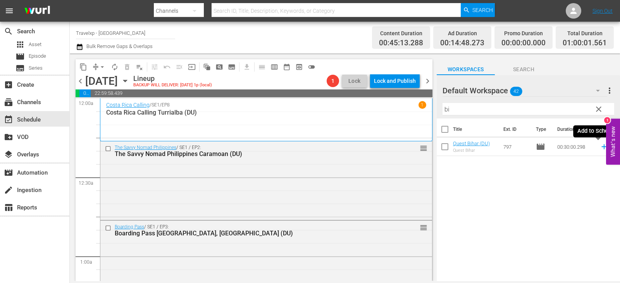
click at [600, 148] on icon at bounding box center [604, 147] width 9 height 9
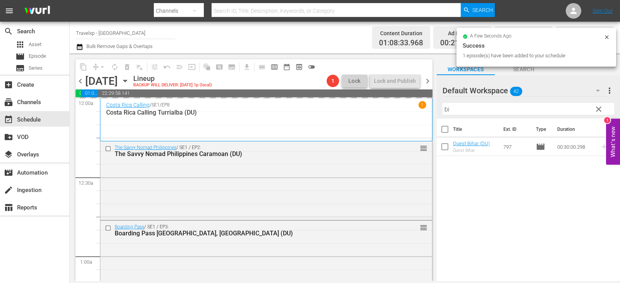
click at [599, 111] on span "clear" at bounding box center [598, 109] width 9 height 9
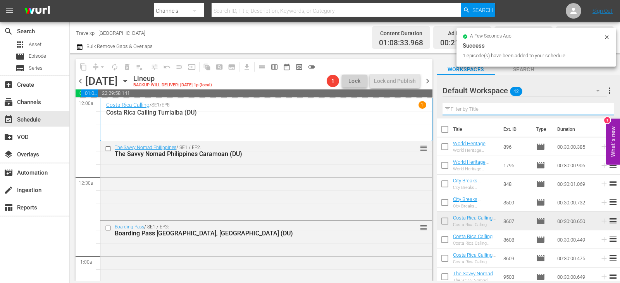
click at [599, 111] on input "text" at bounding box center [528, 109] width 172 height 12
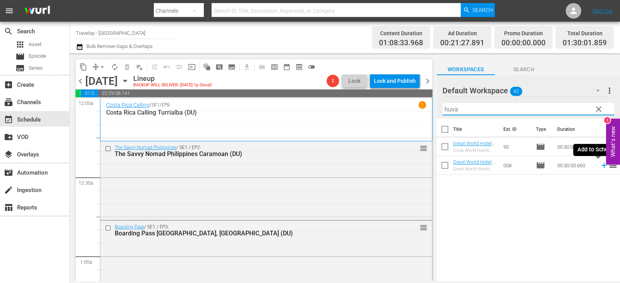
type input "huva"
click at [600, 167] on icon at bounding box center [604, 165] width 9 height 9
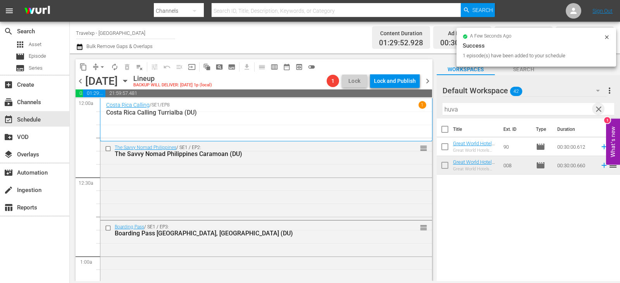
click at [602, 109] on span "clear" at bounding box center [598, 109] width 9 height 9
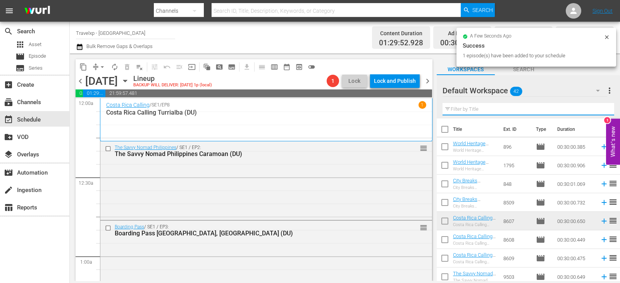
click at [602, 109] on input "text" at bounding box center [528, 109] width 172 height 12
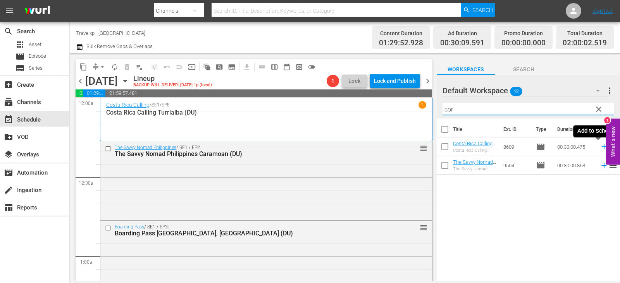
type input "cor"
click at [601, 146] on icon at bounding box center [603, 147] width 5 height 5
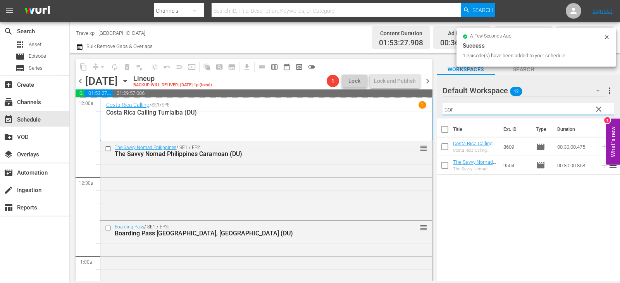
click at [605, 110] on input "cor" at bounding box center [528, 109] width 172 height 12
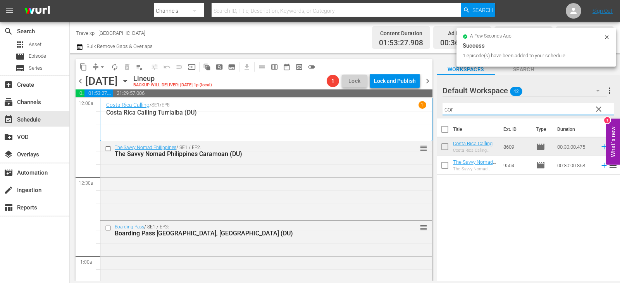
click at [600, 110] on span "clear" at bounding box center [598, 109] width 9 height 9
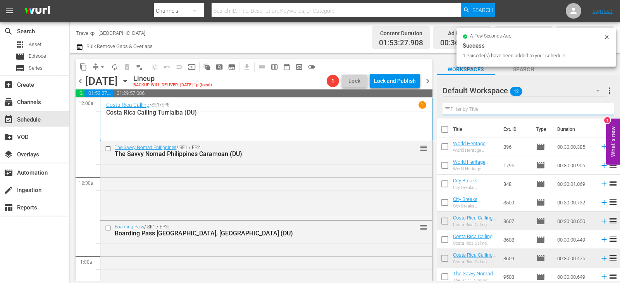
click at [600, 110] on input "text" at bounding box center [528, 109] width 172 height 12
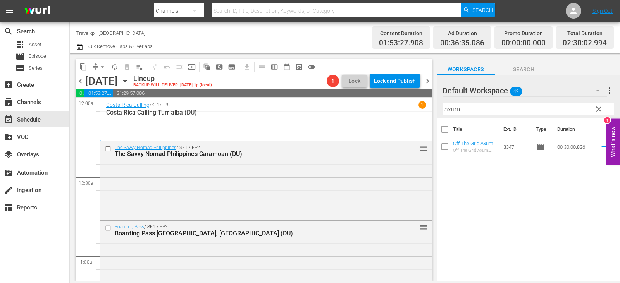
type input "axum"
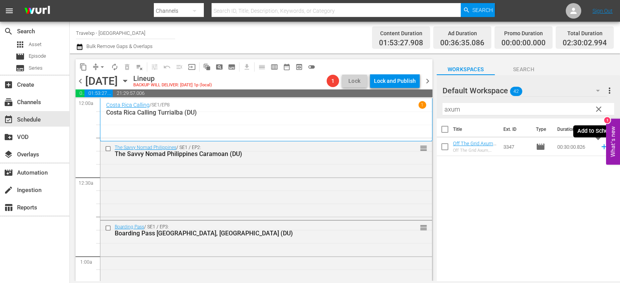
click at [601, 147] on icon at bounding box center [603, 147] width 5 height 5
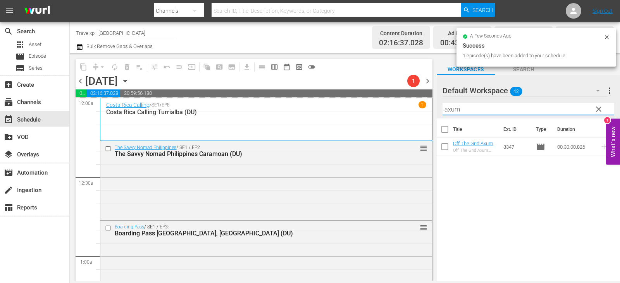
click at [591, 108] on input "axum" at bounding box center [528, 109] width 172 height 12
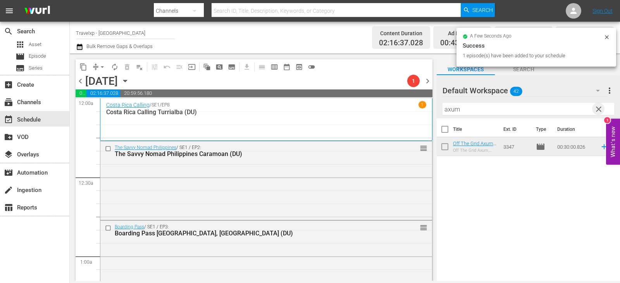
click at [597, 108] on span "clear" at bounding box center [598, 109] width 9 height 9
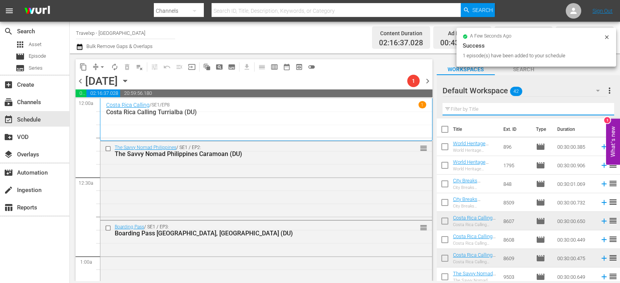
click at [597, 108] on input "text" at bounding box center [528, 109] width 172 height 12
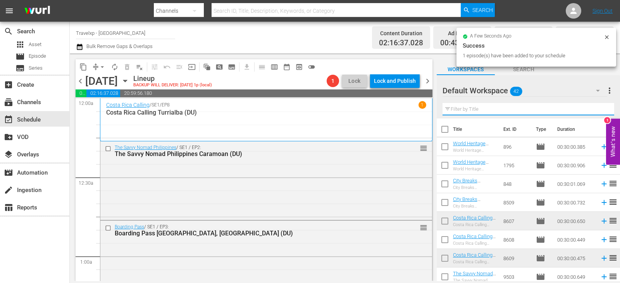
click at [597, 108] on input "text" at bounding box center [528, 109] width 172 height 12
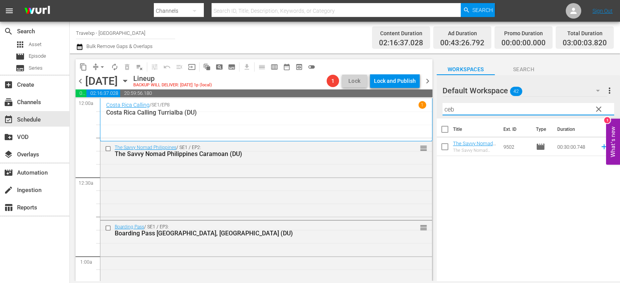
type input "[GEOGRAPHIC_DATA]"
drag, startPoint x: 0, startPoint y: 0, endPoint x: 599, endPoint y: 146, distance: 616.2
click at [600, 146] on icon at bounding box center [604, 147] width 9 height 9
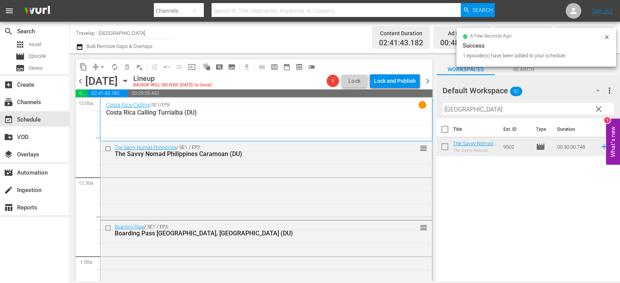
click at [596, 111] on span "clear" at bounding box center [598, 109] width 9 height 9
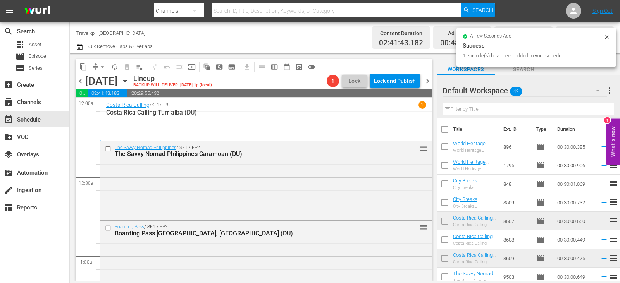
click at [596, 111] on input "text" at bounding box center [528, 109] width 172 height 12
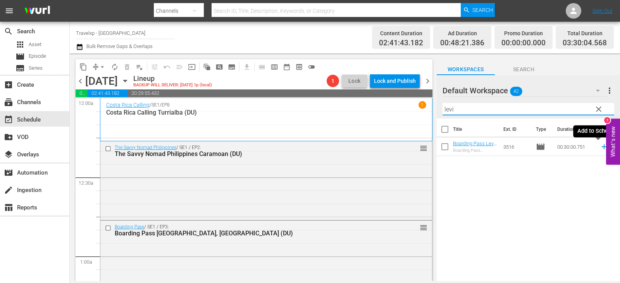
type input "levi"
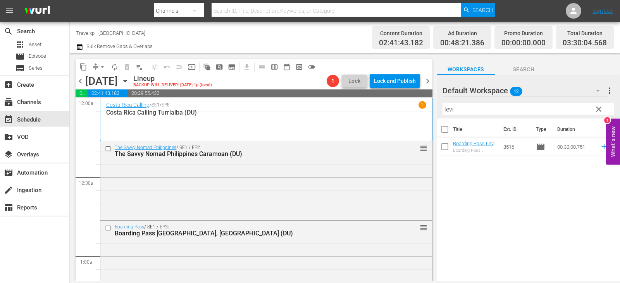
click at [597, 148] on td at bounding box center [603, 147] width 12 height 19
click at [600, 147] on icon at bounding box center [604, 147] width 9 height 9
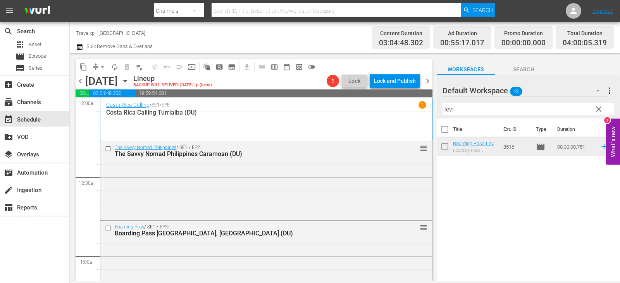
click at [598, 113] on span "clear" at bounding box center [598, 109] width 9 height 9
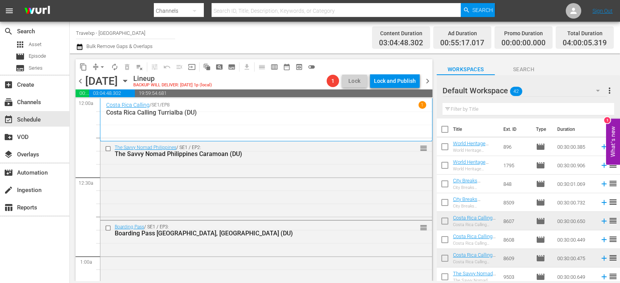
click at [598, 113] on input "text" at bounding box center [528, 109] width 172 height 12
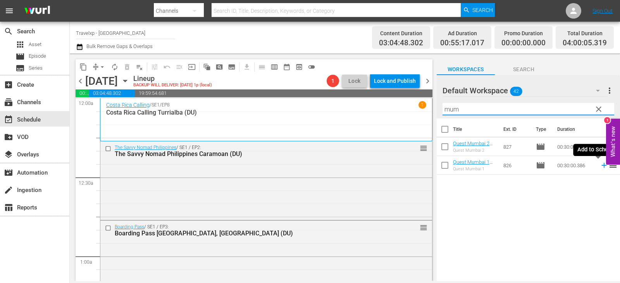
type input "mum"
click at [600, 164] on icon at bounding box center [604, 165] width 9 height 9
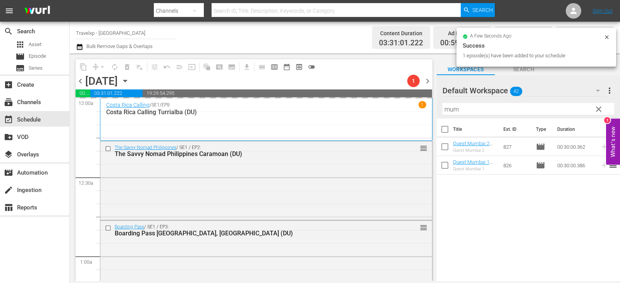
click at [597, 112] on span "clear" at bounding box center [598, 109] width 9 height 9
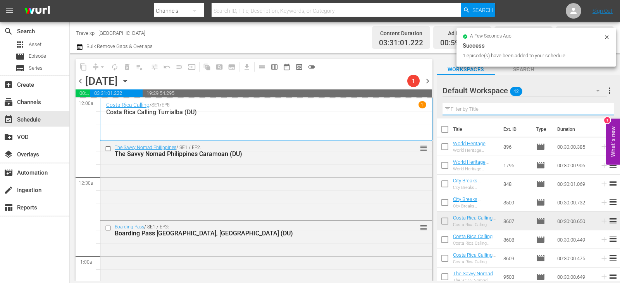
click at [597, 112] on input "text" at bounding box center [528, 109] width 172 height 12
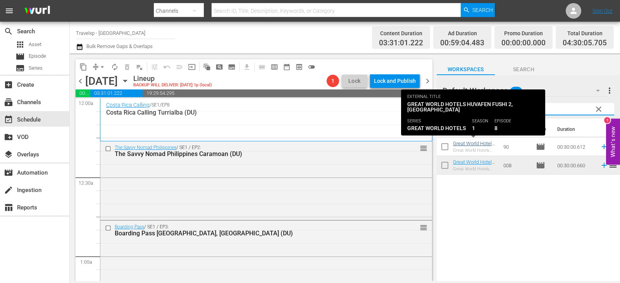
type input "huva"
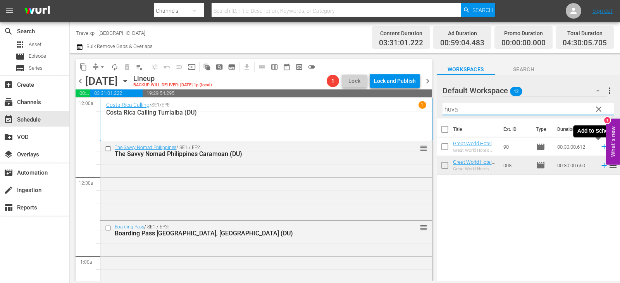
click at [600, 147] on icon at bounding box center [604, 147] width 9 height 9
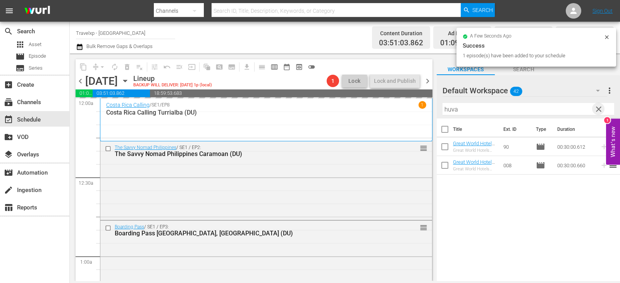
click at [602, 108] on span "clear" at bounding box center [598, 109] width 9 height 9
click at [602, 108] on input "text" at bounding box center [528, 109] width 172 height 12
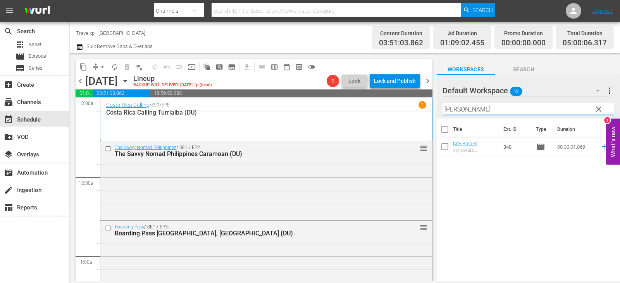
type input "bruss"
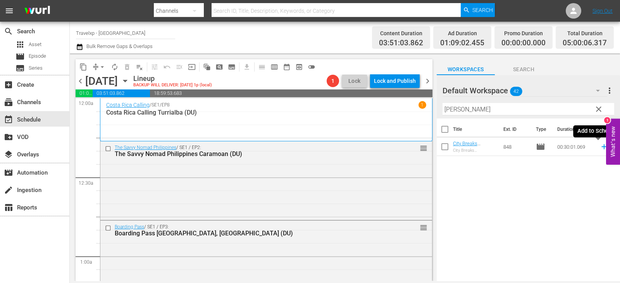
click at [601, 147] on icon at bounding box center [603, 147] width 5 height 5
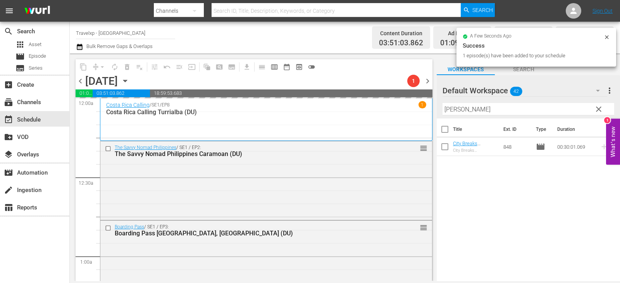
click at [598, 110] on span "clear" at bounding box center [598, 109] width 9 height 9
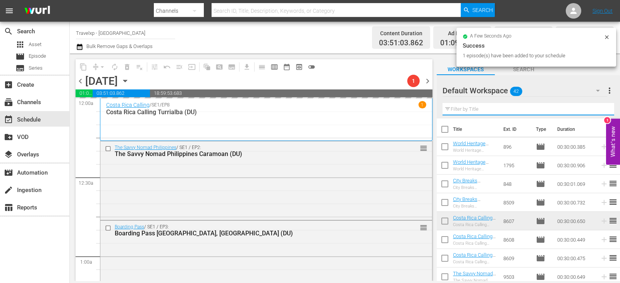
click at [598, 110] on input "text" at bounding box center [528, 109] width 172 height 12
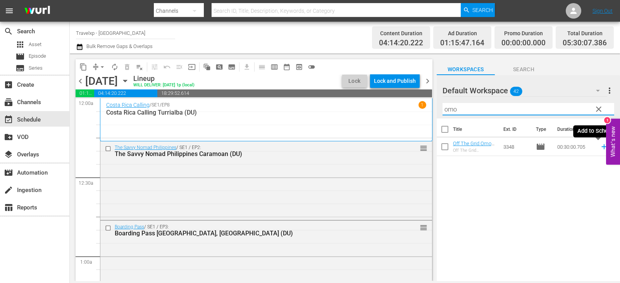
type input "omo"
click at [600, 145] on icon at bounding box center [604, 147] width 9 height 9
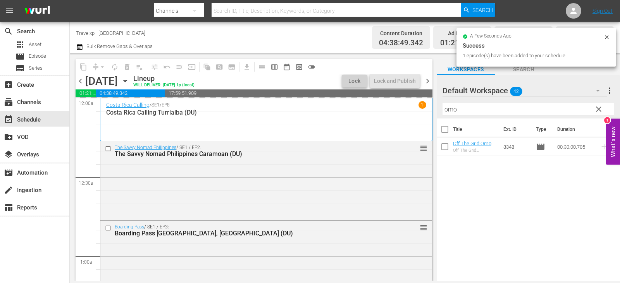
click at [594, 108] on span "clear" at bounding box center [598, 109] width 9 height 9
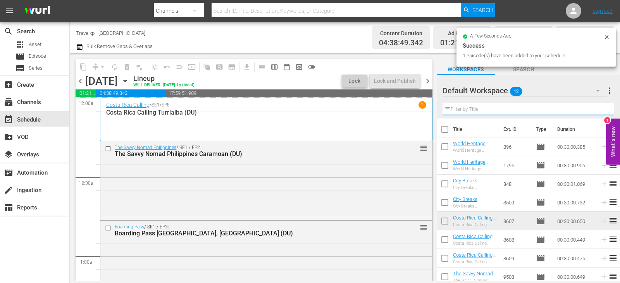
click at [594, 108] on input "text" at bounding box center [528, 109] width 172 height 12
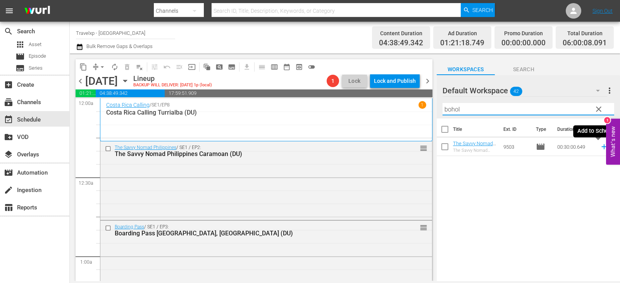
type input "bohol"
click at [600, 146] on icon at bounding box center [604, 147] width 9 height 9
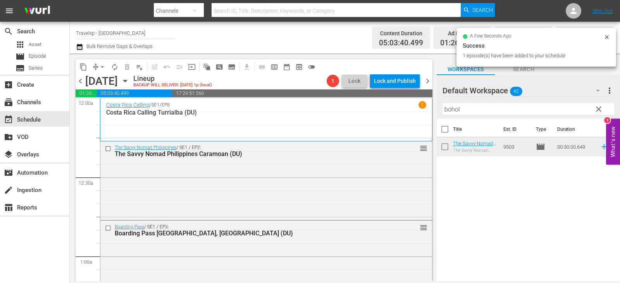
click at [599, 112] on span "clear" at bounding box center [598, 109] width 9 height 9
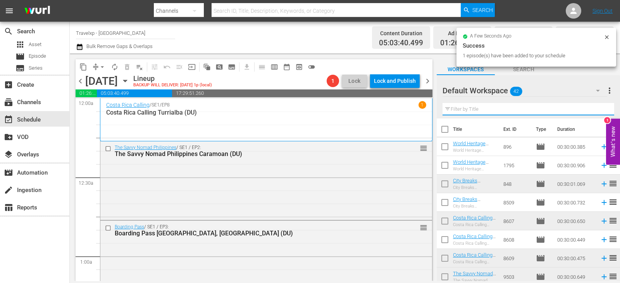
click at [599, 112] on input "text" at bounding box center [528, 109] width 172 height 12
click at [600, 112] on input "text" at bounding box center [528, 109] width 172 height 12
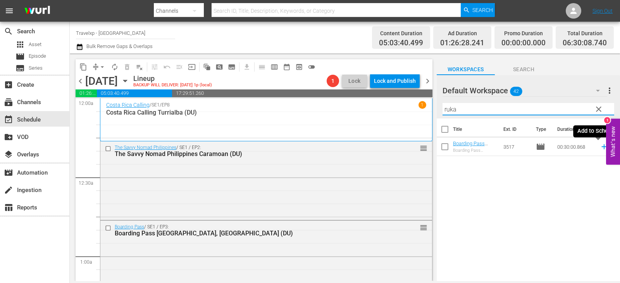
type input "ruka"
click at [601, 147] on icon at bounding box center [603, 147] width 5 height 5
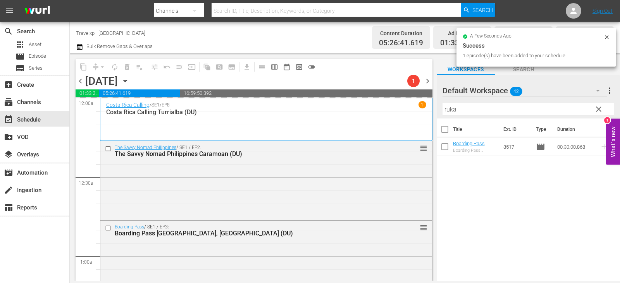
click at [597, 105] on button "clear" at bounding box center [598, 109] width 12 height 12
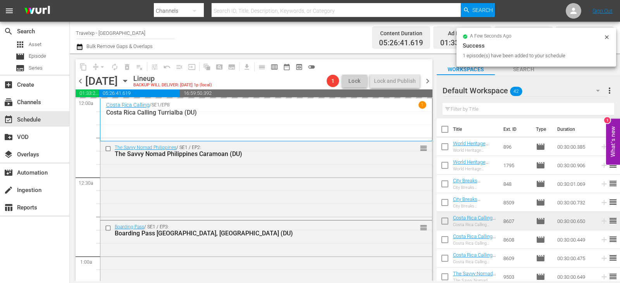
click at [597, 107] on input "text" at bounding box center [528, 109] width 172 height 12
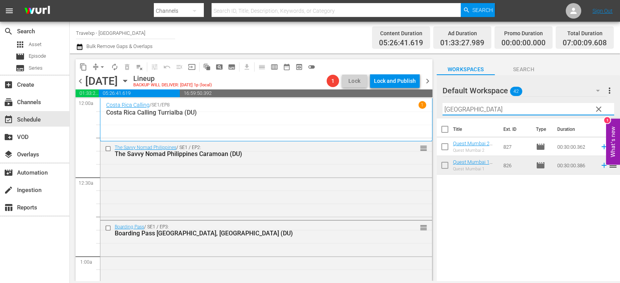
type input "[GEOGRAPHIC_DATA]"
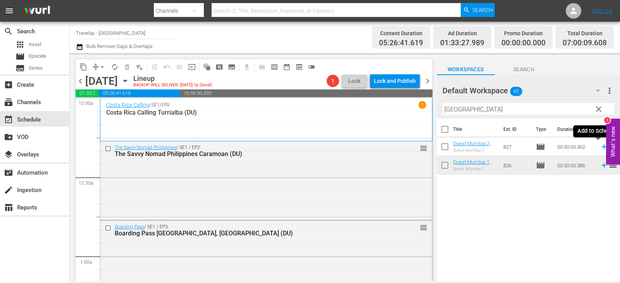
click at [600, 148] on icon at bounding box center [604, 147] width 9 height 9
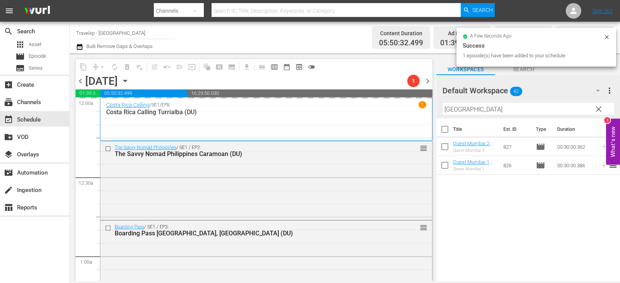
click at [600, 109] on span "clear" at bounding box center [598, 109] width 9 height 9
click at [600, 109] on input "[GEOGRAPHIC_DATA]" at bounding box center [528, 109] width 172 height 12
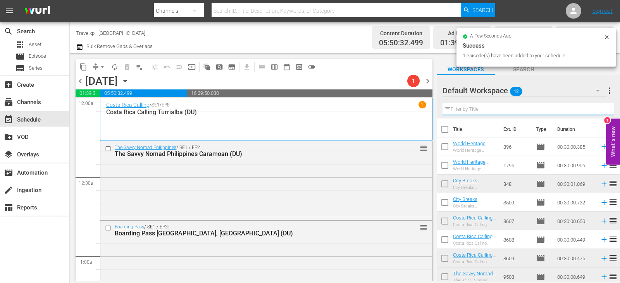
click at [600, 109] on input "text" at bounding box center [528, 109] width 172 height 12
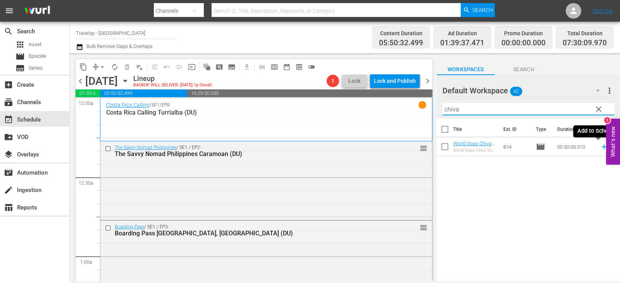
type input "chiva"
click at [600, 148] on icon at bounding box center [604, 147] width 9 height 9
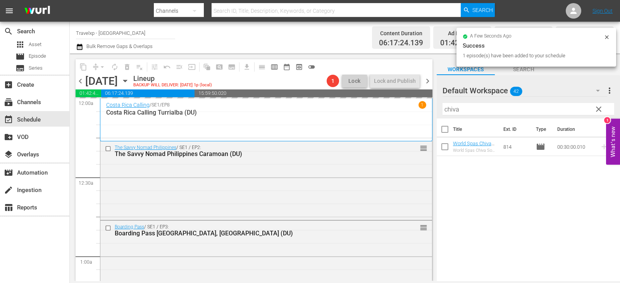
click at [595, 105] on span "clear" at bounding box center [598, 109] width 9 height 9
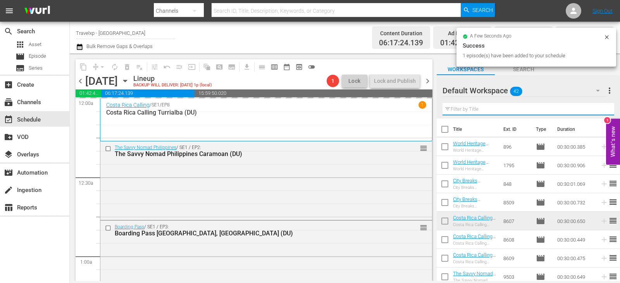
click at [596, 107] on input "text" at bounding box center [528, 109] width 172 height 12
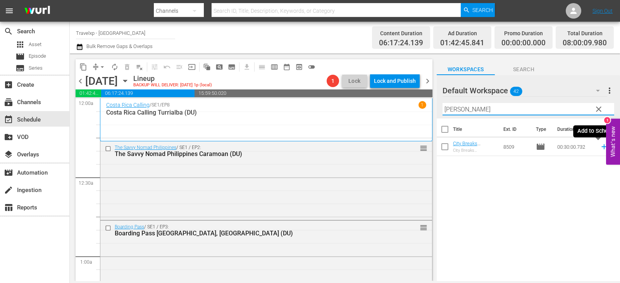
type input "[PERSON_NAME]"
click at [600, 148] on icon at bounding box center [604, 147] width 9 height 9
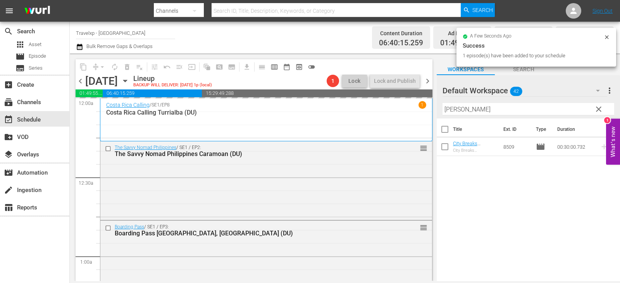
click at [601, 109] on span "clear" at bounding box center [598, 109] width 9 height 9
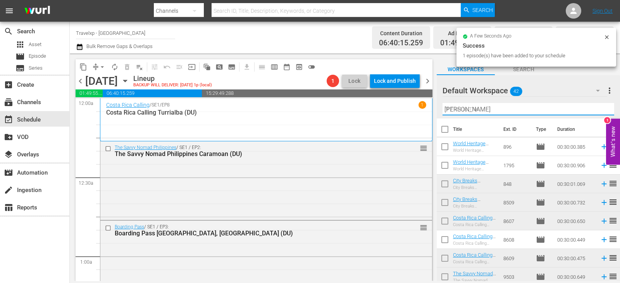
click at [601, 109] on input "[PERSON_NAME]" at bounding box center [528, 109] width 172 height 12
click at [601, 109] on input "text" at bounding box center [528, 109] width 172 height 12
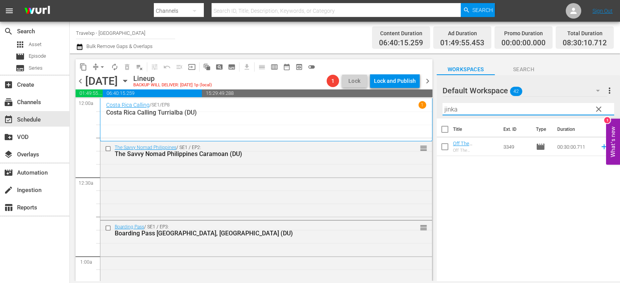
type input "jinka"
click at [600, 147] on icon at bounding box center [604, 147] width 9 height 9
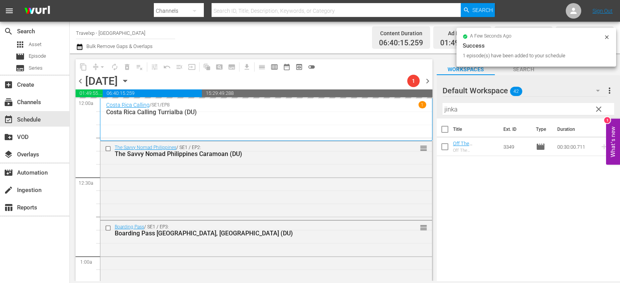
click at [600, 112] on span "clear" at bounding box center [598, 109] width 9 height 9
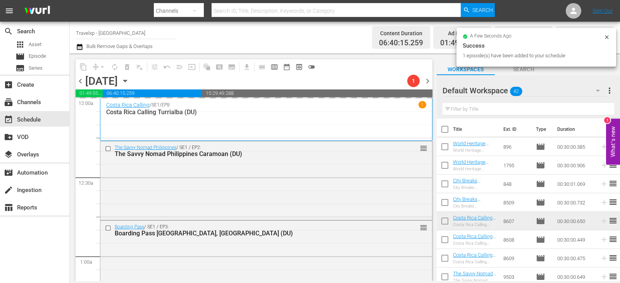
click at [600, 112] on input "text" at bounding box center [528, 109] width 172 height 12
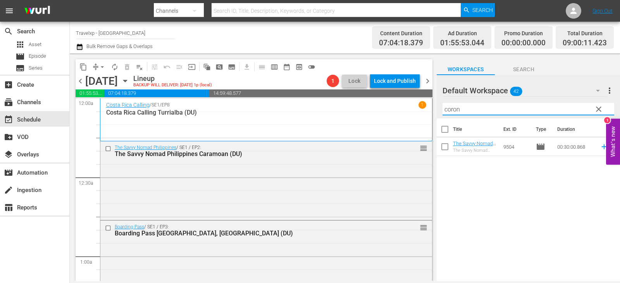
type input "coron"
click at [608, 147] on span "reorder" at bounding box center [612, 146] width 9 height 9
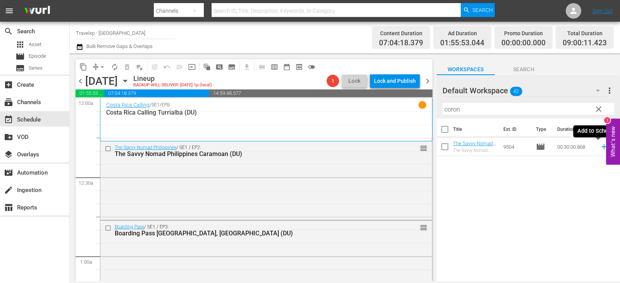
click at [600, 148] on icon at bounding box center [604, 147] width 9 height 9
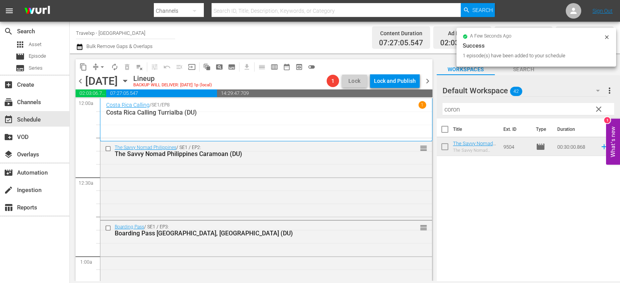
click at [592, 110] on button "clear" at bounding box center [598, 109] width 12 height 12
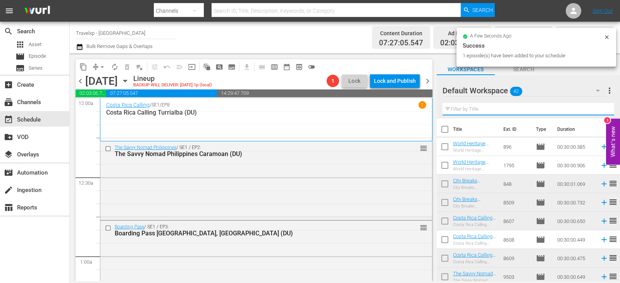
click at [592, 110] on input "text" at bounding box center [528, 109] width 172 height 12
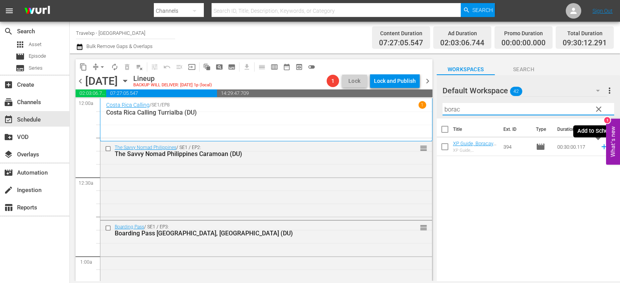
type input "borac"
click at [600, 148] on icon at bounding box center [604, 147] width 9 height 9
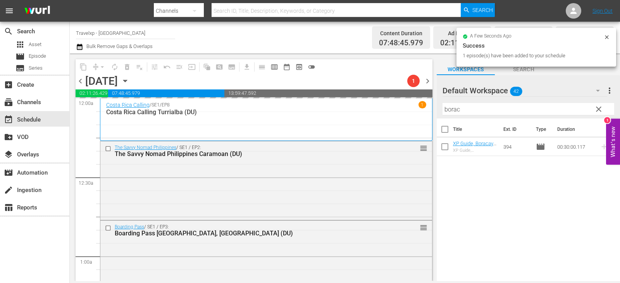
click at [596, 111] on span "clear" at bounding box center [598, 109] width 9 height 9
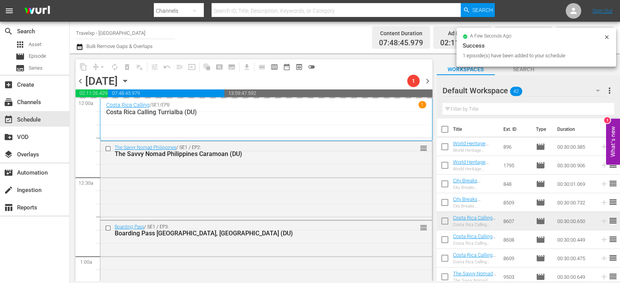
click at [596, 111] on input "text" at bounding box center [528, 109] width 172 height 12
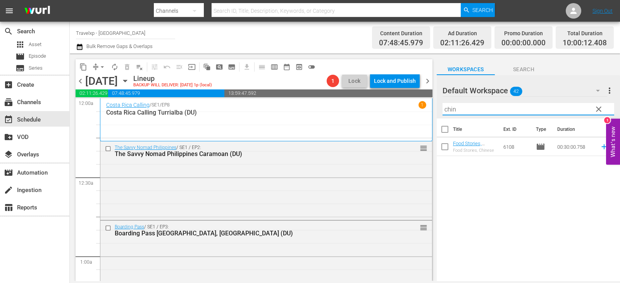
type input "chin"
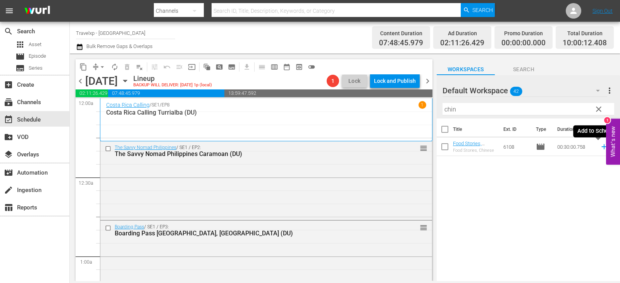
click at [601, 147] on icon at bounding box center [604, 147] width 9 height 9
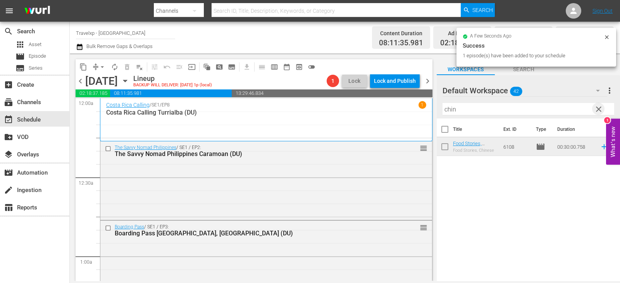
click at [598, 110] on span "clear" at bounding box center [598, 109] width 9 height 9
click at [598, 110] on input "text" at bounding box center [528, 109] width 172 height 12
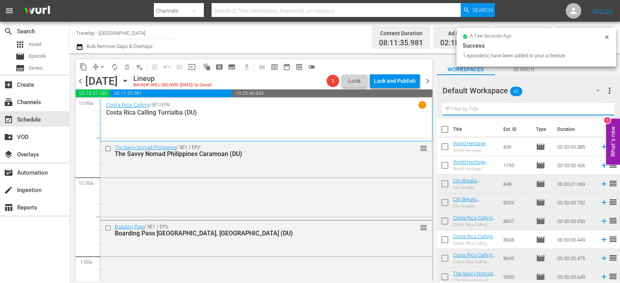
click at [598, 110] on input "text" at bounding box center [528, 109] width 172 height 12
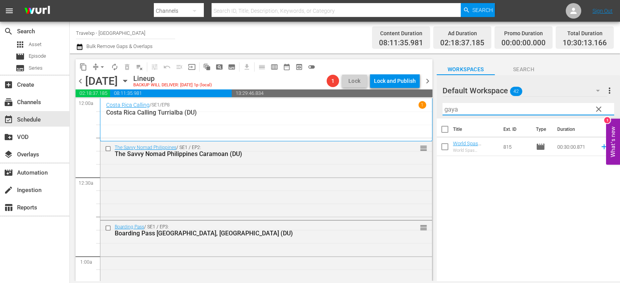
type input "gaya"
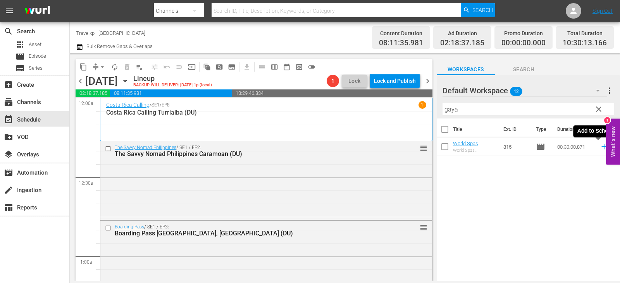
click at [600, 148] on icon at bounding box center [604, 147] width 9 height 9
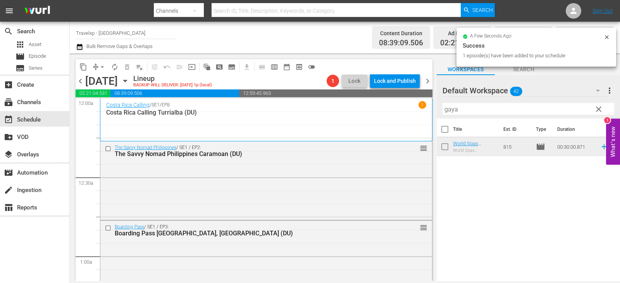
click at [602, 112] on span "clear" at bounding box center [598, 109] width 9 height 9
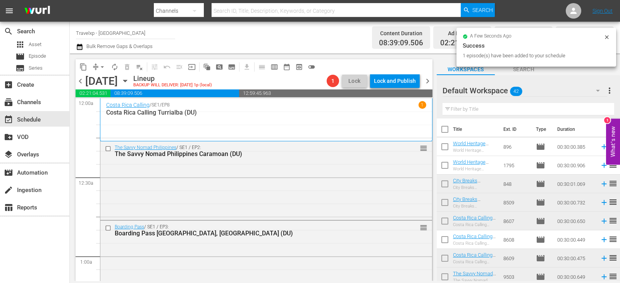
click at [602, 112] on input "text" at bounding box center [528, 109] width 172 height 12
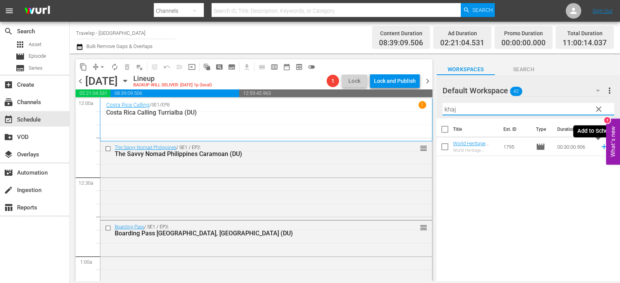
type input "khaj"
click at [601, 149] on icon at bounding box center [603, 147] width 5 height 5
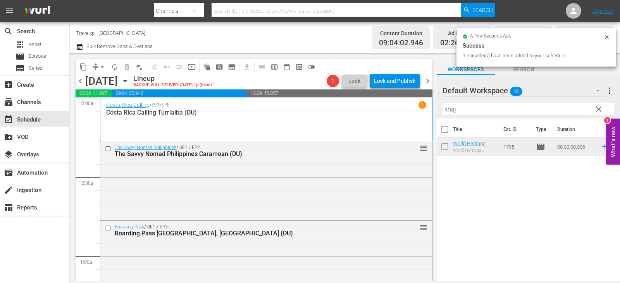
click at [603, 112] on button "clear" at bounding box center [598, 109] width 12 height 12
click at [603, 112] on input "text" at bounding box center [528, 109] width 172 height 12
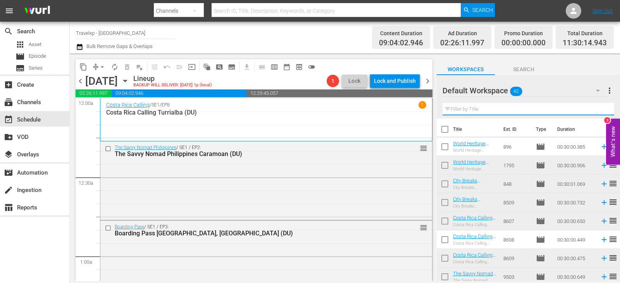
click at [603, 112] on input "text" at bounding box center [528, 109] width 172 height 12
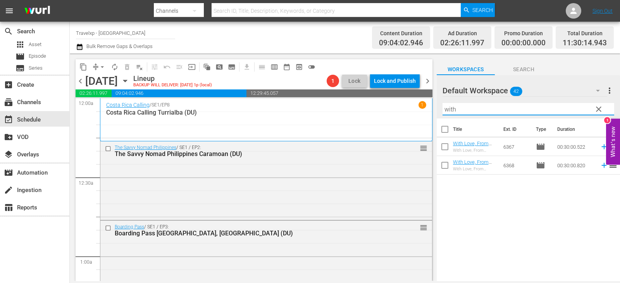
type input "with"
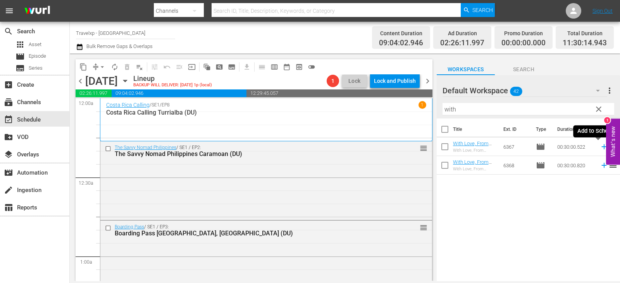
click at [600, 148] on icon at bounding box center [604, 147] width 9 height 9
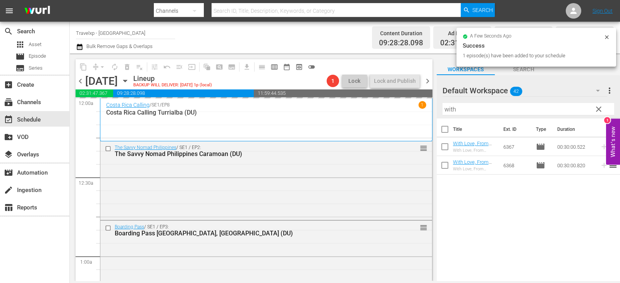
click at [597, 109] on span "clear" at bounding box center [598, 109] width 9 height 9
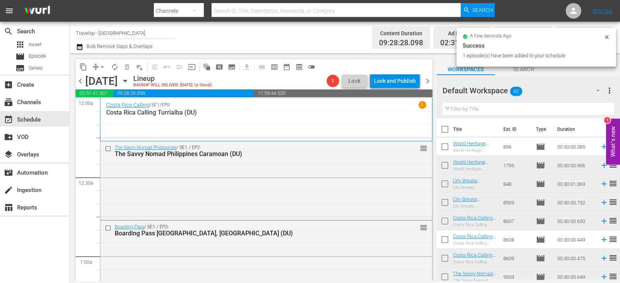
click at [597, 109] on input "text" at bounding box center [528, 109] width 172 height 12
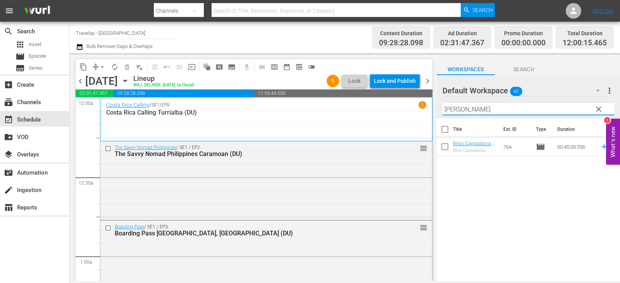
type input "[PERSON_NAME]"
click at [600, 149] on icon at bounding box center [604, 147] width 9 height 9
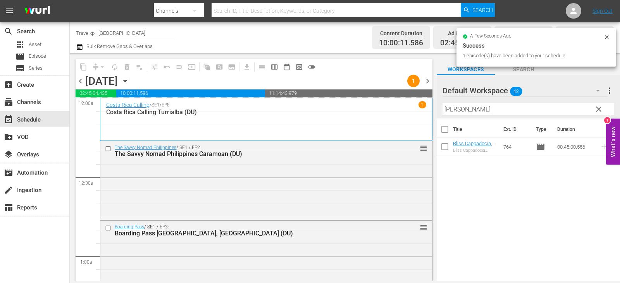
click at [600, 108] on span "clear" at bounding box center [598, 109] width 9 height 9
click at [600, 108] on input "[PERSON_NAME]" at bounding box center [528, 109] width 172 height 12
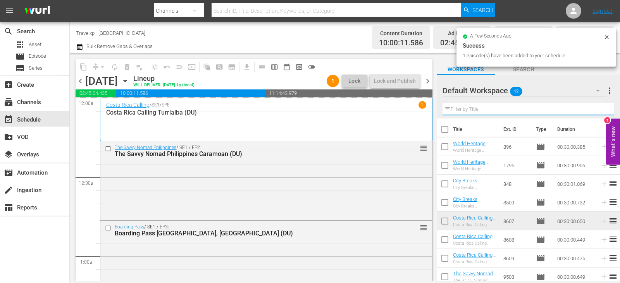
click at [600, 108] on input "text" at bounding box center [528, 109] width 172 height 12
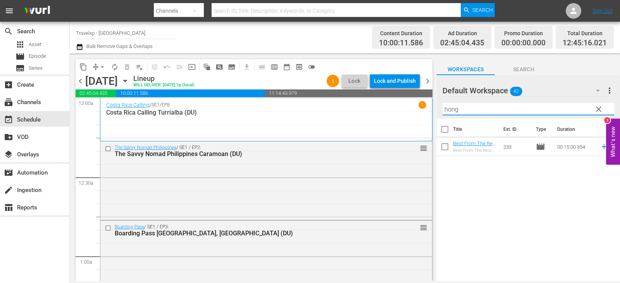
type input "hong"
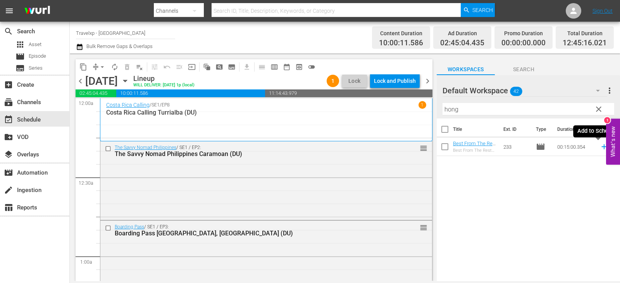
click at [600, 146] on icon at bounding box center [604, 147] width 9 height 9
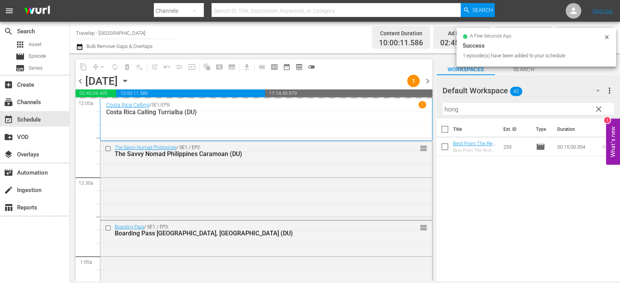
click at [597, 110] on span "clear" at bounding box center [598, 109] width 9 height 9
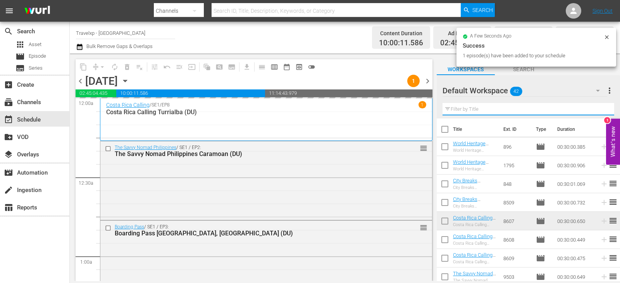
click at [597, 110] on input "text" at bounding box center [528, 109] width 172 height 12
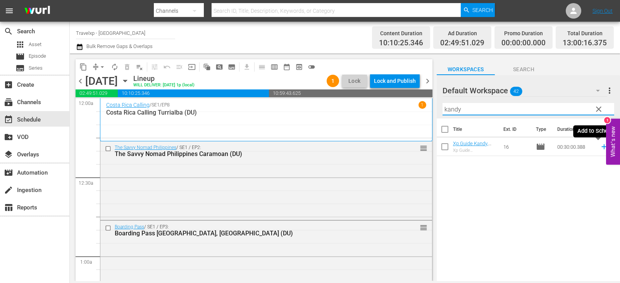
type input "kandy"
click at [601, 147] on icon at bounding box center [603, 147] width 5 height 5
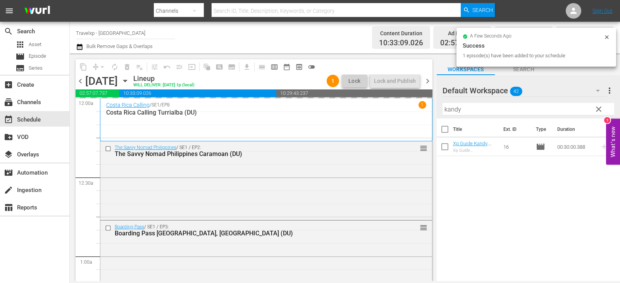
click at [602, 110] on span "clear" at bounding box center [598, 109] width 9 height 9
click at [602, 110] on input "kandy" at bounding box center [528, 109] width 172 height 12
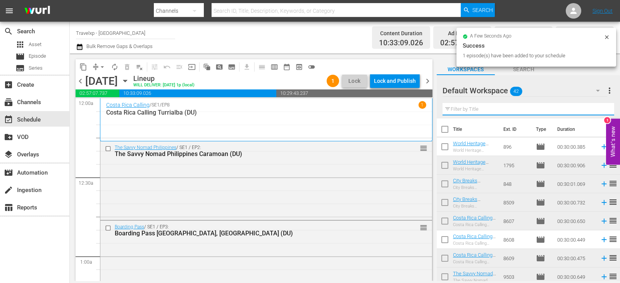
click at [602, 110] on input "text" at bounding box center [528, 109] width 172 height 12
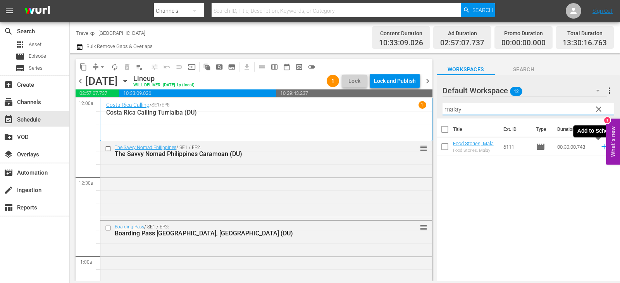
type input "malay"
click at [600, 148] on icon at bounding box center [604, 147] width 9 height 9
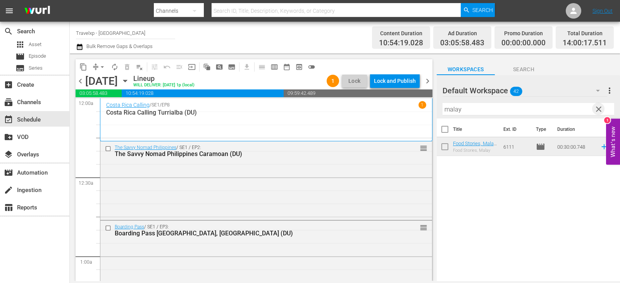
click at [599, 109] on span "clear" at bounding box center [598, 109] width 9 height 9
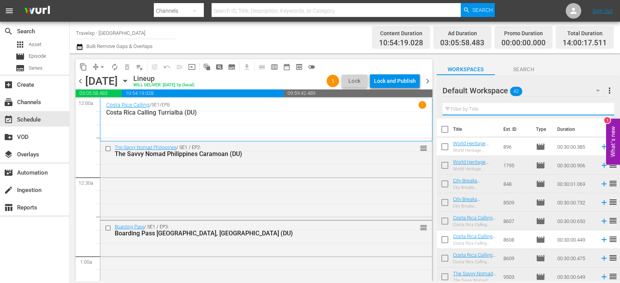
click at [599, 109] on input "text" at bounding box center [528, 109] width 172 height 12
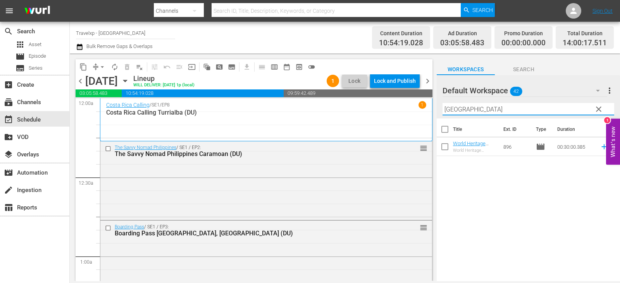
type input "[GEOGRAPHIC_DATA]"
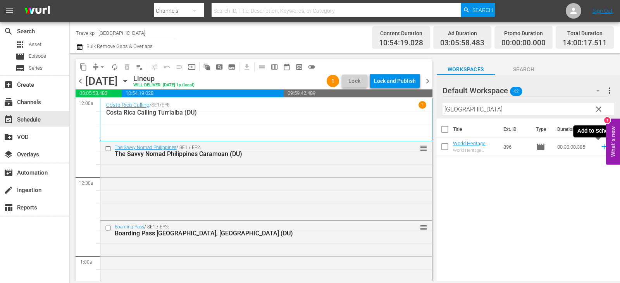
click at [600, 148] on icon at bounding box center [604, 147] width 9 height 9
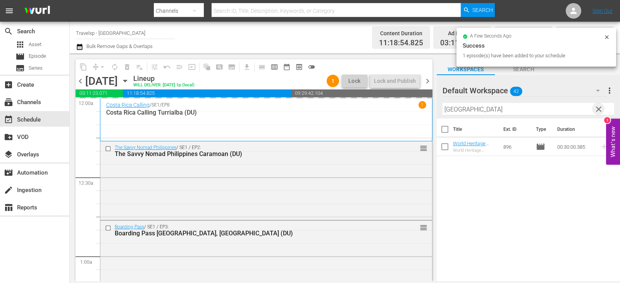
click at [600, 108] on span "clear" at bounding box center [598, 109] width 9 height 9
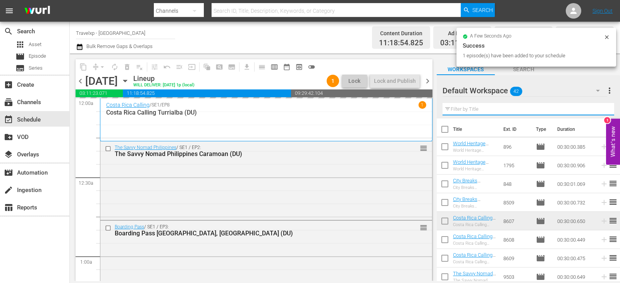
click at [600, 108] on input "text" at bounding box center [528, 109] width 172 height 12
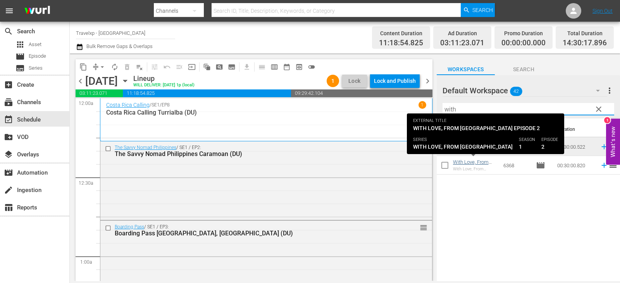
type input "with"
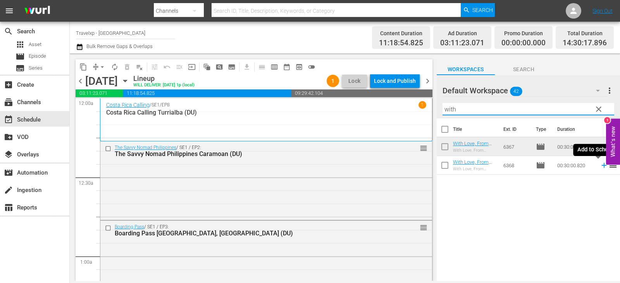
click at [601, 166] on icon at bounding box center [603, 165] width 5 height 5
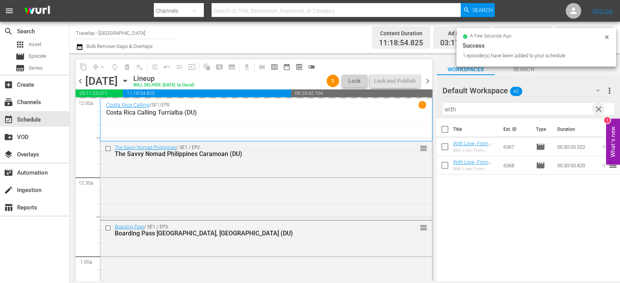
click at [596, 108] on span "clear" at bounding box center [598, 109] width 9 height 9
click at [596, 108] on input "text" at bounding box center [528, 109] width 172 height 12
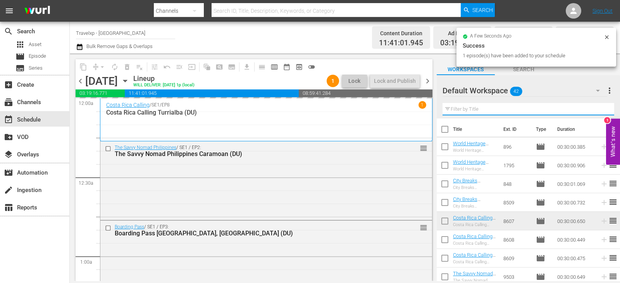
click at [596, 108] on input "text" at bounding box center [528, 109] width 172 height 12
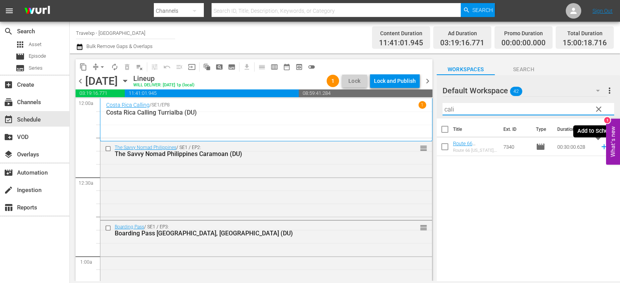
type input "cali"
click at [601, 148] on icon at bounding box center [603, 147] width 5 height 5
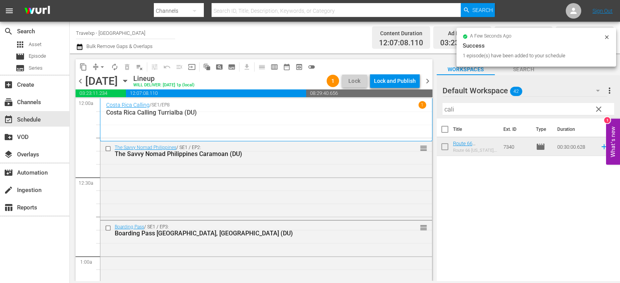
click at [601, 109] on span "clear" at bounding box center [598, 109] width 9 height 9
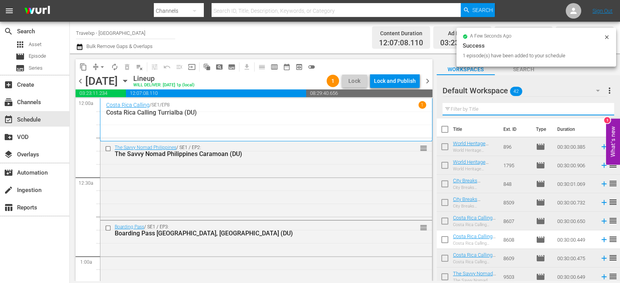
click at [601, 109] on input "text" at bounding box center [528, 109] width 172 height 12
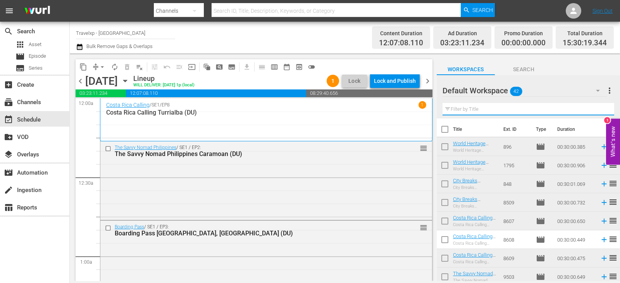
click at [601, 109] on input "text" at bounding box center [528, 109] width 172 height 12
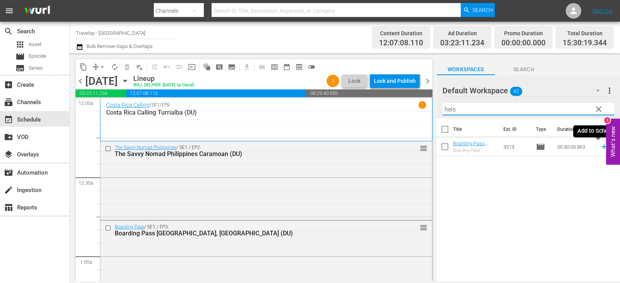
type input "hels"
click at [600, 148] on icon at bounding box center [604, 147] width 9 height 9
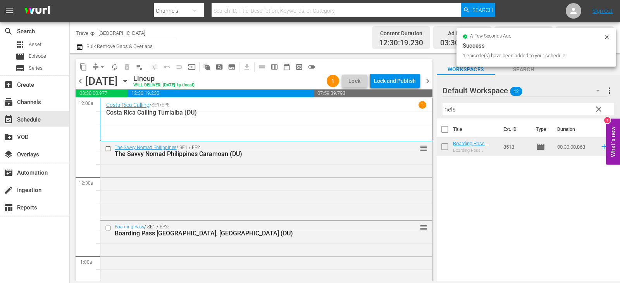
click at [595, 111] on span "clear" at bounding box center [598, 109] width 9 height 9
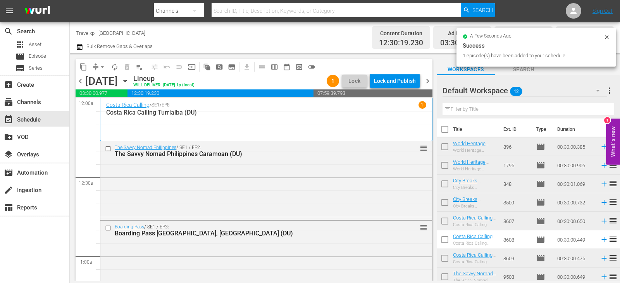
click at [595, 111] on input "text" at bounding box center [528, 109] width 172 height 12
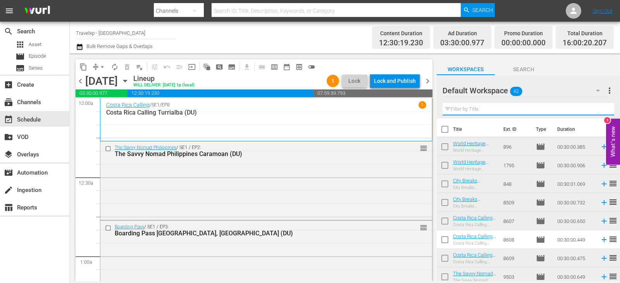
click at [595, 111] on input "text" at bounding box center [528, 109] width 172 height 12
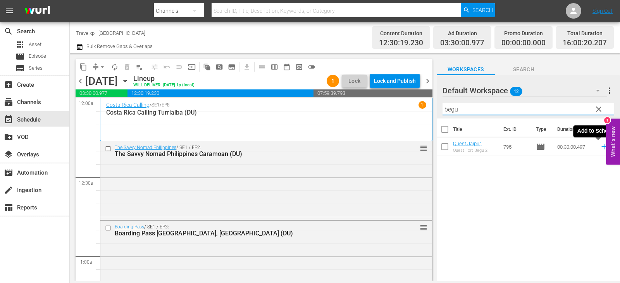
type input "begu"
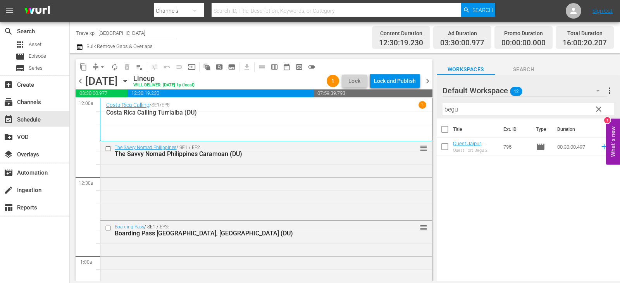
click at [608, 146] on span "reorder" at bounding box center [612, 146] width 9 height 9
click at [600, 146] on icon at bounding box center [604, 147] width 9 height 9
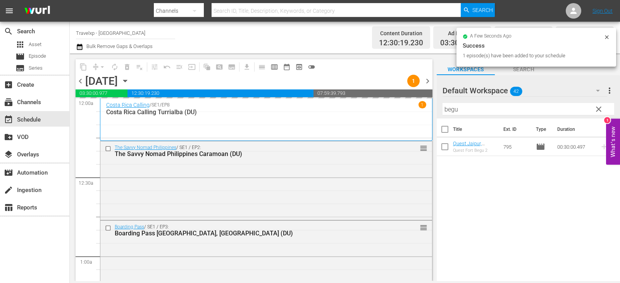
click at [596, 112] on span "clear" at bounding box center [598, 109] width 9 height 9
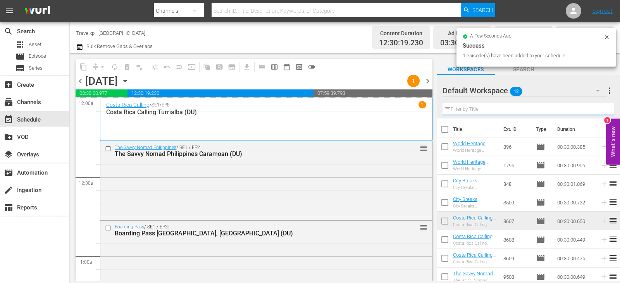
click at [596, 112] on input "text" at bounding box center [528, 109] width 172 height 12
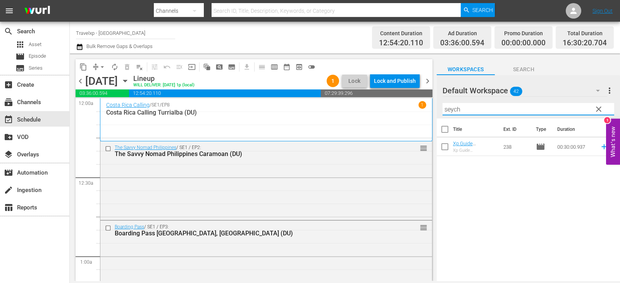
type input "seych"
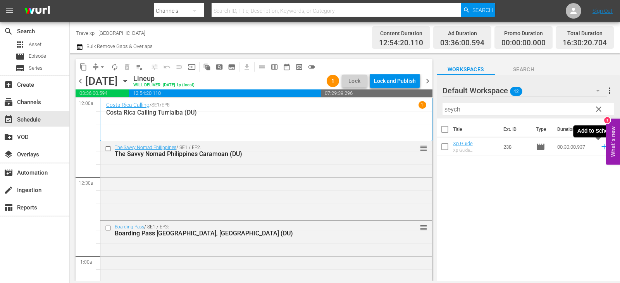
click at [600, 146] on icon at bounding box center [604, 147] width 9 height 9
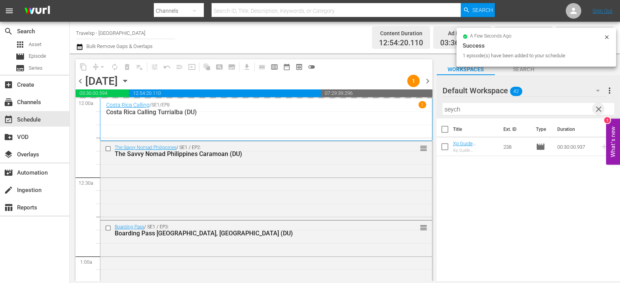
click at [597, 107] on span "clear" at bounding box center [598, 109] width 9 height 9
click at [597, 107] on input "text" at bounding box center [528, 109] width 172 height 12
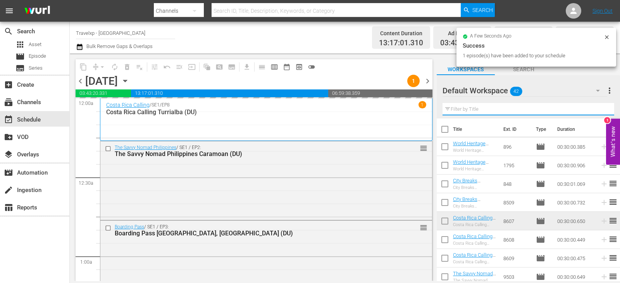
click at [597, 107] on input "text" at bounding box center [528, 109] width 172 height 12
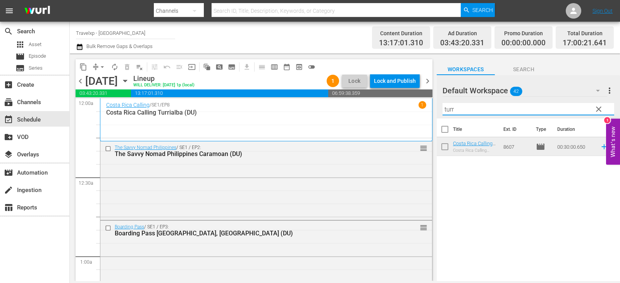
type input "turr"
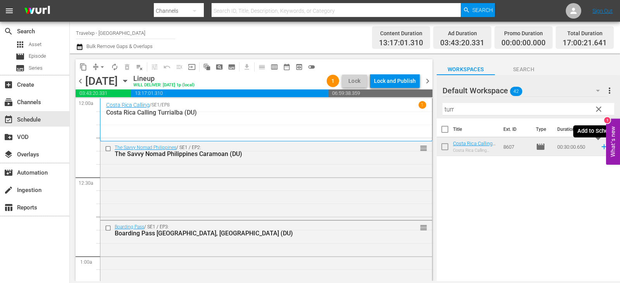
click at [600, 147] on icon at bounding box center [604, 147] width 9 height 9
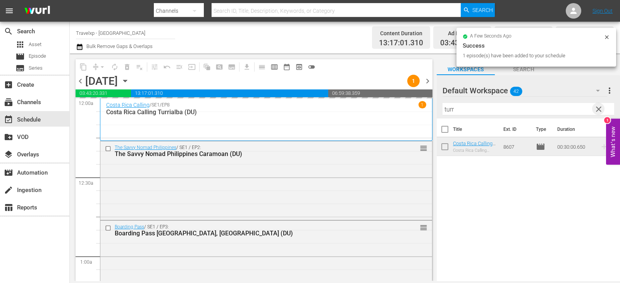
click at [597, 112] on span "clear" at bounding box center [598, 109] width 9 height 9
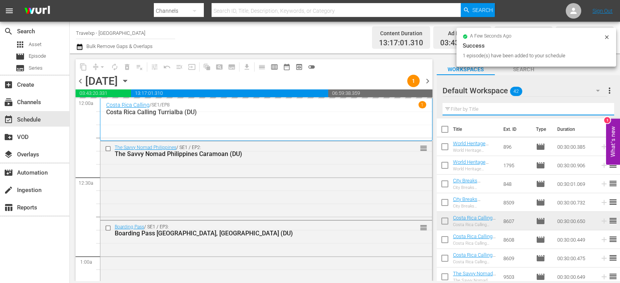
click at [597, 112] on input "text" at bounding box center [528, 109] width 172 height 12
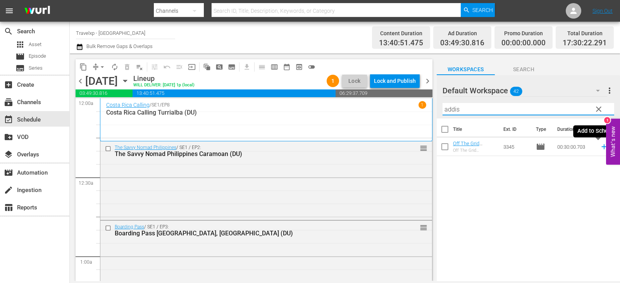
type input "addis"
click at [600, 147] on icon at bounding box center [604, 147] width 9 height 9
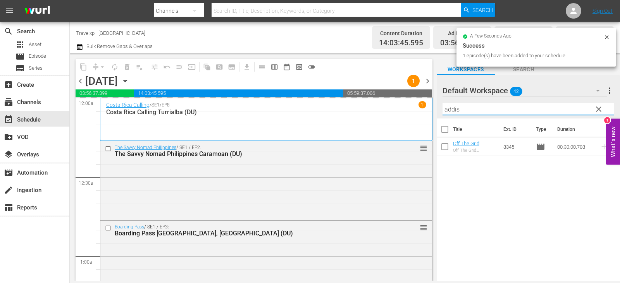
click at [607, 110] on input "addis" at bounding box center [528, 109] width 172 height 12
click at [590, 108] on input "addis" at bounding box center [528, 109] width 172 height 12
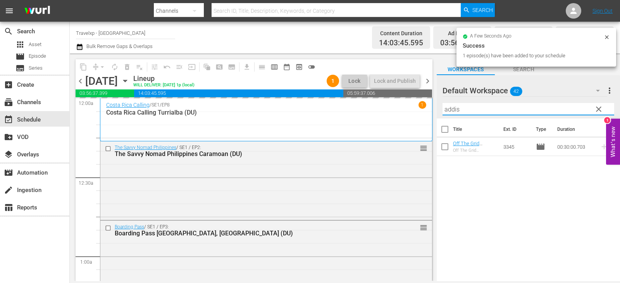
click at [593, 109] on button "clear" at bounding box center [598, 109] width 12 height 12
click at [593, 109] on input "addis" at bounding box center [528, 109] width 172 height 12
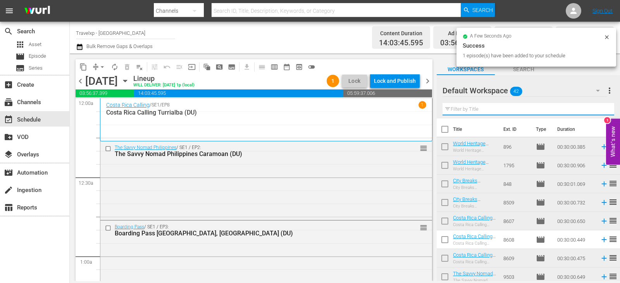
click at [593, 109] on input "text" at bounding box center [528, 109] width 172 height 12
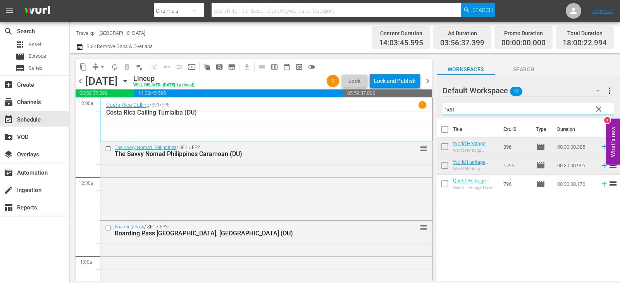
type input "heri"
click at [601, 185] on icon at bounding box center [603, 184] width 5 height 5
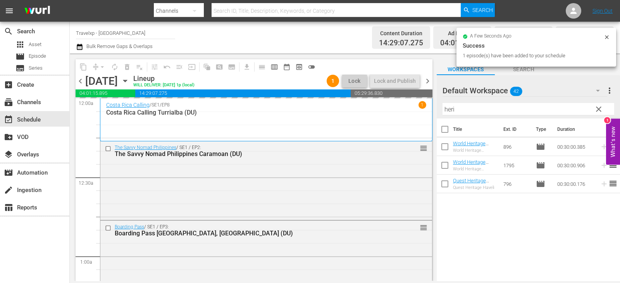
click at [599, 109] on span "clear" at bounding box center [598, 109] width 9 height 9
click at [599, 109] on input "heri" at bounding box center [528, 109] width 172 height 12
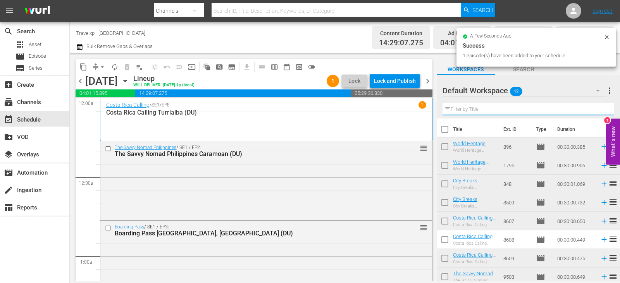
click at [599, 109] on input "text" at bounding box center [528, 109] width 172 height 12
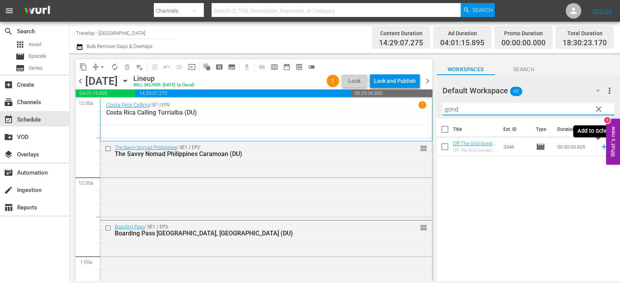
type input "gond"
click at [600, 145] on icon at bounding box center [604, 147] width 9 height 9
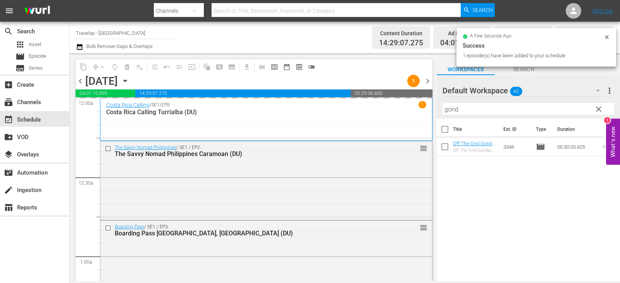
click at [599, 108] on span "clear" at bounding box center [598, 109] width 9 height 9
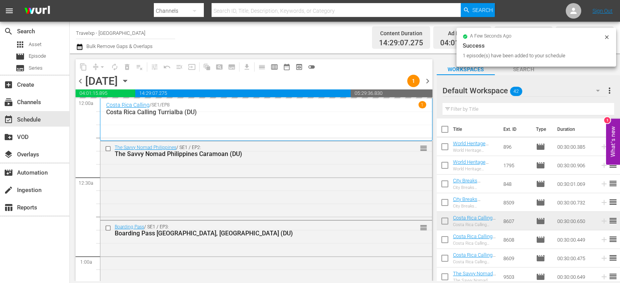
click at [599, 108] on input "text" at bounding box center [528, 109] width 172 height 12
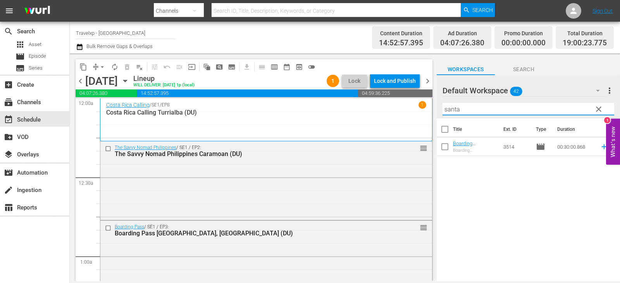
type input "santa"
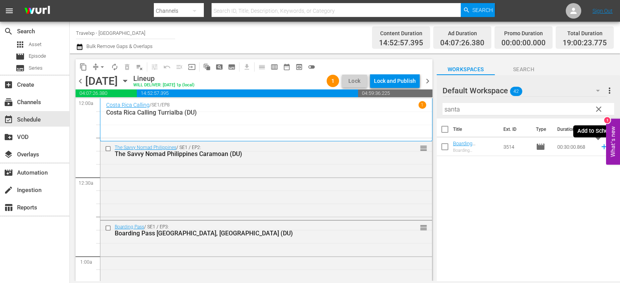
click at [600, 149] on icon at bounding box center [604, 147] width 9 height 9
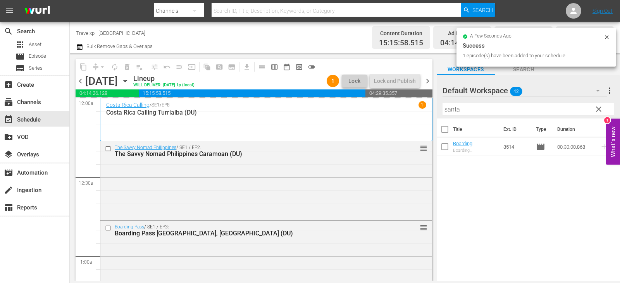
click at [601, 110] on span "clear" at bounding box center [598, 109] width 9 height 9
click at [601, 110] on input "santa" at bounding box center [528, 109] width 172 height 12
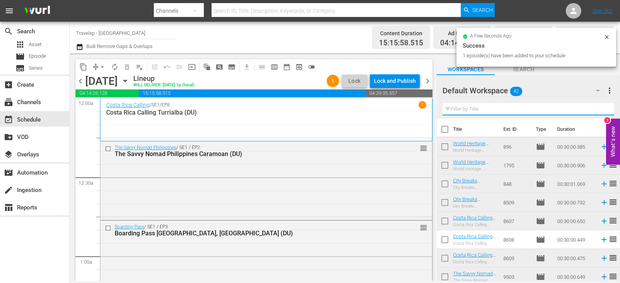
click at [601, 110] on input "text" at bounding box center [528, 109] width 172 height 12
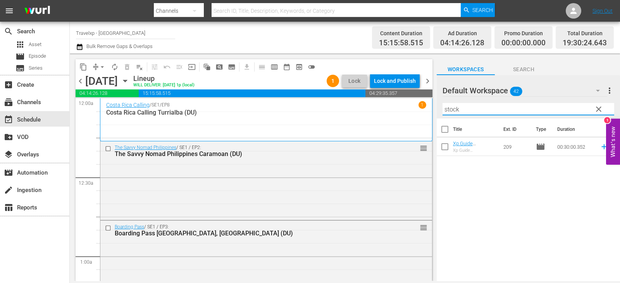
type input "stock"
click at [600, 149] on icon at bounding box center [604, 147] width 9 height 9
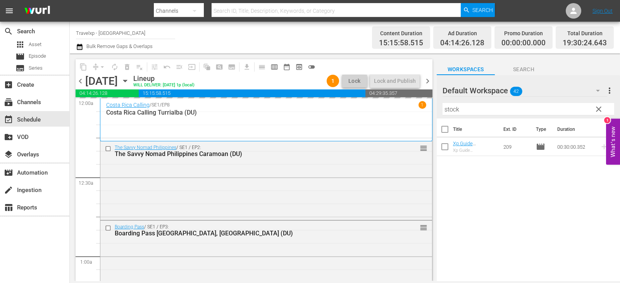
click at [608, 110] on input "stock" at bounding box center [528, 109] width 172 height 12
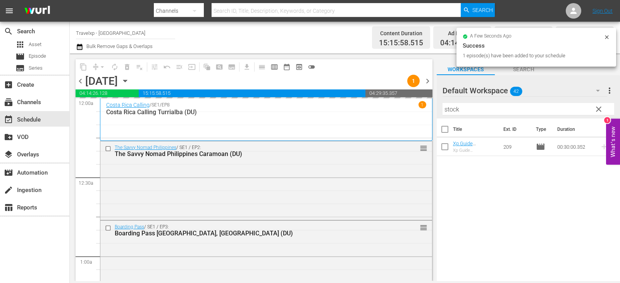
click at [601, 110] on span "clear" at bounding box center [598, 109] width 9 height 9
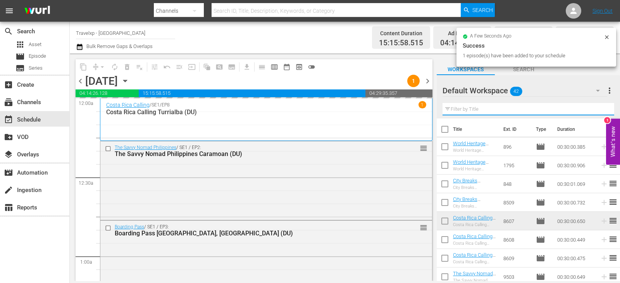
click at [601, 110] on input "text" at bounding box center [528, 109] width 172 height 12
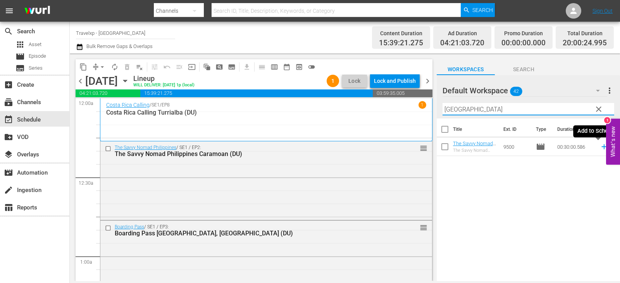
type input "manila"
click at [600, 147] on icon at bounding box center [604, 147] width 9 height 9
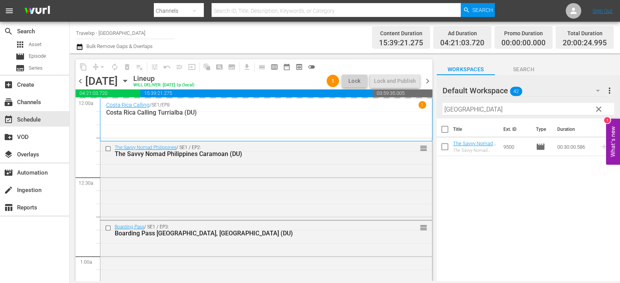
click at [601, 108] on span "clear" at bounding box center [598, 109] width 9 height 9
click at [601, 108] on input "manila" at bounding box center [528, 109] width 172 height 12
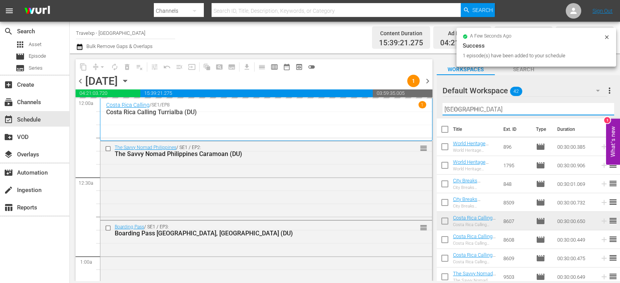
click at [601, 108] on input "text" at bounding box center [528, 109] width 172 height 12
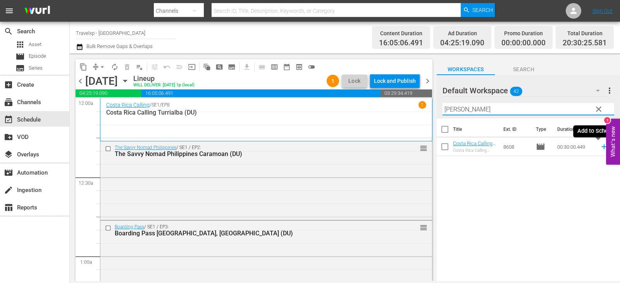
type input "manuel"
click at [600, 149] on icon at bounding box center [604, 147] width 9 height 9
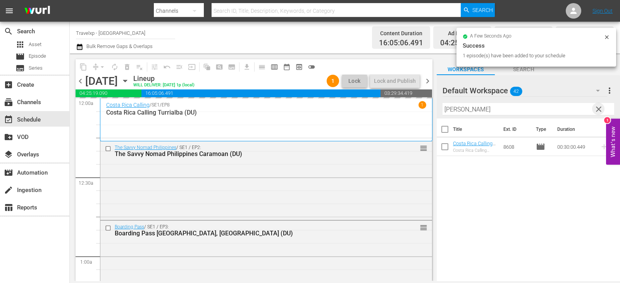
click at [597, 110] on span "clear" at bounding box center [598, 109] width 9 height 9
click at [597, 110] on input "text" at bounding box center [528, 109] width 172 height 12
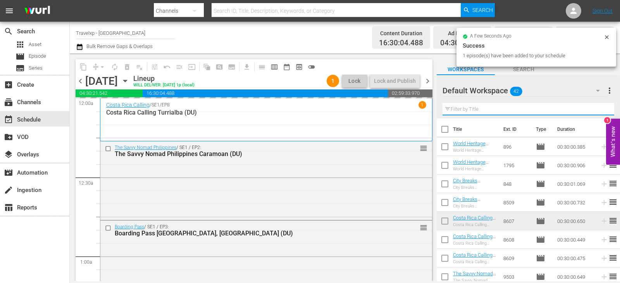
click at [597, 110] on input "text" at bounding box center [528, 109] width 172 height 12
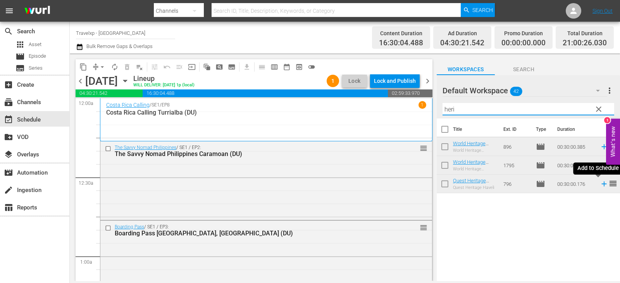
type input "heri"
click at [600, 183] on icon at bounding box center [604, 184] width 9 height 9
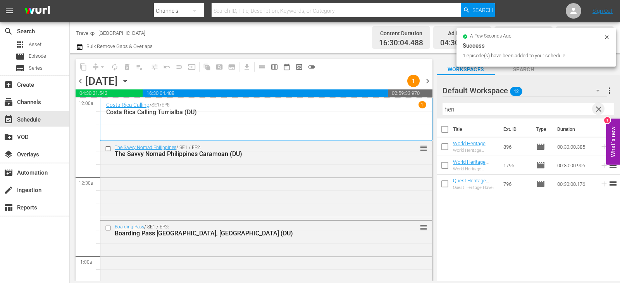
click at [597, 107] on span "clear" at bounding box center [598, 109] width 9 height 9
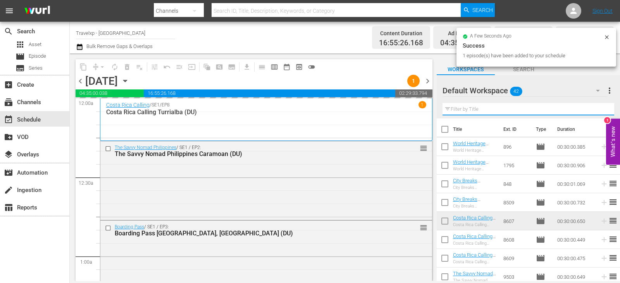
click at [597, 107] on input "text" at bounding box center [528, 109] width 172 height 12
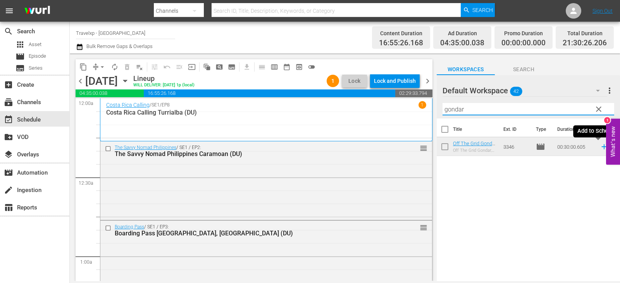
type input "gondar"
click at [601, 148] on icon at bounding box center [603, 147] width 5 height 5
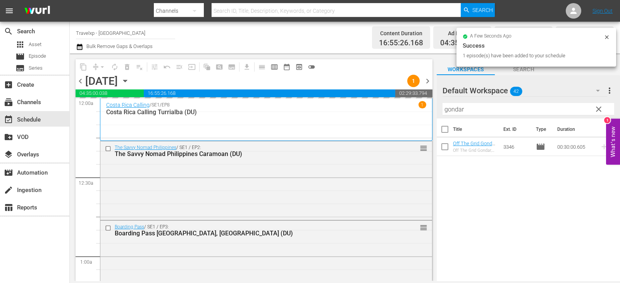
click at [603, 112] on button "clear" at bounding box center [598, 109] width 12 height 12
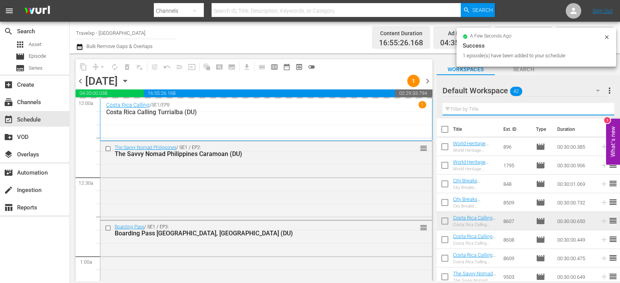
click at [603, 112] on input "text" at bounding box center [528, 109] width 172 height 12
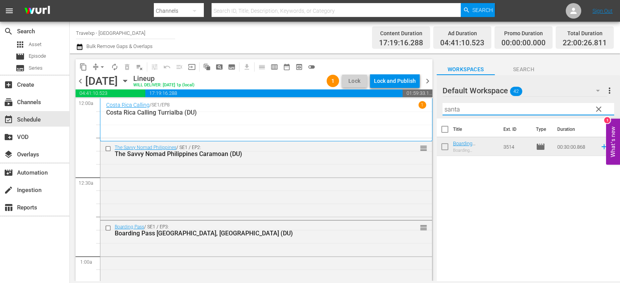
type input "santa"
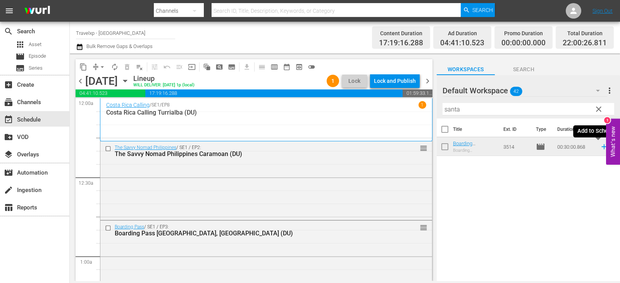
click at [601, 147] on icon at bounding box center [603, 147] width 5 height 5
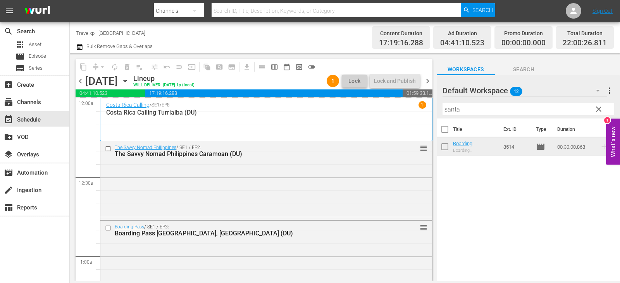
click at [599, 110] on span "clear" at bounding box center [598, 109] width 9 height 9
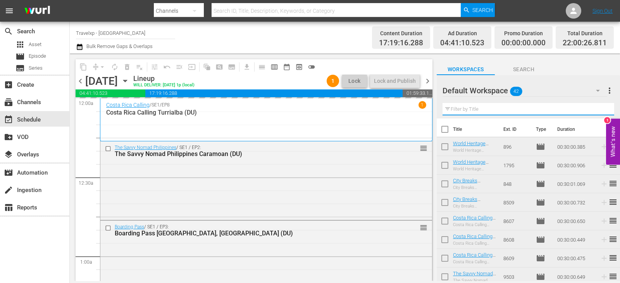
click at [599, 110] on input "text" at bounding box center [528, 109] width 172 height 12
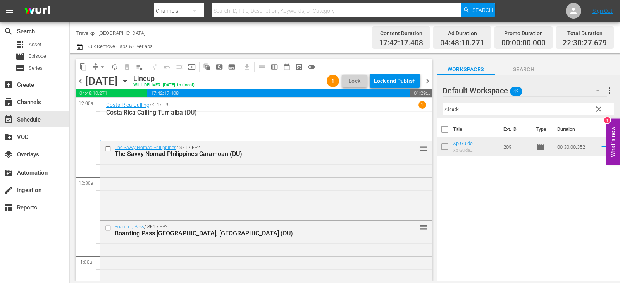
type input "stock"
click at [600, 149] on icon at bounding box center [604, 147] width 9 height 9
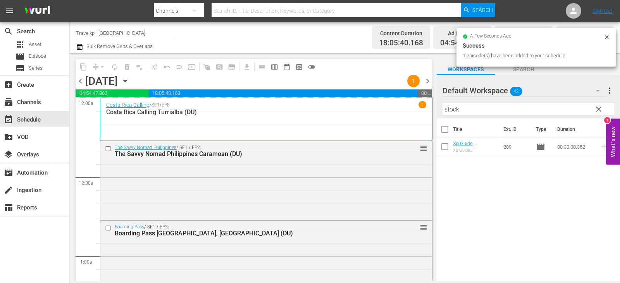
click at [598, 110] on span "clear" at bounding box center [598, 109] width 9 height 9
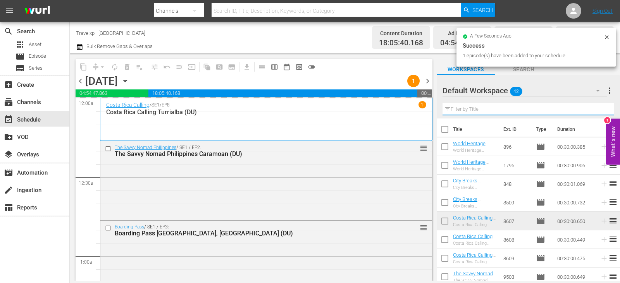
click at [598, 110] on input "text" at bounding box center [528, 109] width 172 height 12
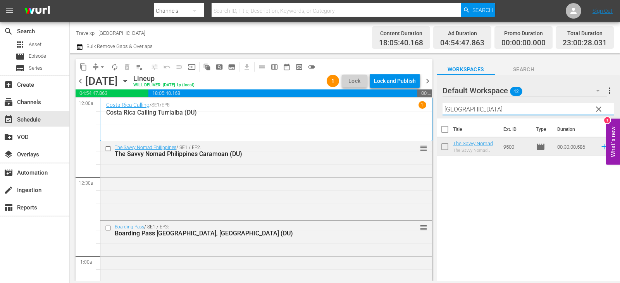
type input "manila"
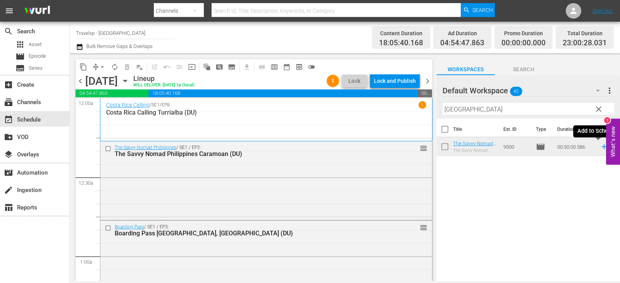
click at [601, 147] on icon at bounding box center [603, 147] width 5 height 5
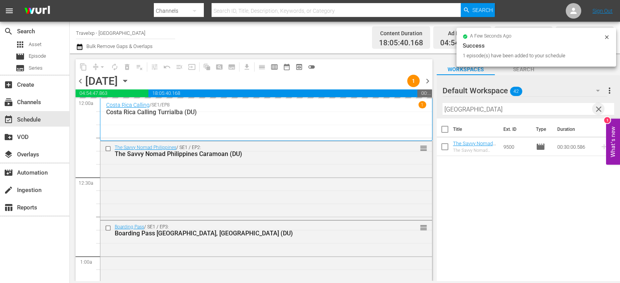
click at [596, 111] on span "clear" at bounding box center [598, 109] width 9 height 9
click at [596, 111] on input "manila" at bounding box center [528, 109] width 172 height 12
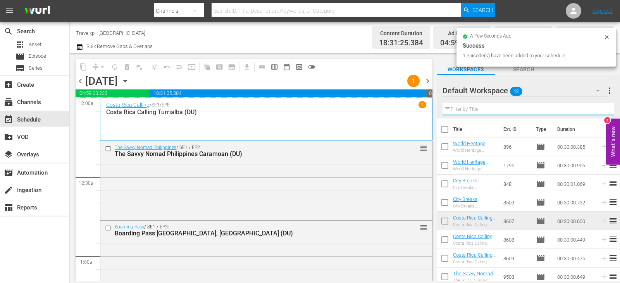
drag, startPoint x: 596, startPoint y: 111, endPoint x: 585, endPoint y: 111, distance: 10.9
click at [596, 111] on input "text" at bounding box center [528, 109] width 172 height 12
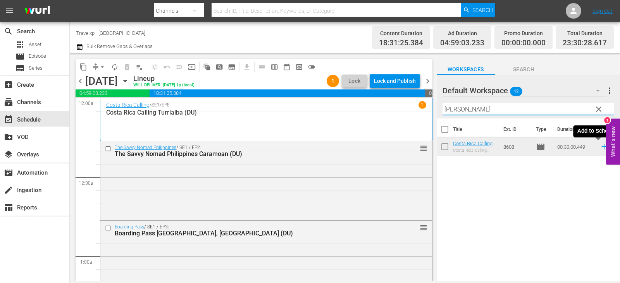
type input "manuel"
click at [600, 147] on icon at bounding box center [604, 147] width 9 height 9
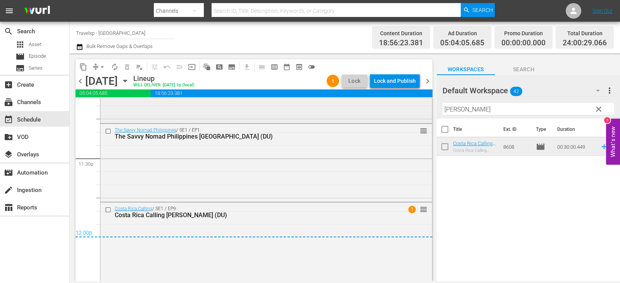
scroll to position [3655, 0]
click at [395, 78] on div "Lock and Publish" at bounding box center [395, 81] width 42 height 14
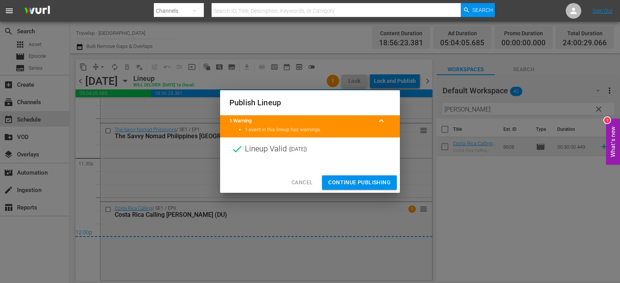
click at [369, 176] on button "Continue Publishing" at bounding box center [359, 183] width 75 height 14
